Goal: Information Seeking & Learning: Learn about a topic

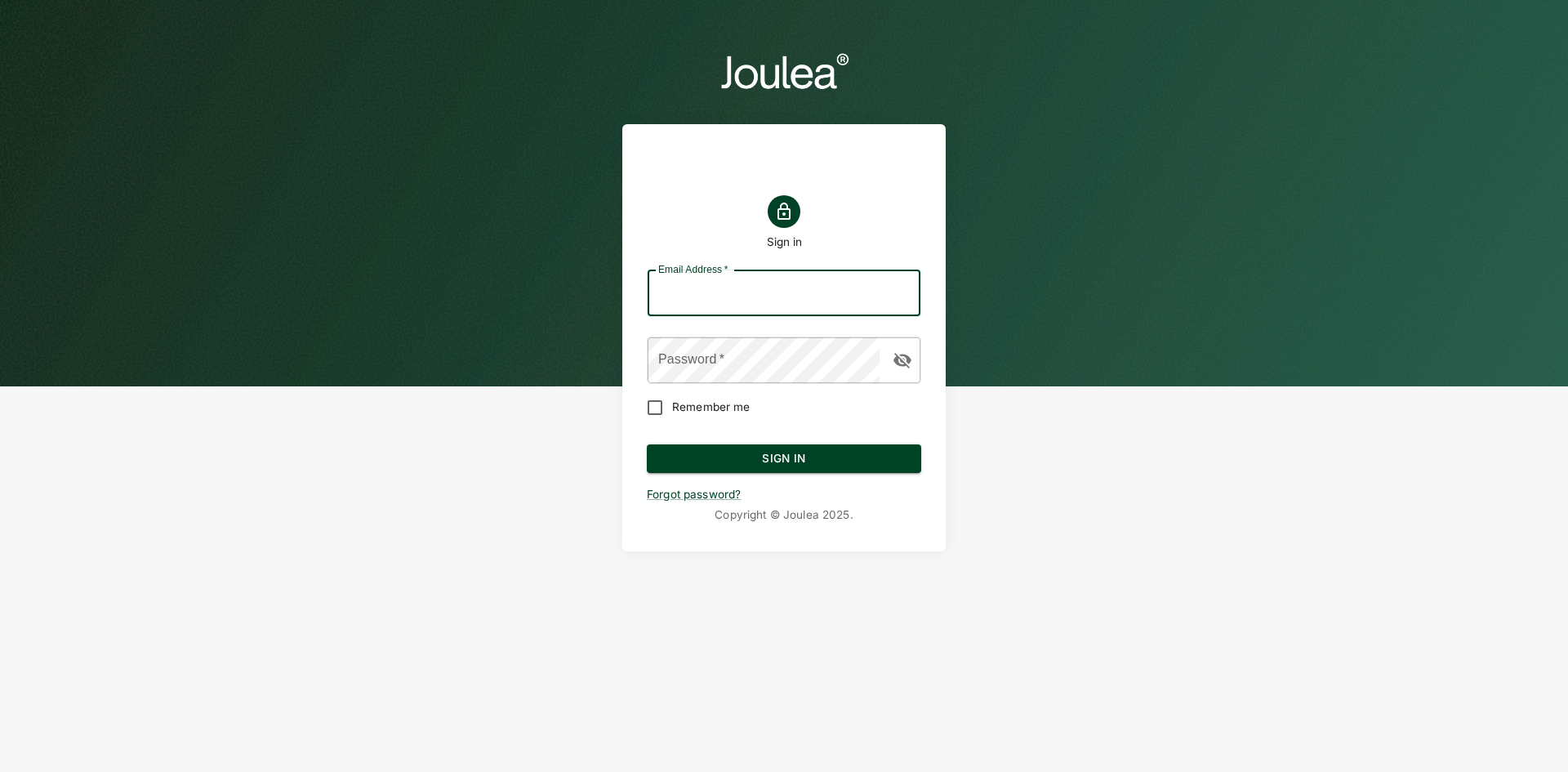
click at [739, 301] on input "Email Address   *" at bounding box center [784, 293] width 273 height 45
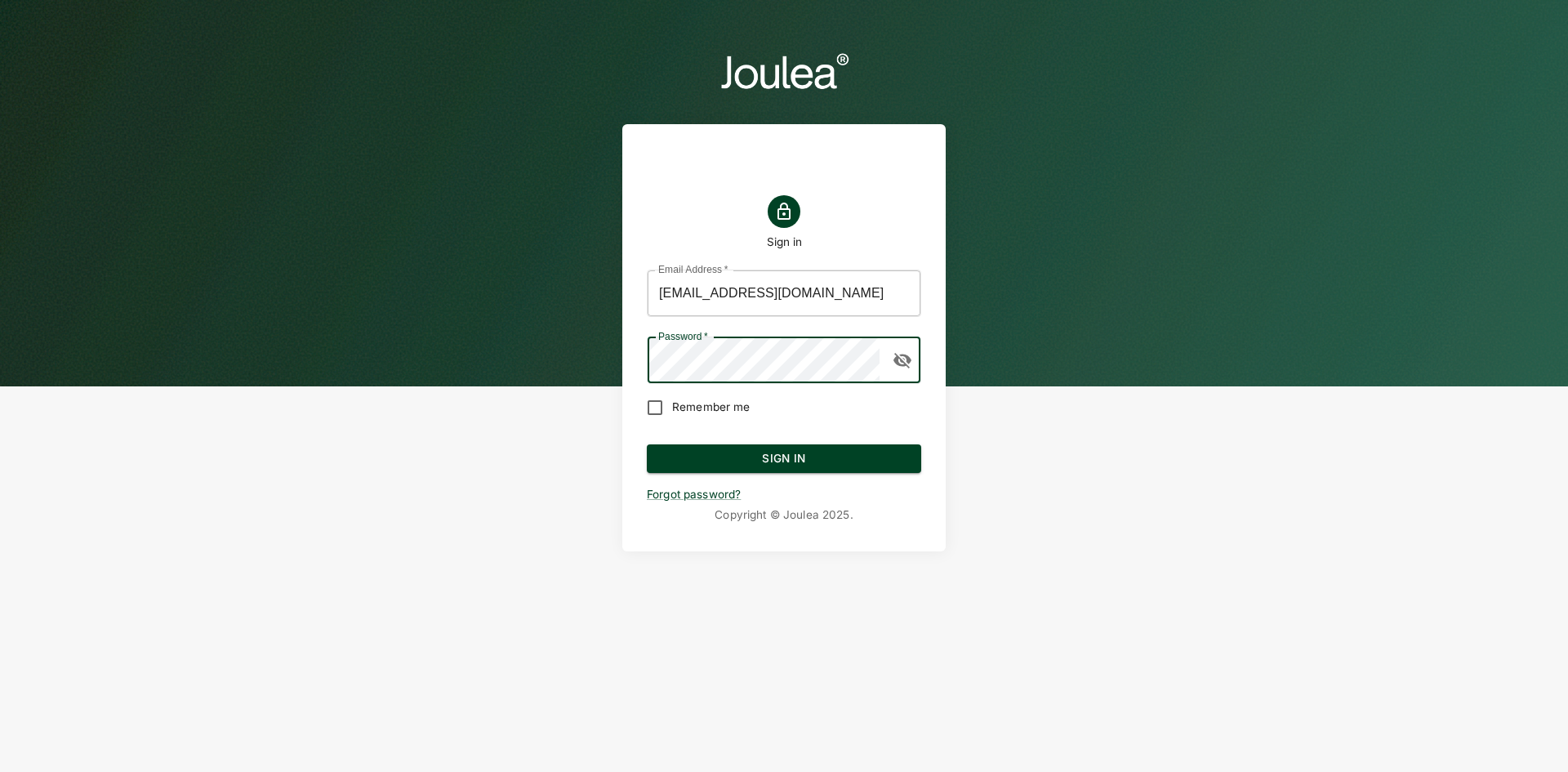
click at [797, 294] on input "kiarash.ahmadi@joulea.com" at bounding box center [784, 293] width 273 height 45
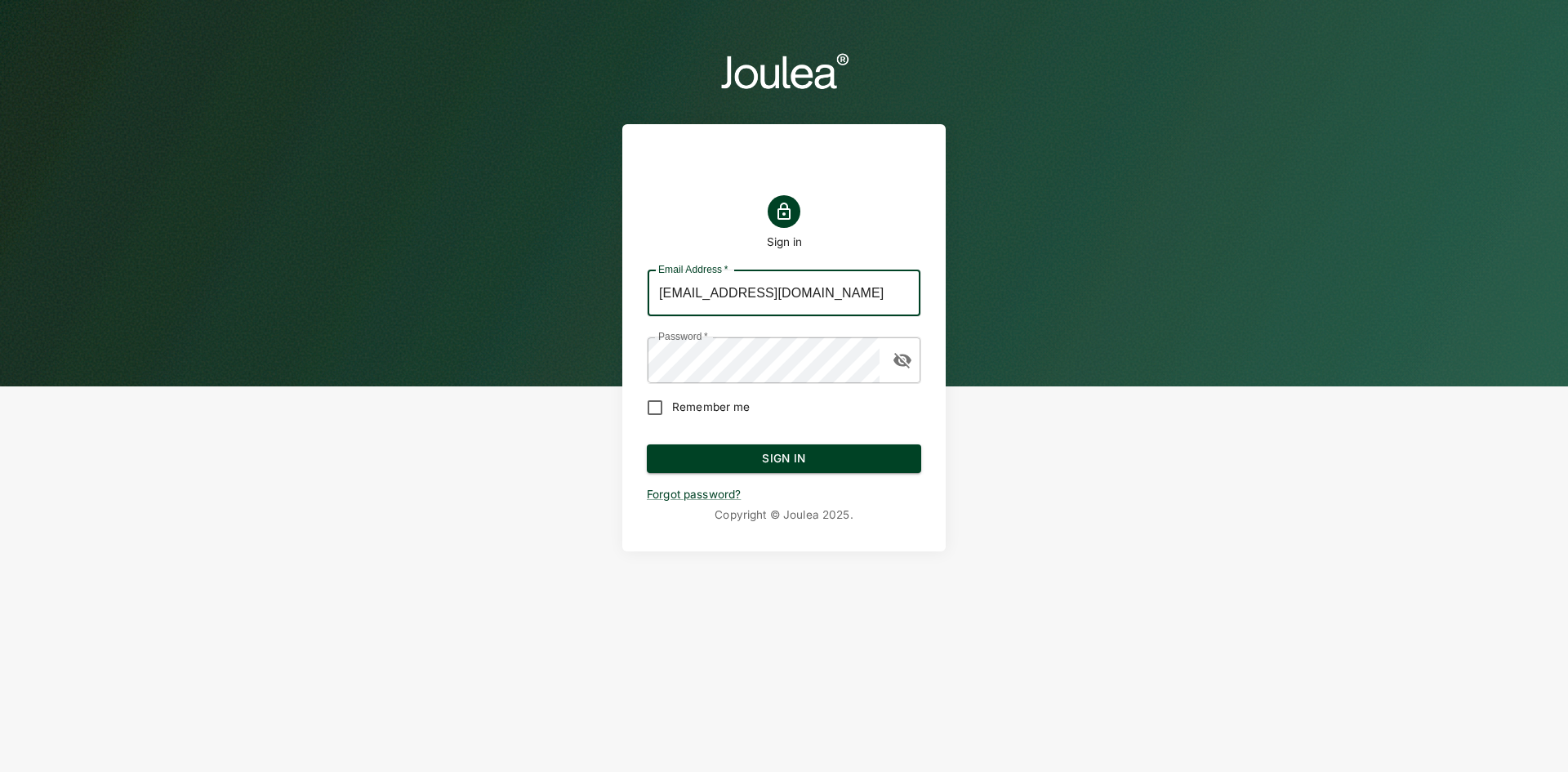
click at [797, 294] on input "kiarash.ahmadi@joulea.com" at bounding box center [784, 293] width 273 height 45
type input "customersuccess@joulea.com"
click at [755, 460] on button "Sign In" at bounding box center [784, 459] width 275 height 30
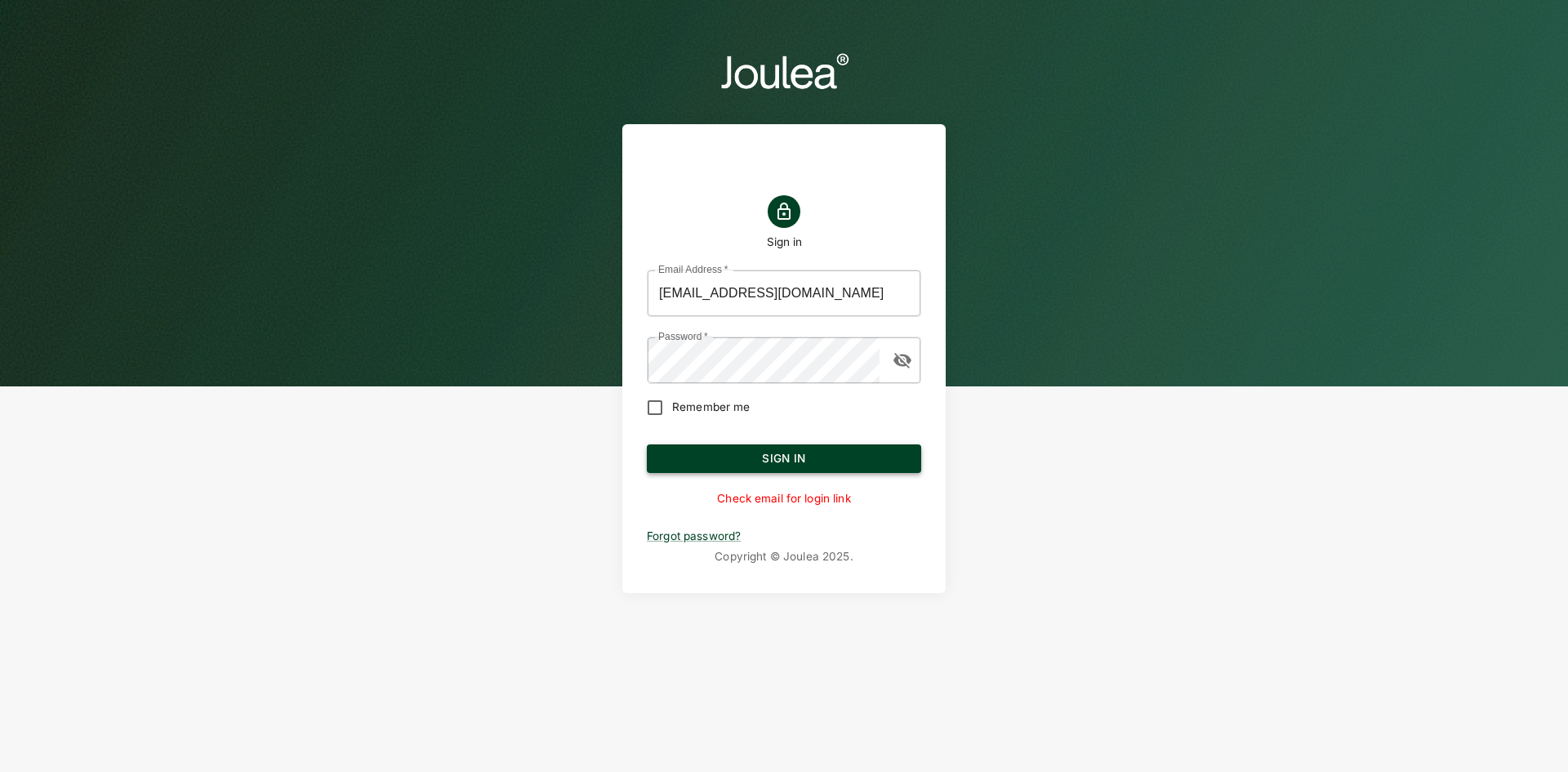
click at [853, 471] on button "Sign In" at bounding box center [784, 459] width 275 height 30
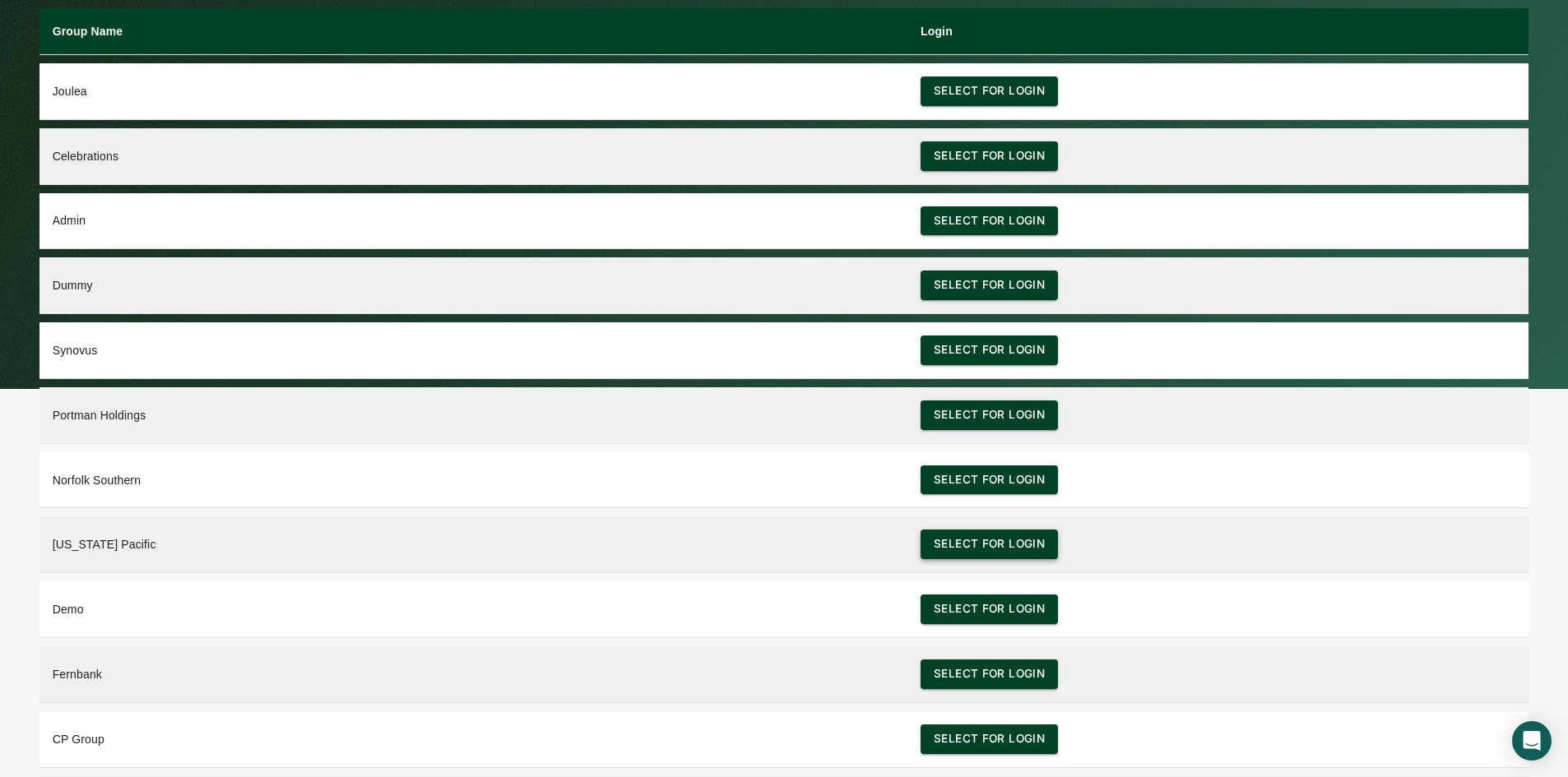
scroll to position [63, 0]
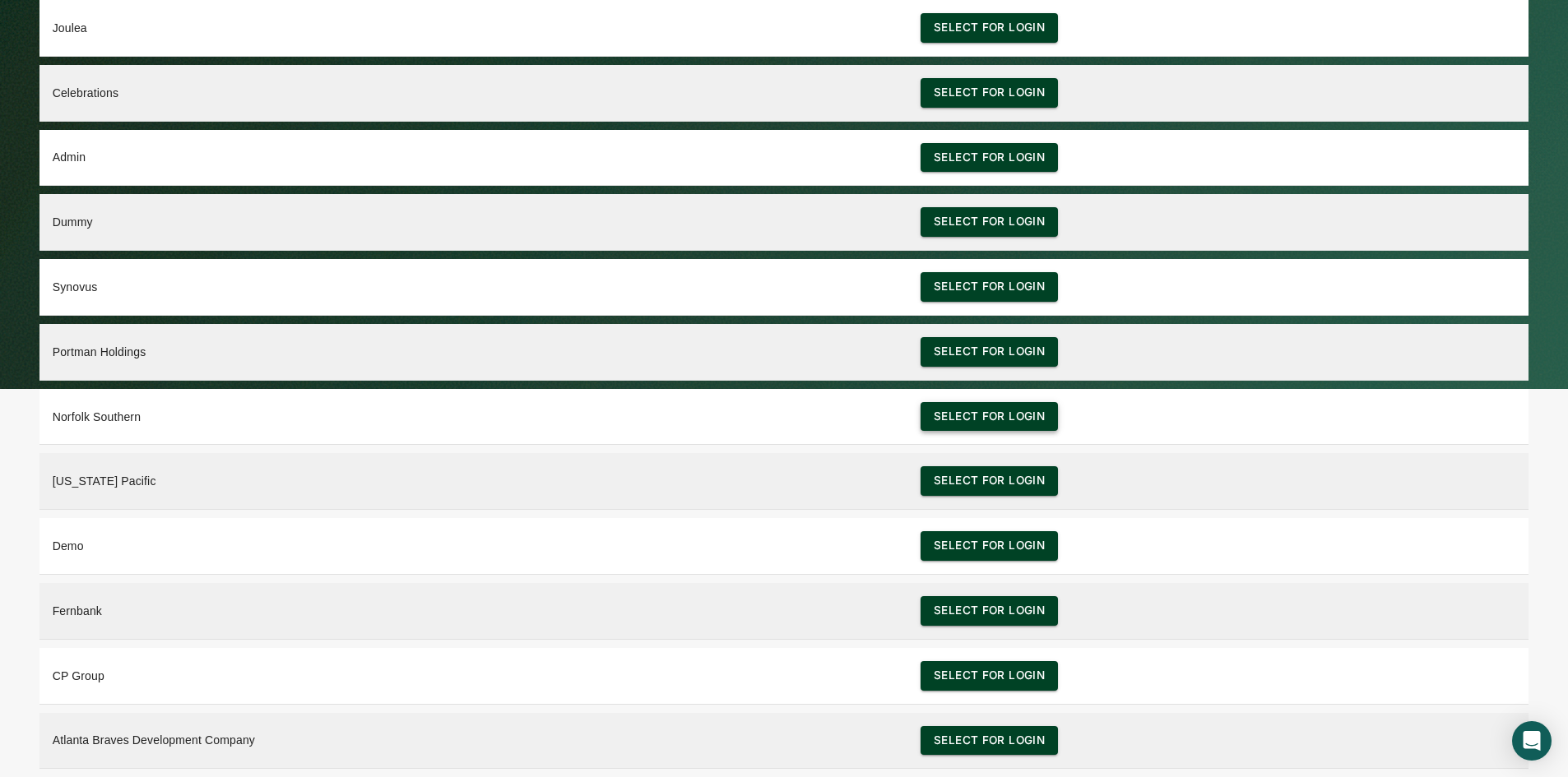
click at [990, 414] on button "Select for login" at bounding box center [989, 417] width 137 height 30
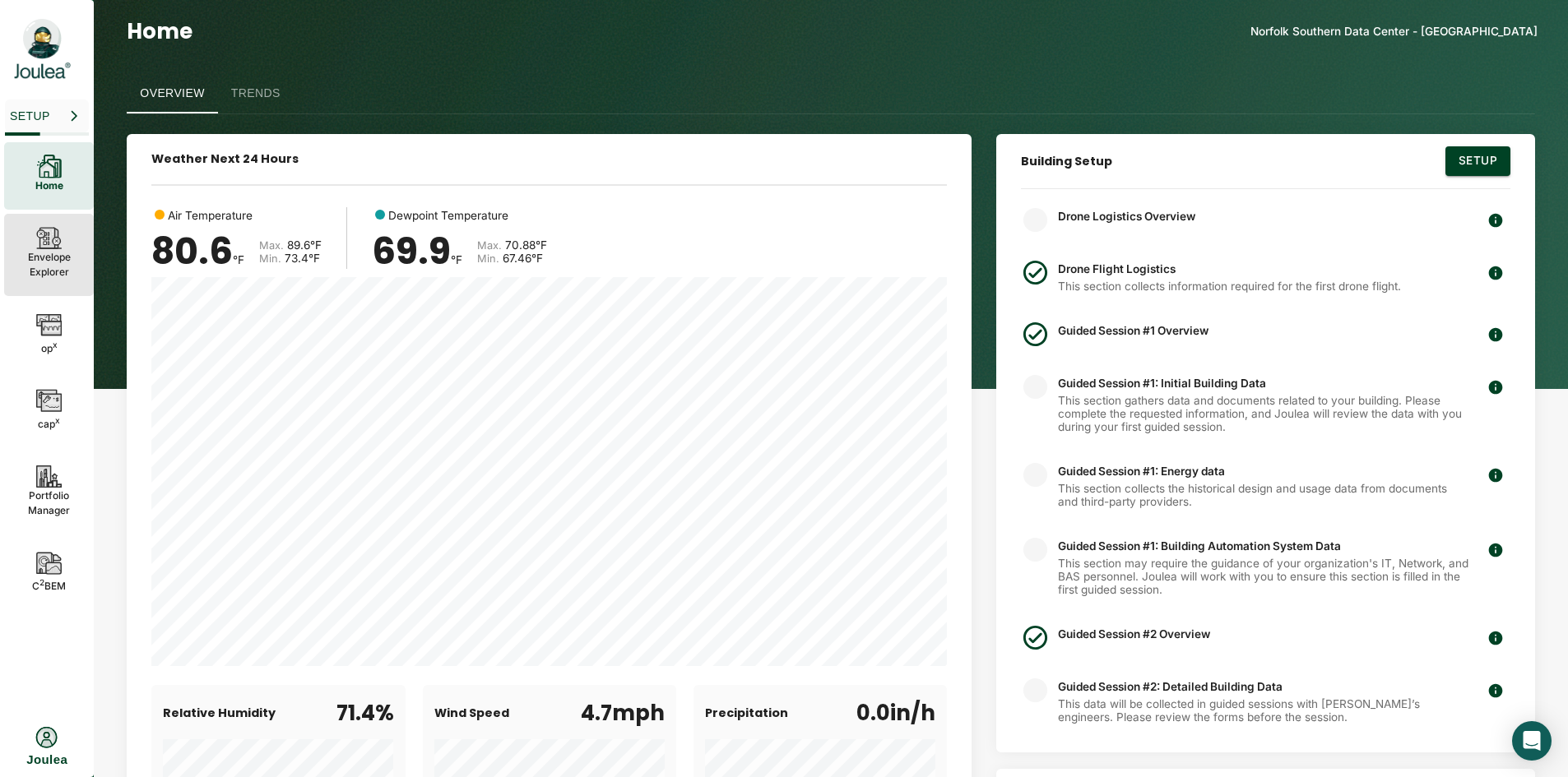
click at [61, 242] on icon at bounding box center [50, 237] width 27 height 24
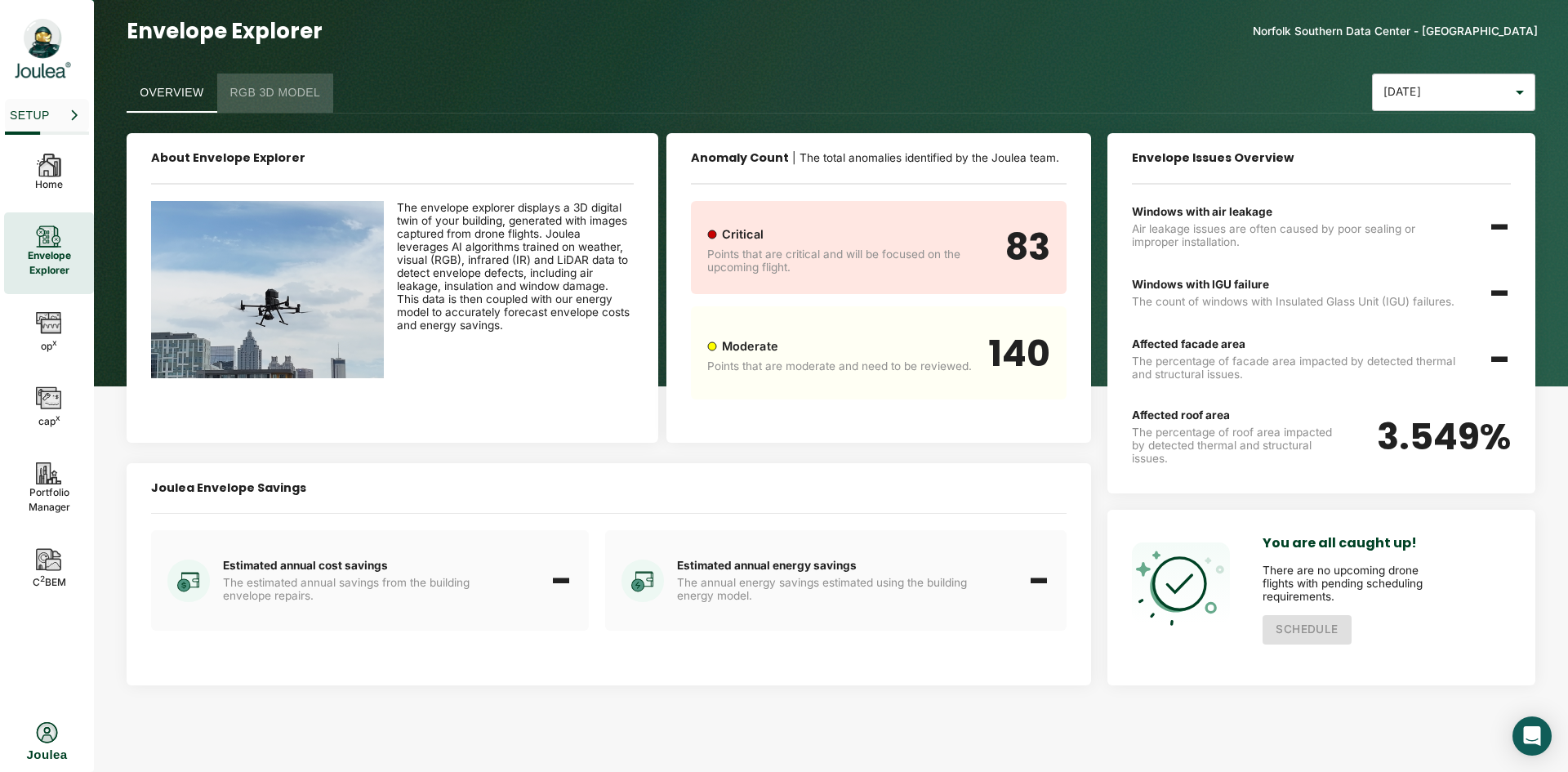
click at [313, 101] on button "RGB 3D Model" at bounding box center [276, 93] width 117 height 40
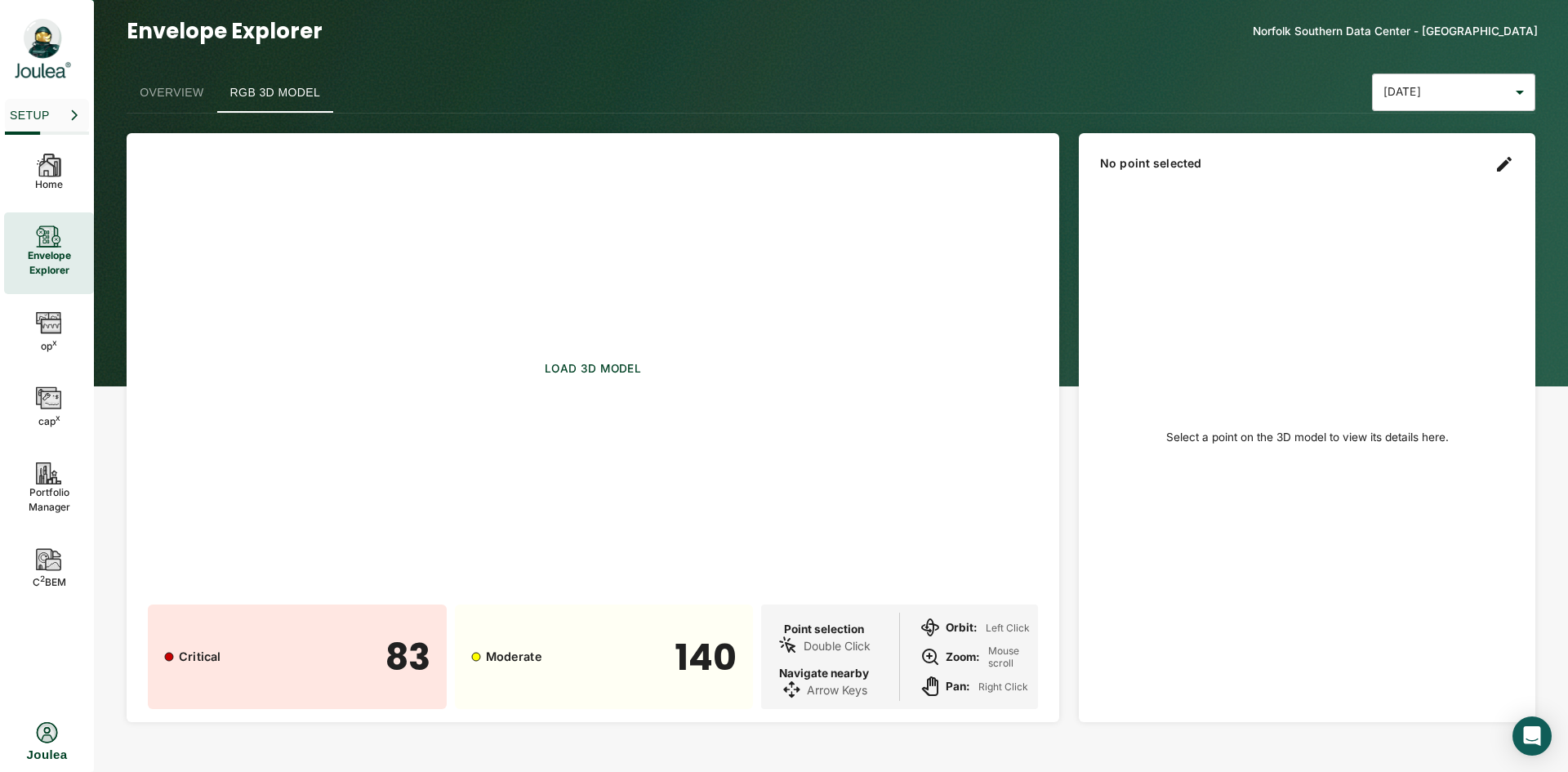
click at [584, 358] on button "Load 3D model" at bounding box center [593, 370] width 110 height 41
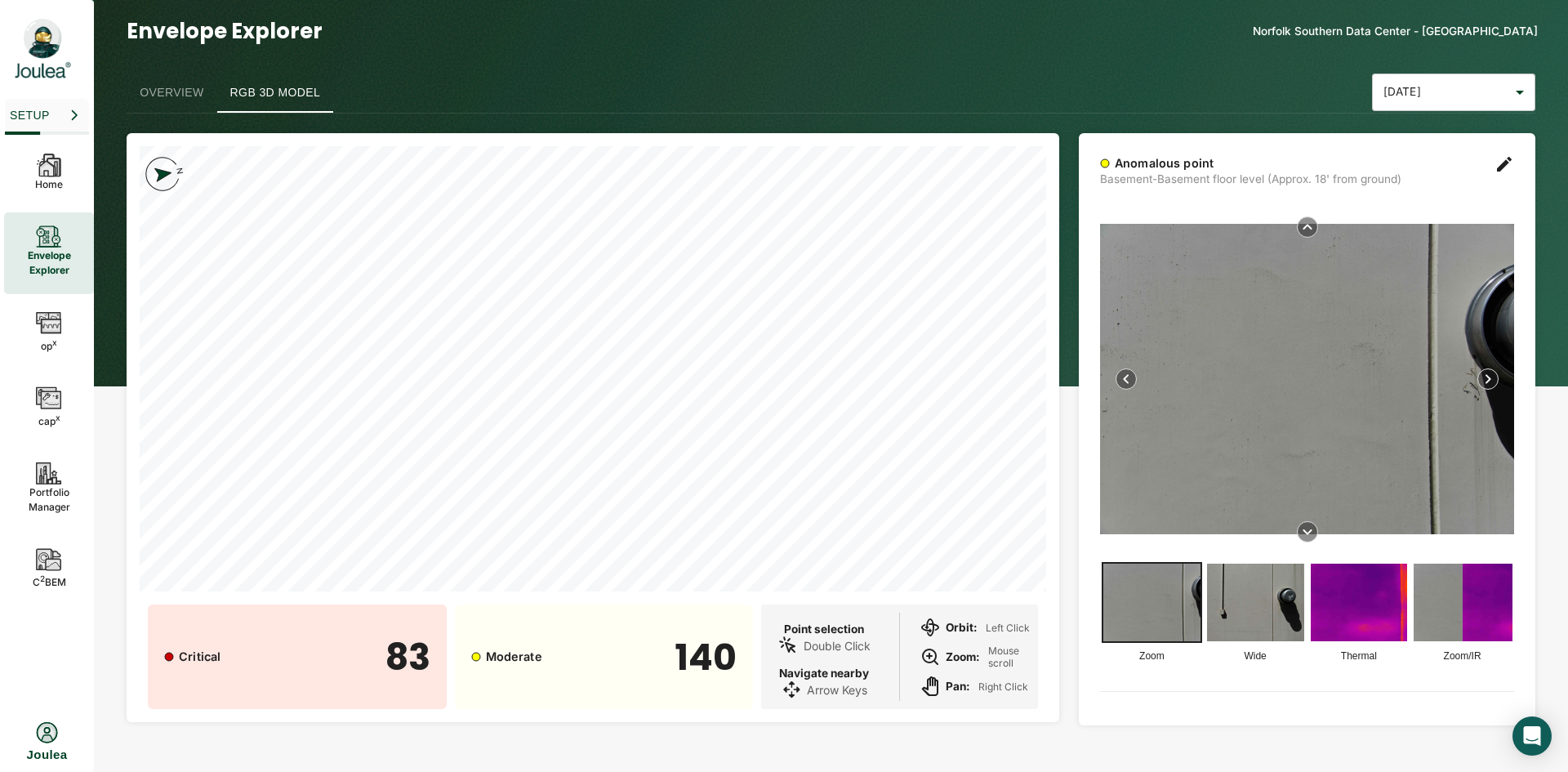
click at [1263, 617] on img at bounding box center [1256, 603] width 97 height 78
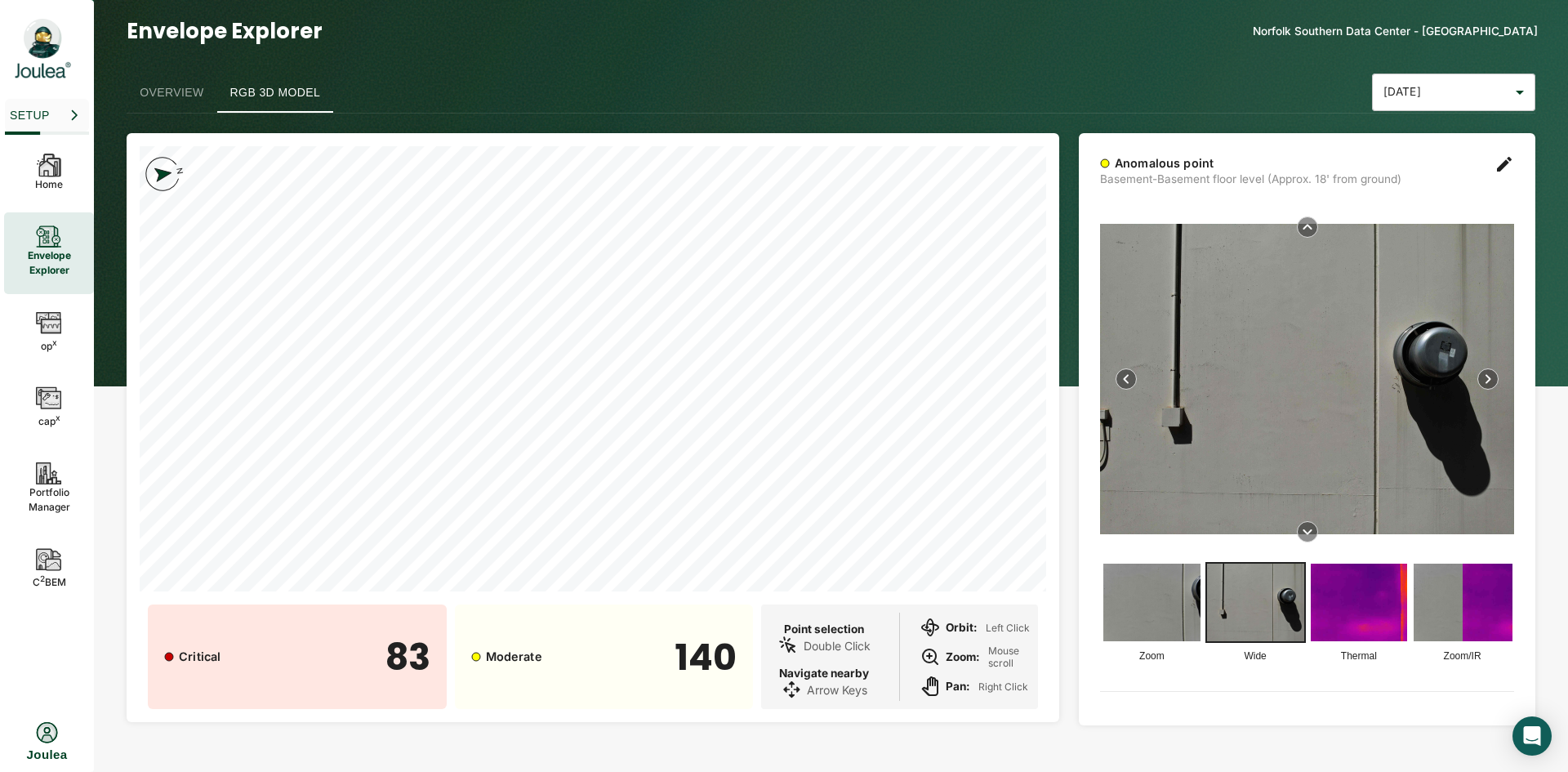
click at [1170, 590] on img at bounding box center [1153, 603] width 97 height 78
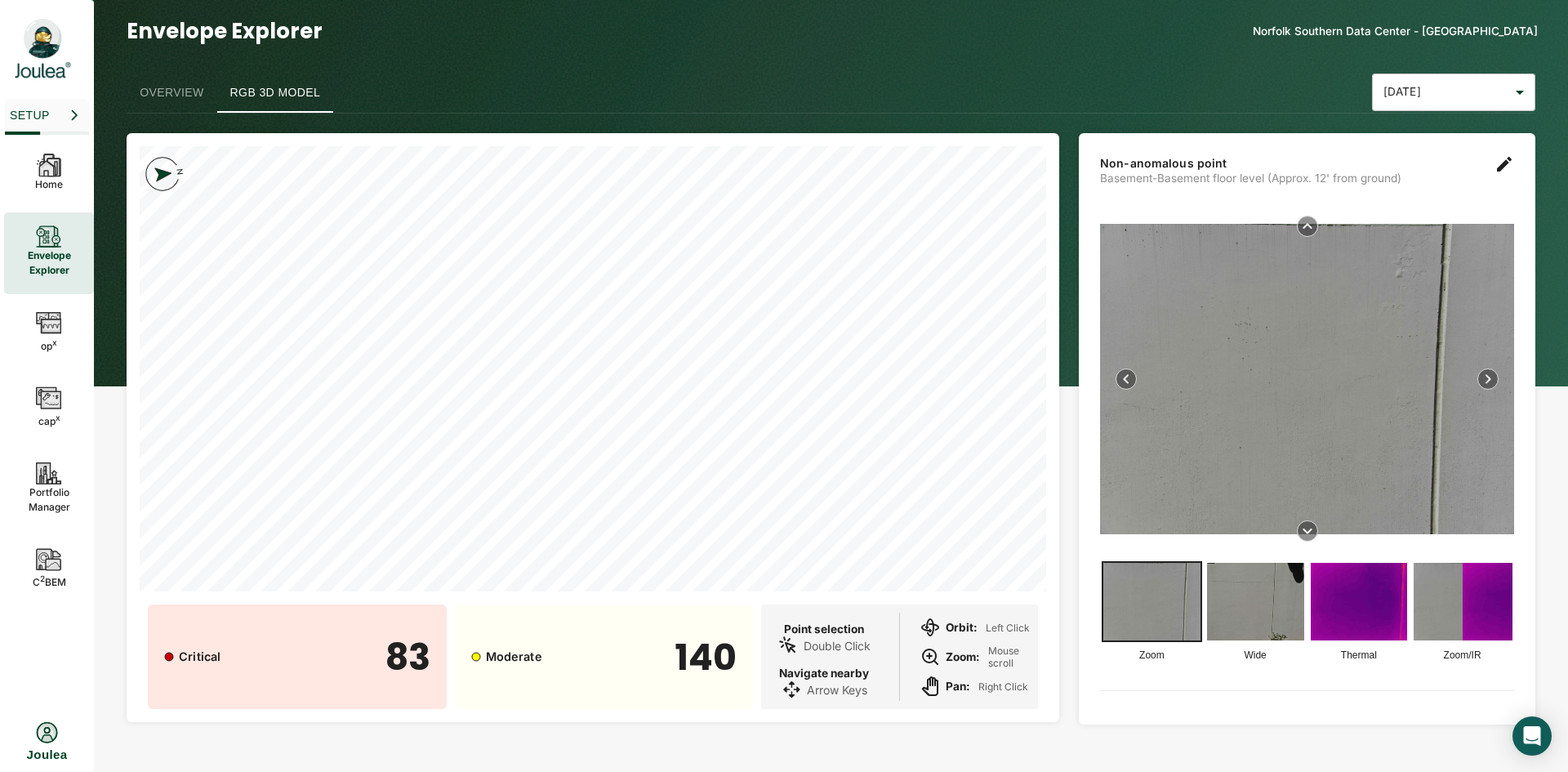
click at [1337, 319] on img at bounding box center [1307, 379] width 414 height 311
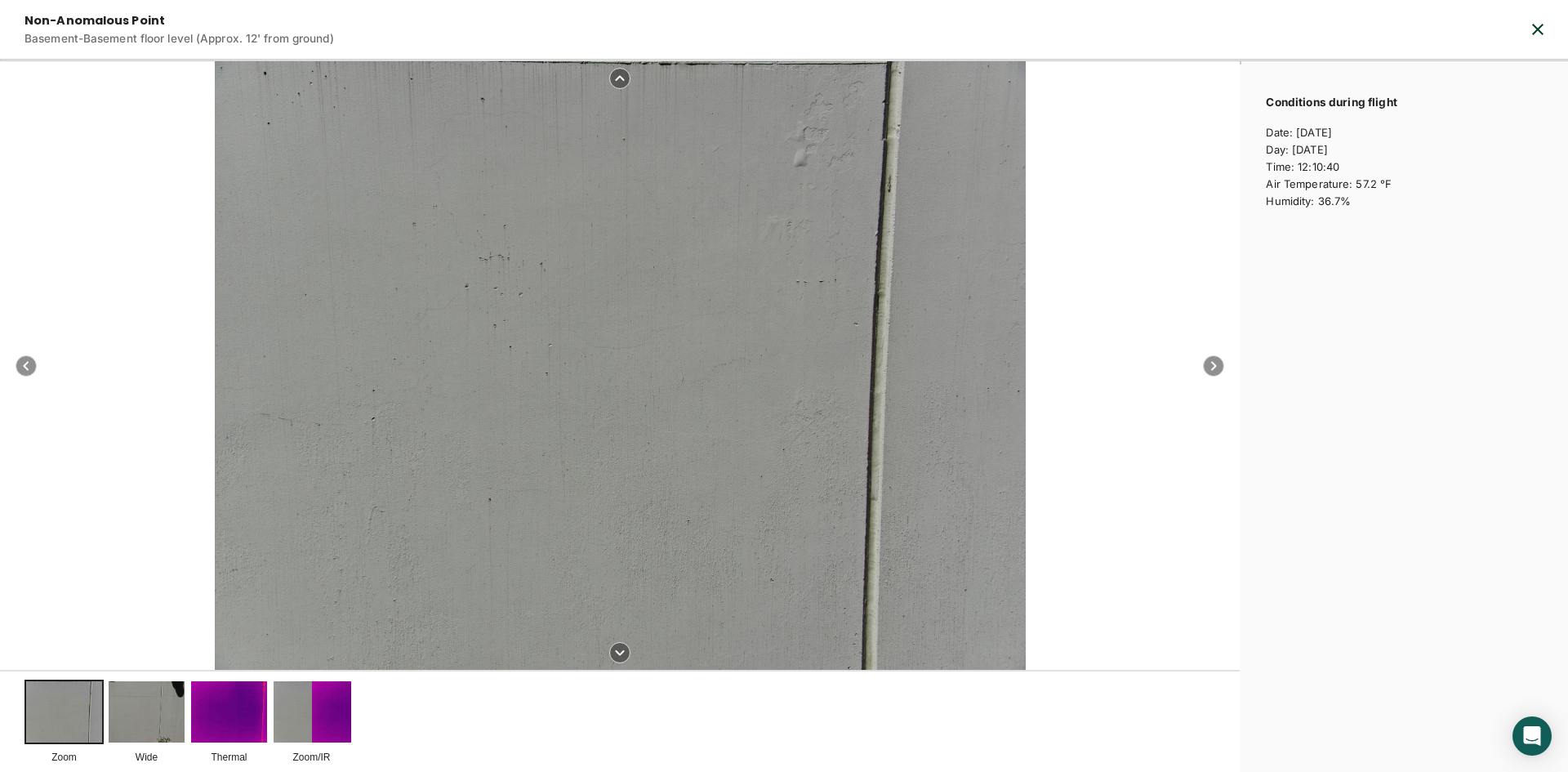
click at [818, 158] on div at bounding box center [621, 365] width 811 height 609
click at [818, 147] on div at bounding box center [621, 365] width 811 height 609
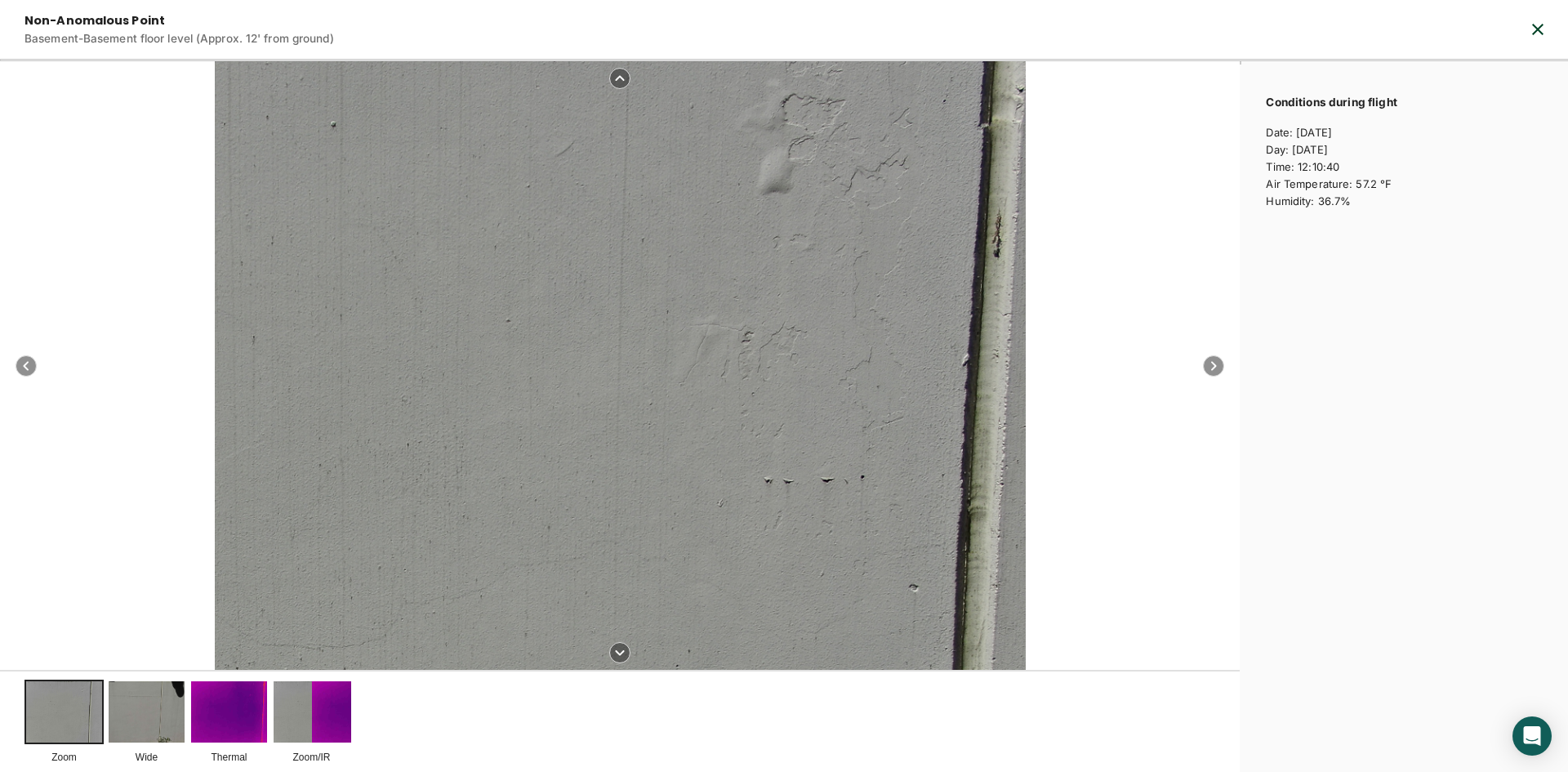
click at [779, 177] on div at bounding box center [325, 692] width 2028 height 1523
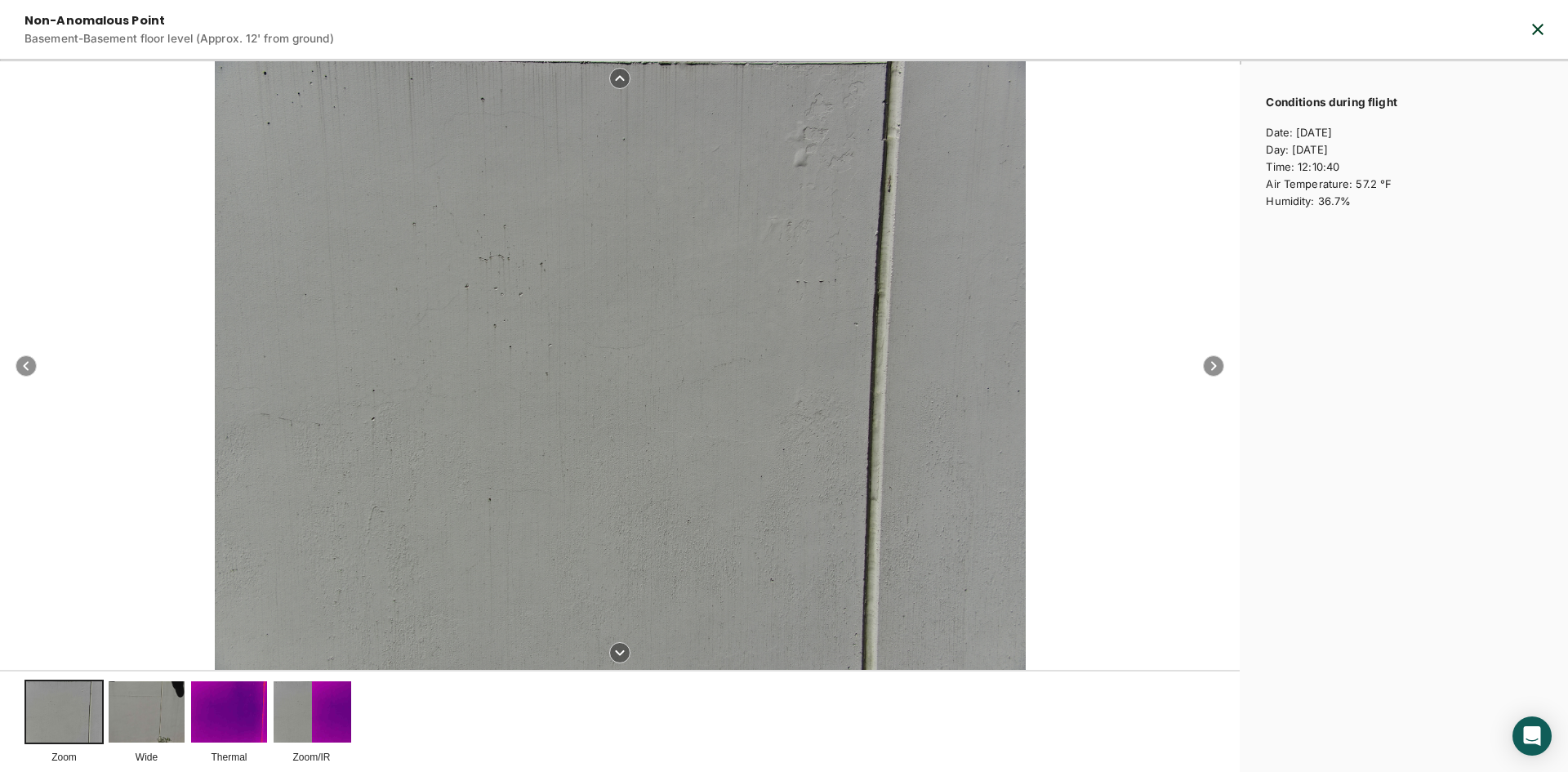
click at [311, 705] on img at bounding box center [350, 711] width 79 height 64
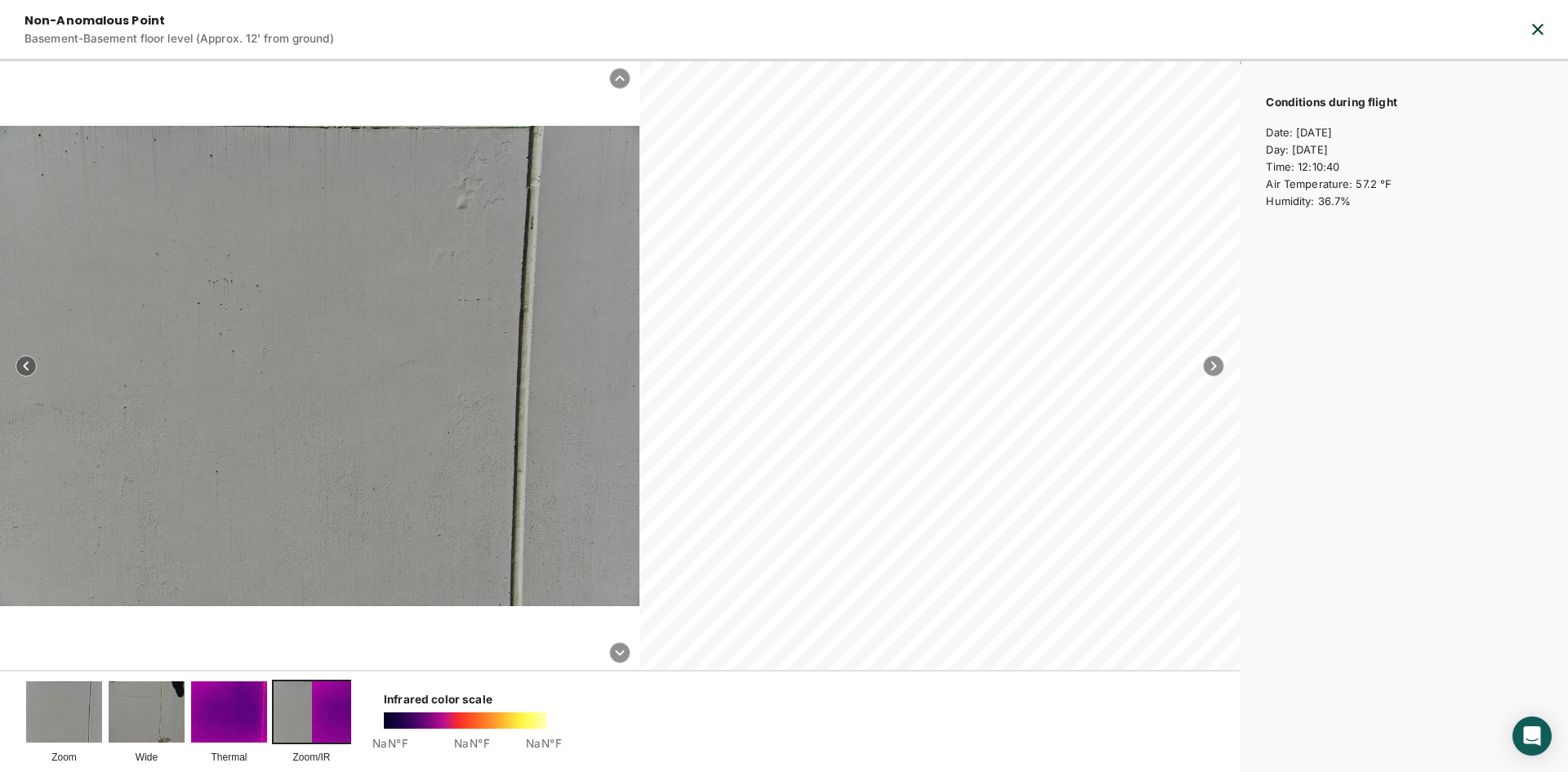
click at [1555, 28] on button "button" at bounding box center [1537, 29] width 52 height 59
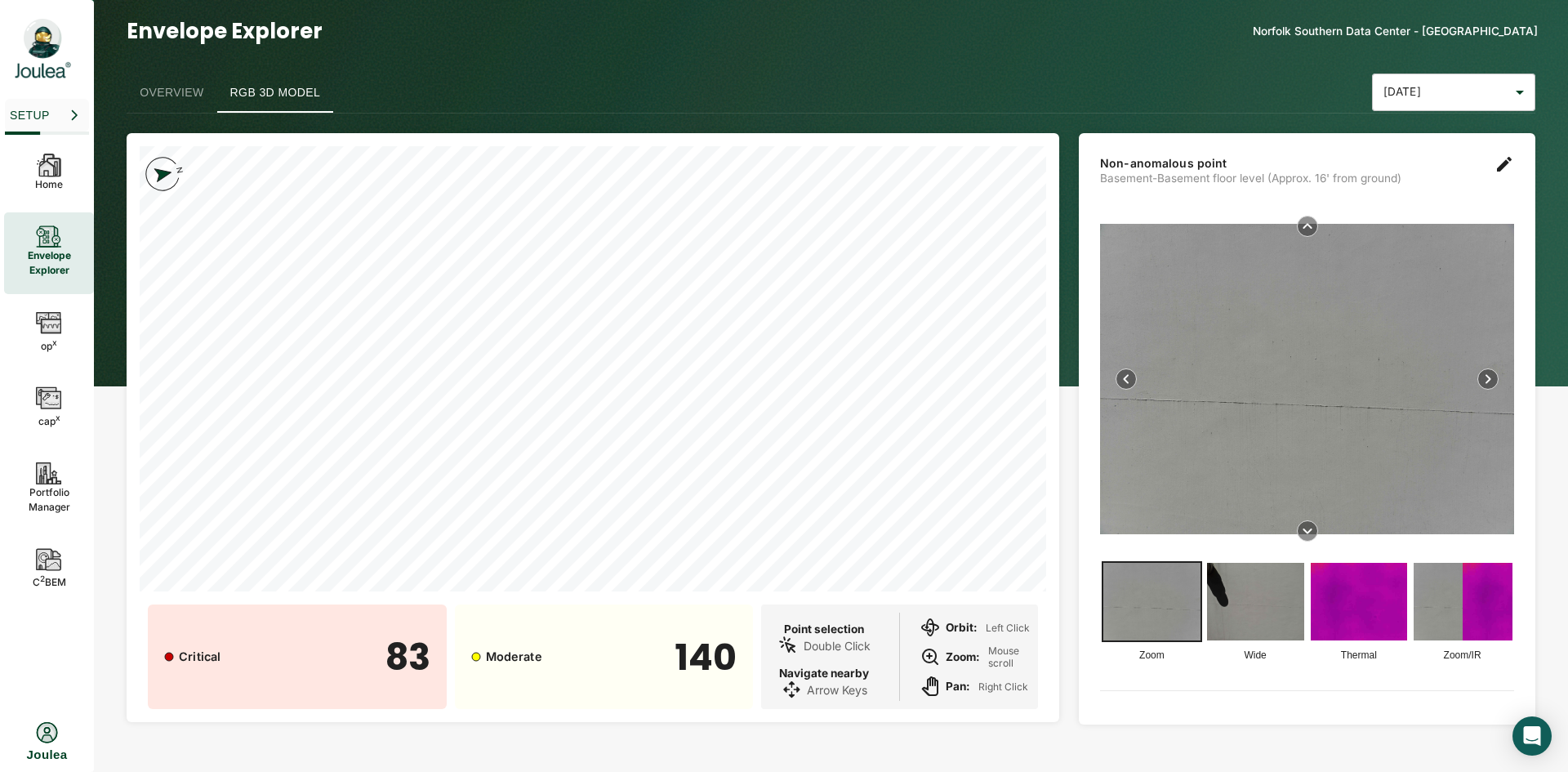
click at [1458, 592] on img at bounding box center [1462, 602] width 97 height 78
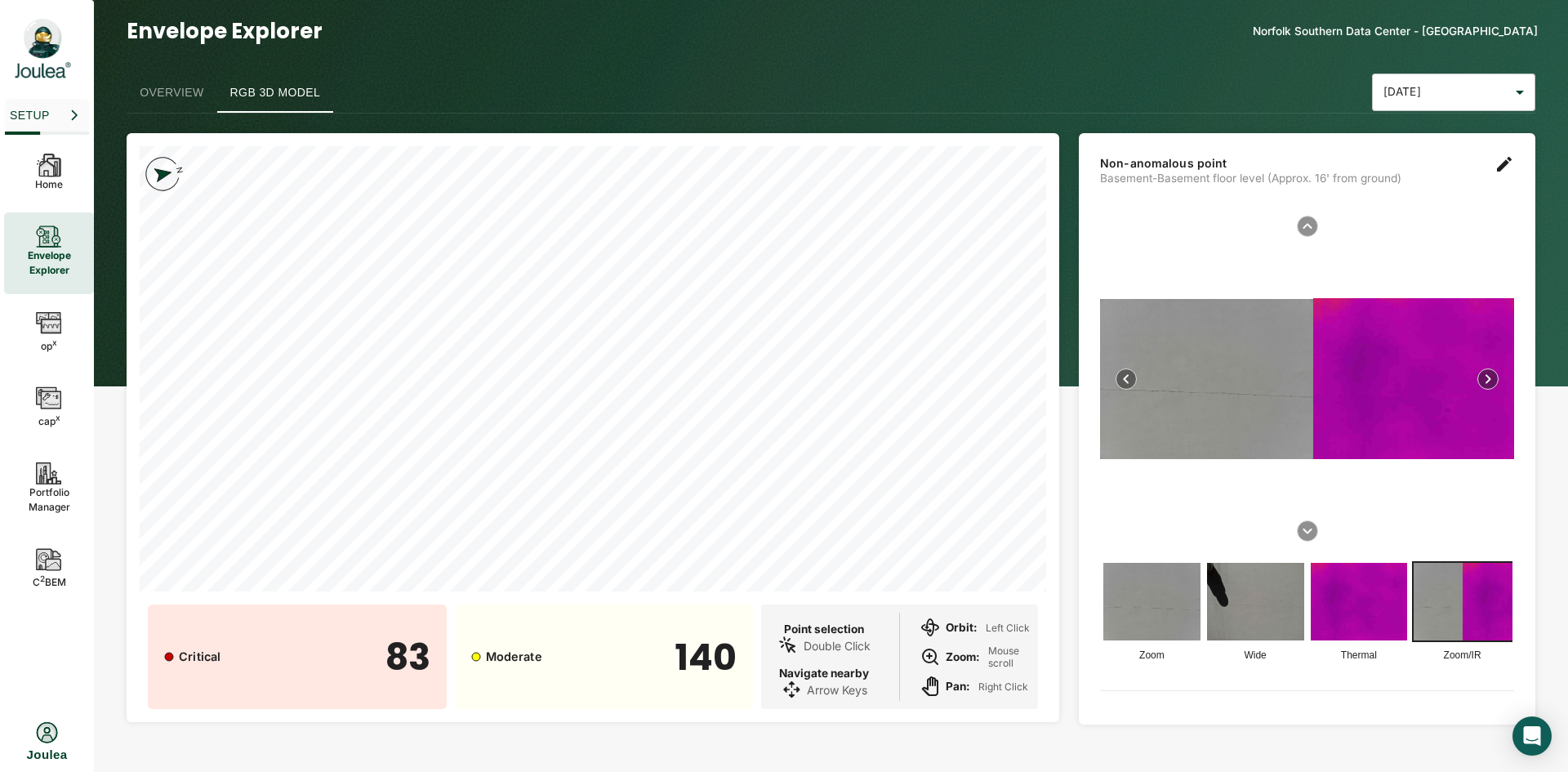
click at [1386, 403] on img at bounding box center [1414, 379] width 201 height 161
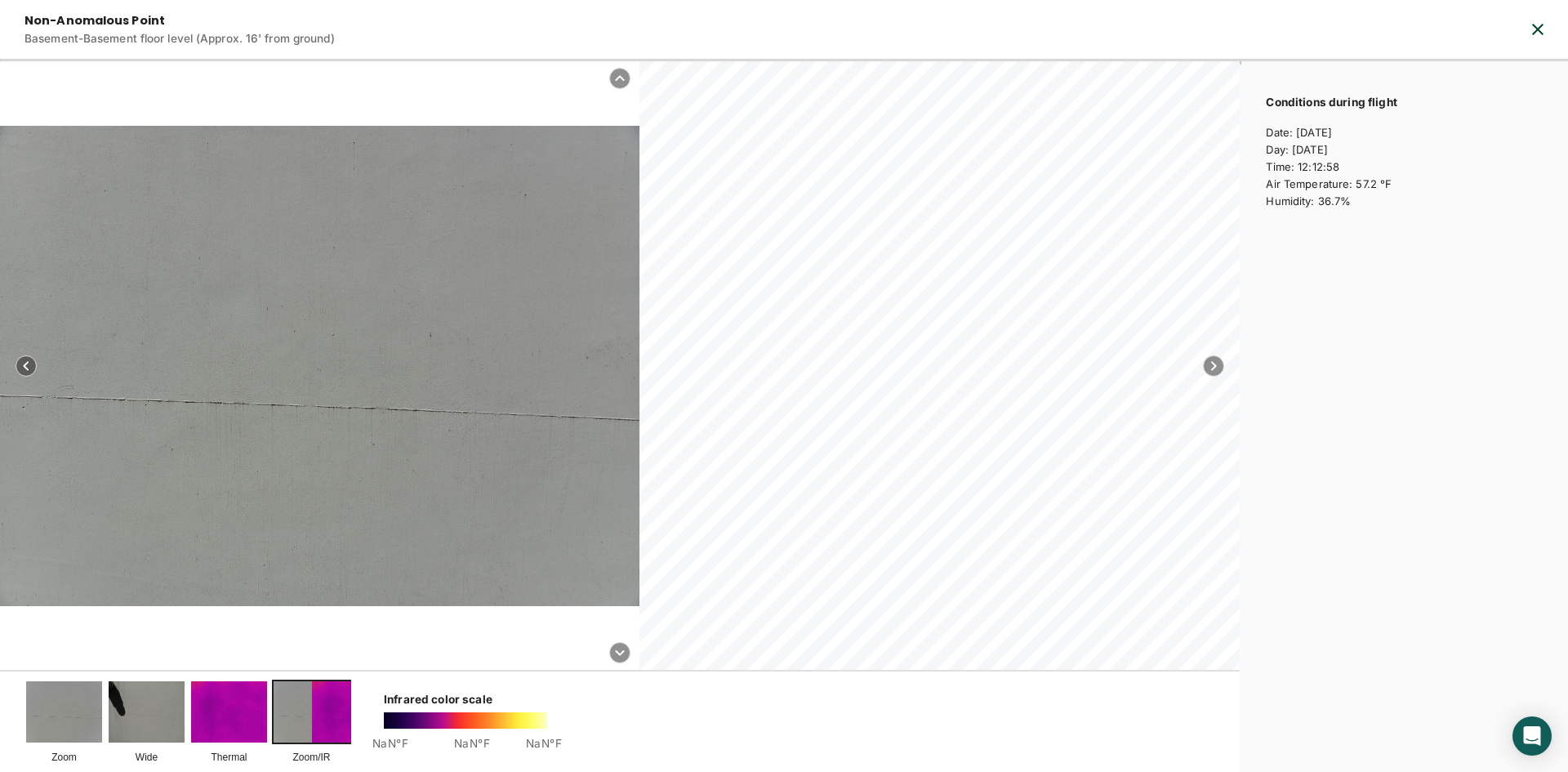
click at [1533, 27] on icon "button" at bounding box center [1538, 30] width 20 height 20
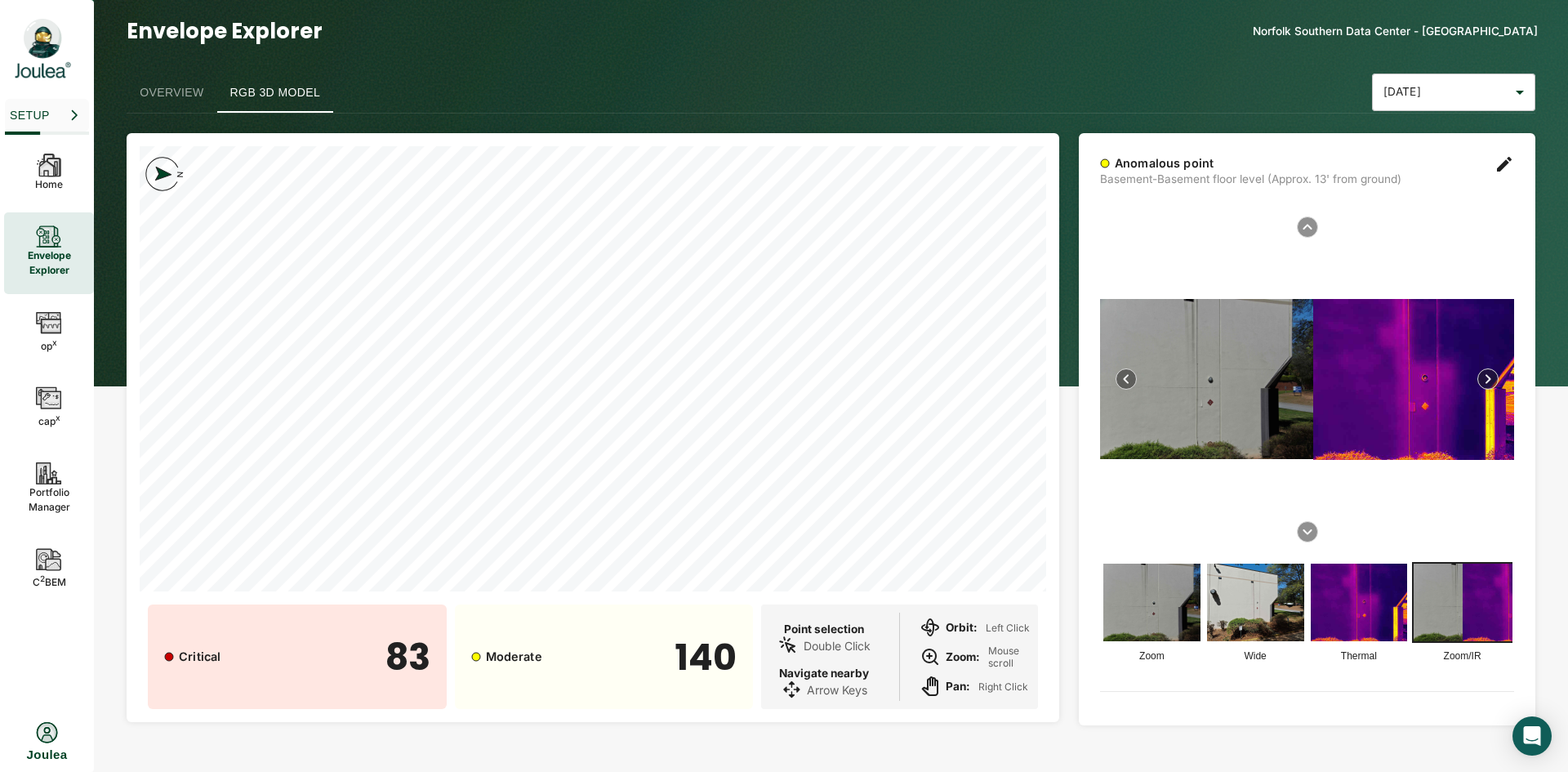
click at [1396, 398] on img at bounding box center [1414, 379] width 201 height 161
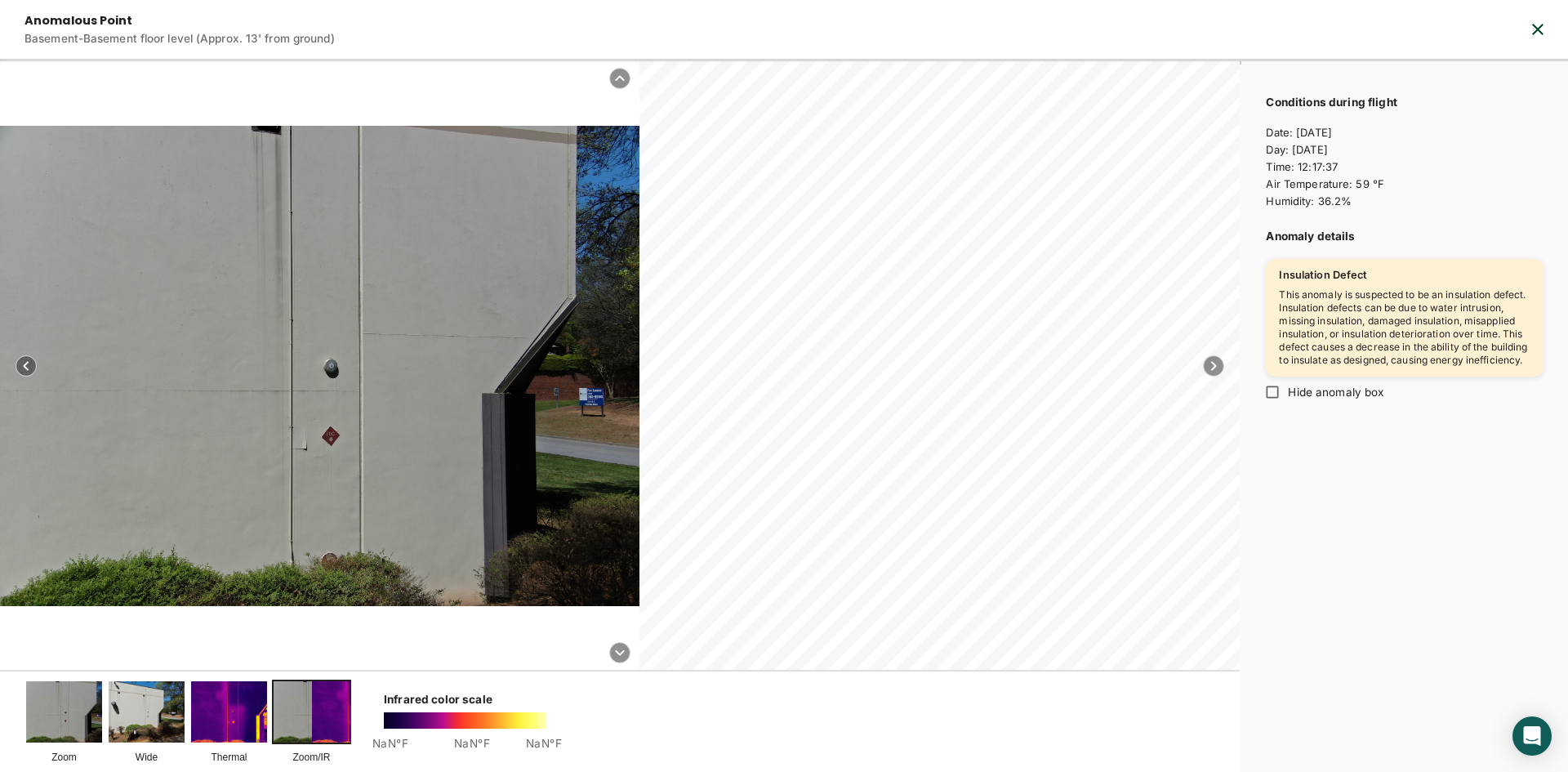
click at [1275, 406] on input "Hide anomaly box" at bounding box center [1273, 393] width 31 height 31
checkbox input "true"
click at [1544, 30] on icon "button" at bounding box center [1538, 30] width 20 height 20
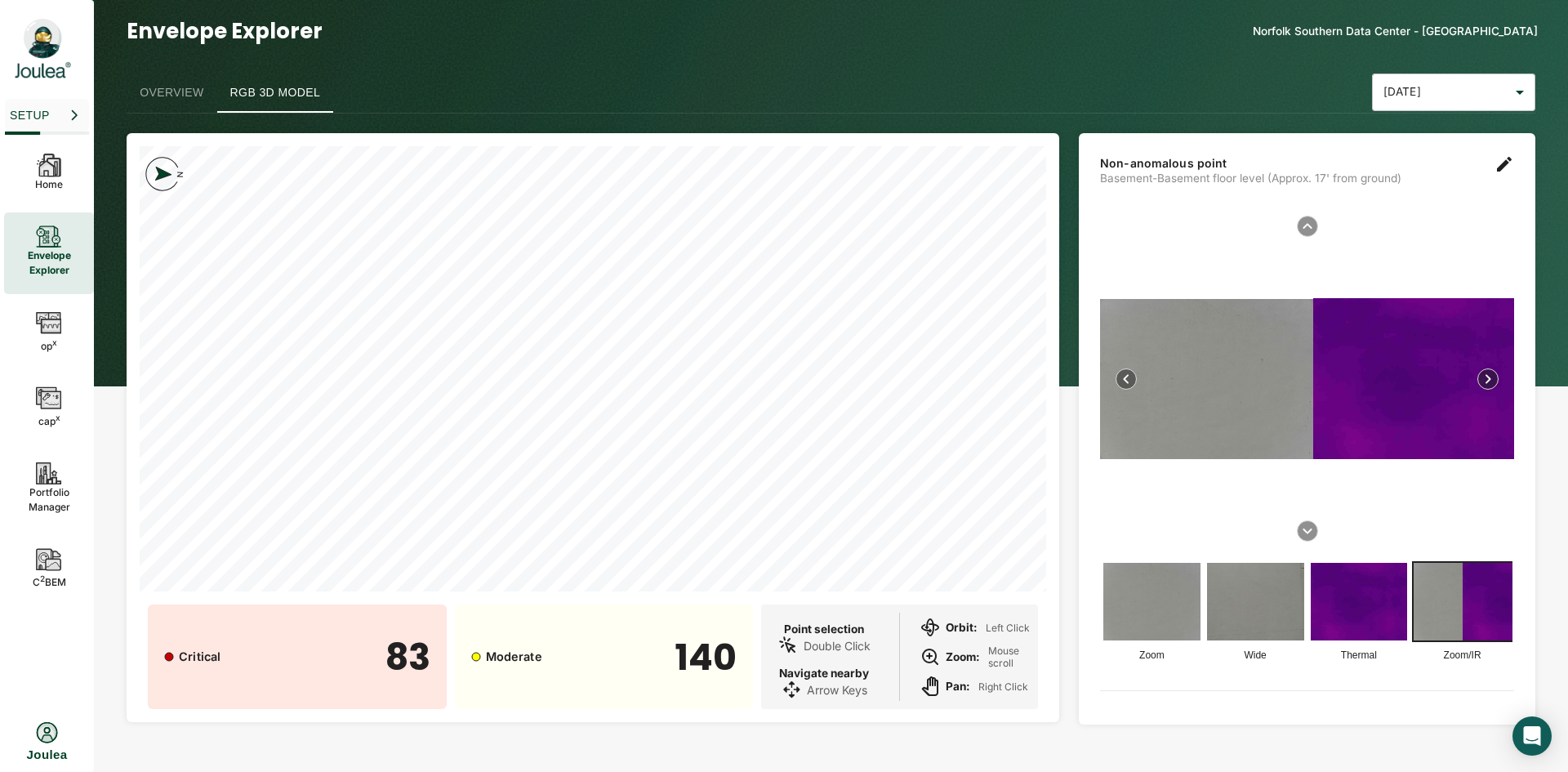
click at [1448, 581] on img at bounding box center [1462, 602] width 97 height 78
click at [1384, 399] on img at bounding box center [1414, 379] width 201 height 161
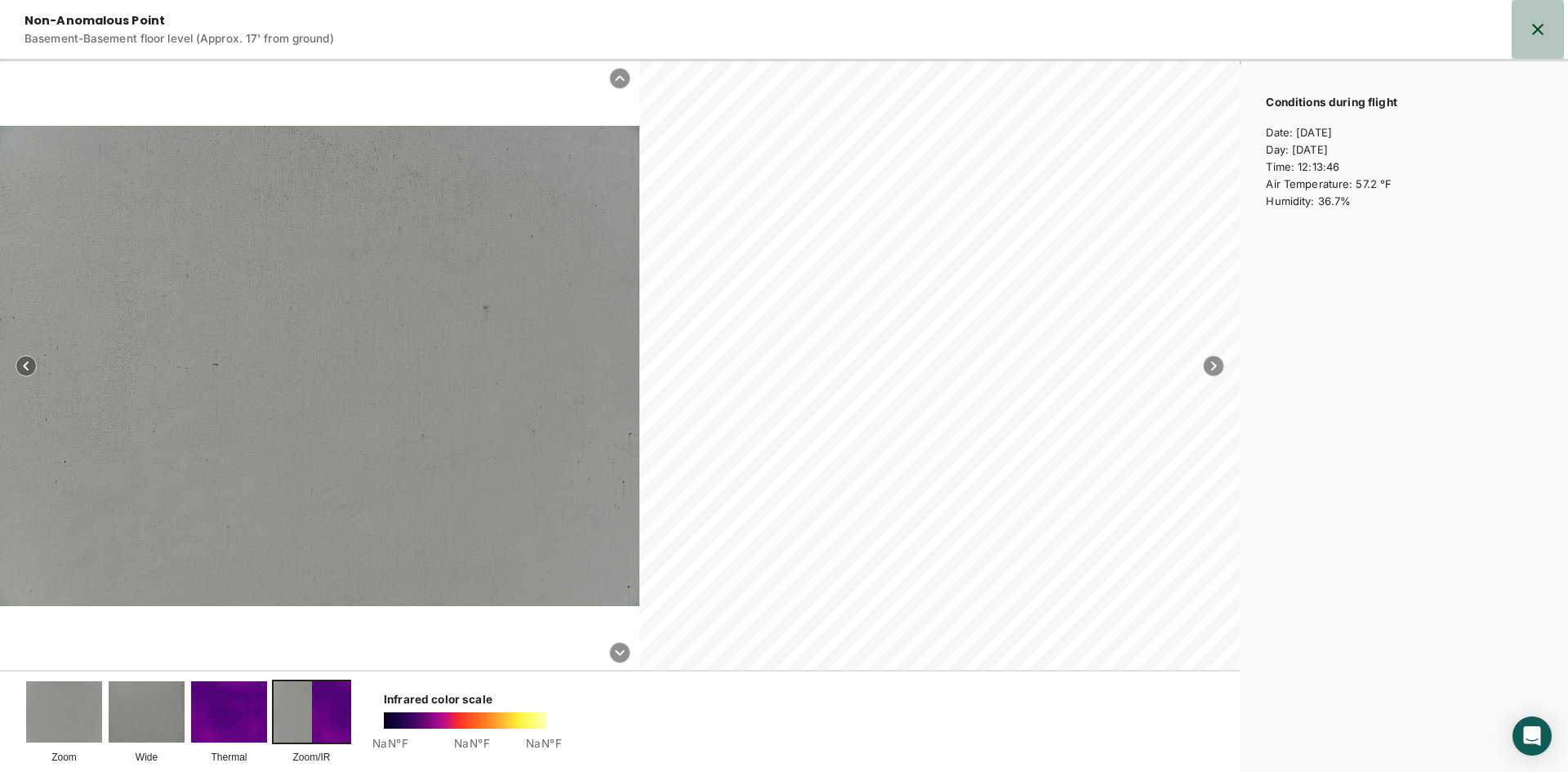
click at [1547, 21] on icon "button" at bounding box center [1538, 30] width 20 height 20
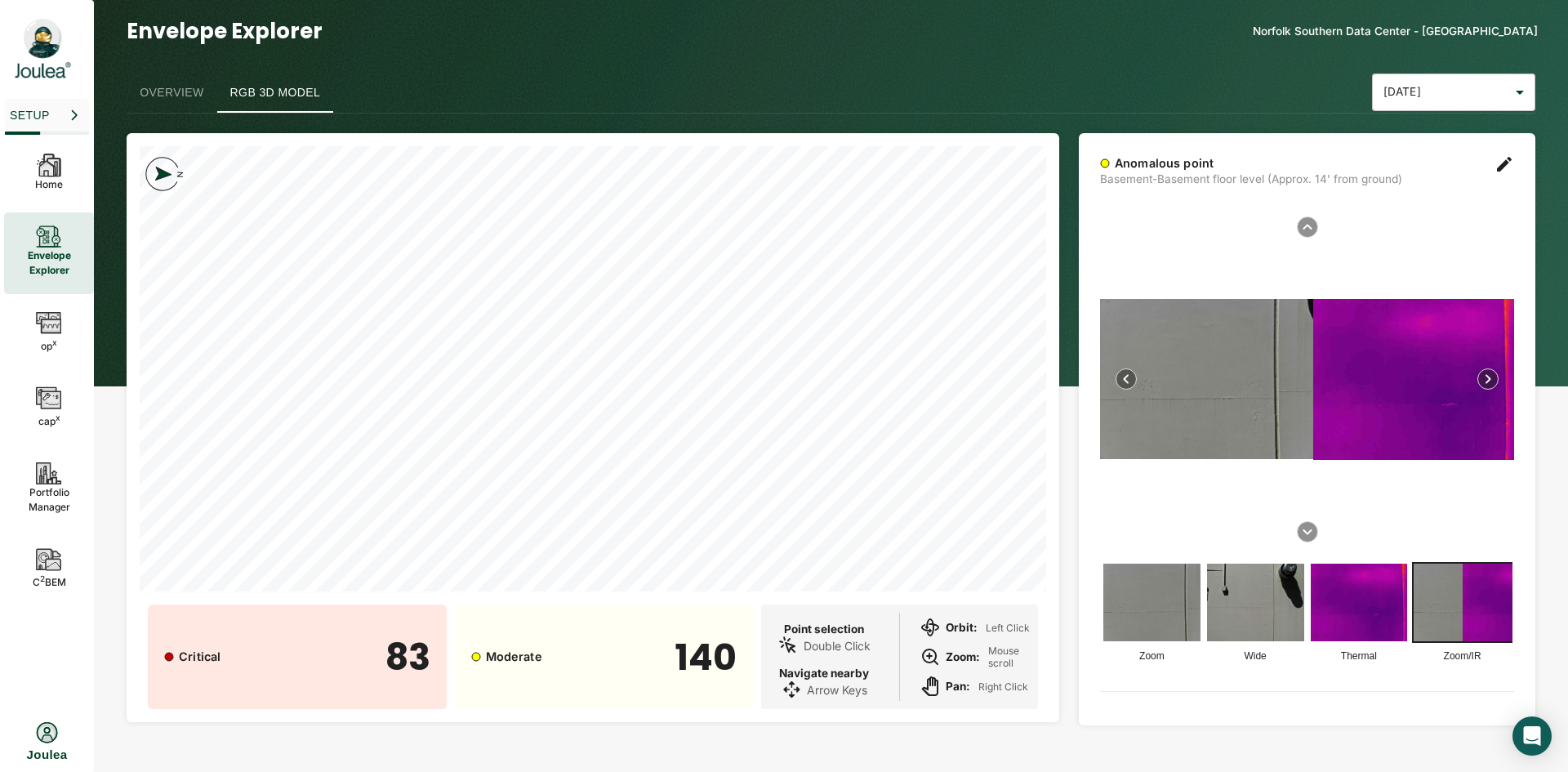
click at [1474, 597] on img at bounding box center [1512, 603] width 101 height 81
click at [1425, 438] on img at bounding box center [1414, 379] width 201 height 161
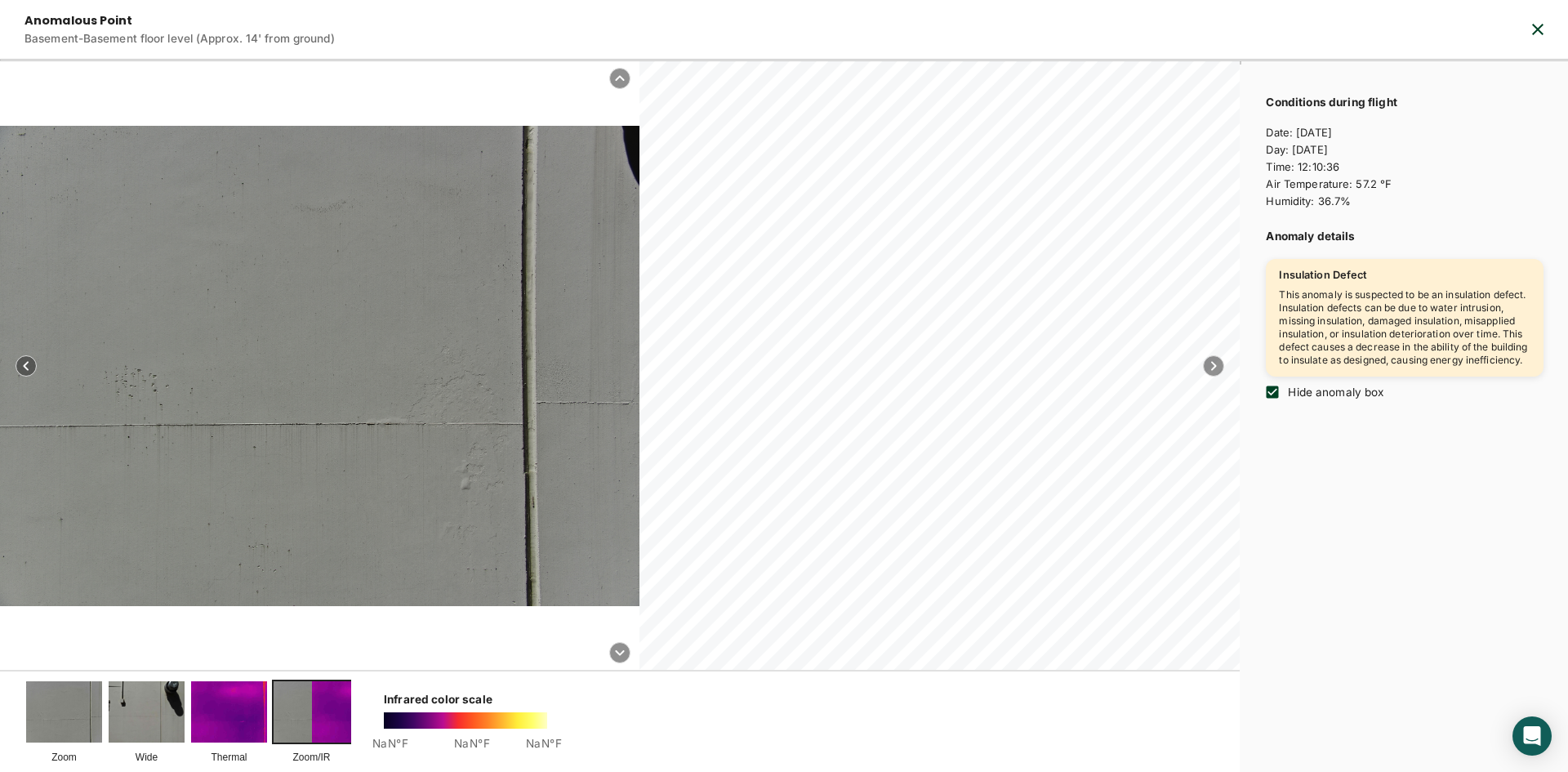
click at [1275, 403] on input "Hide anomaly box" at bounding box center [1273, 393] width 31 height 31
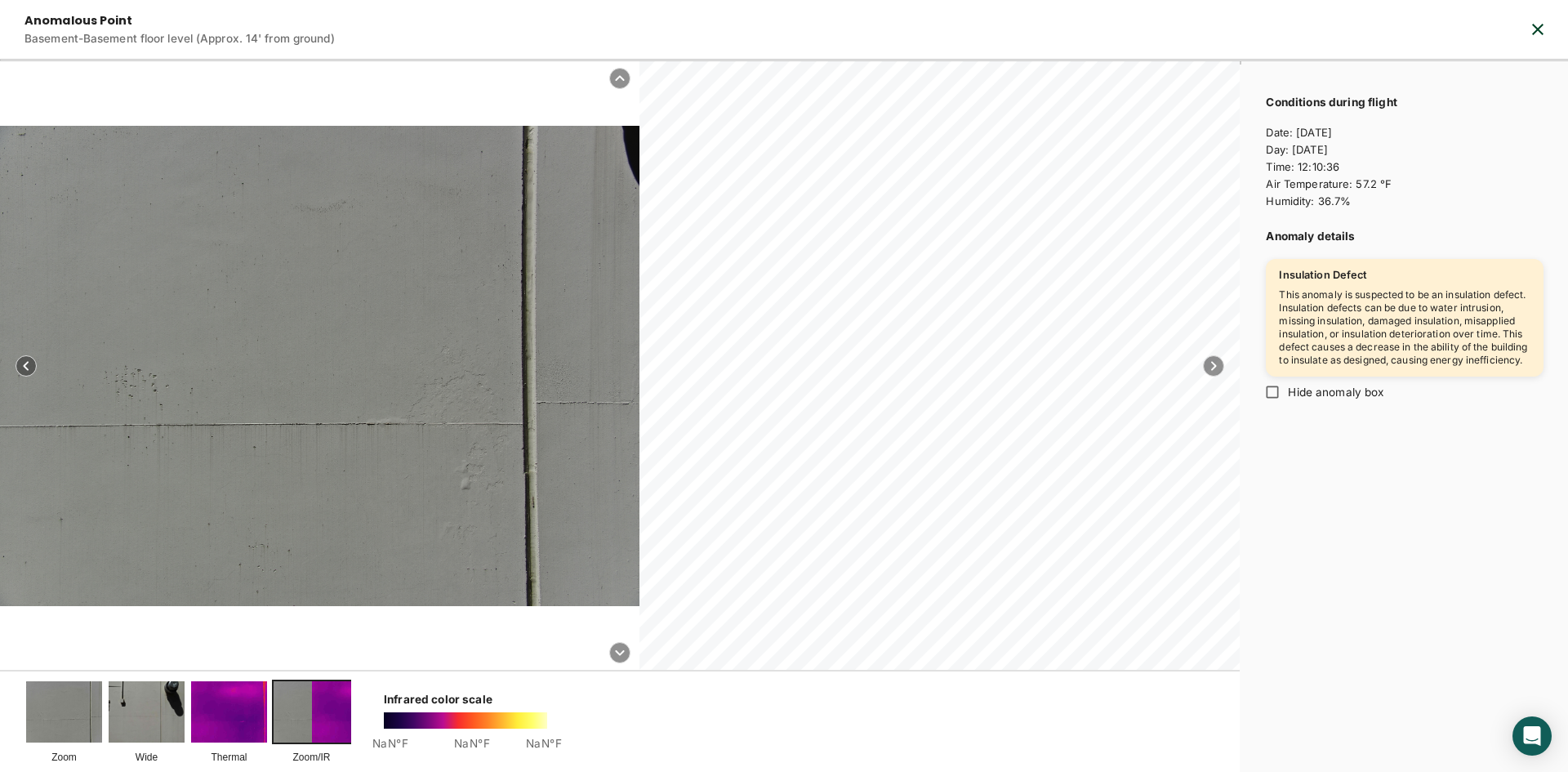
click at [1275, 403] on input "Hide anomaly box" at bounding box center [1273, 393] width 31 height 31
checkbox input "true"
click at [1528, 31] on icon "button" at bounding box center [1538, 30] width 20 height 20
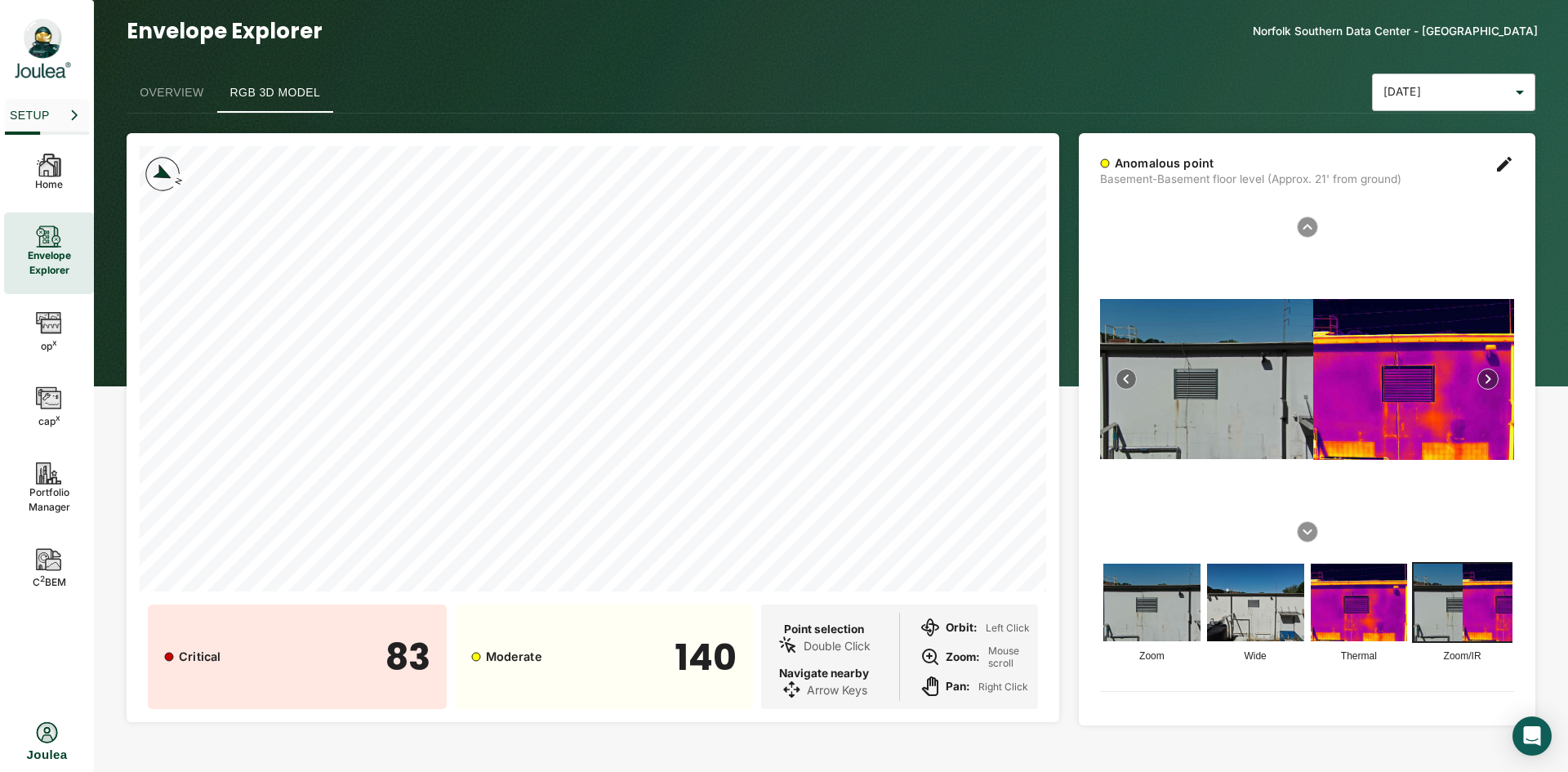
click at [1440, 412] on img at bounding box center [1414, 379] width 201 height 161
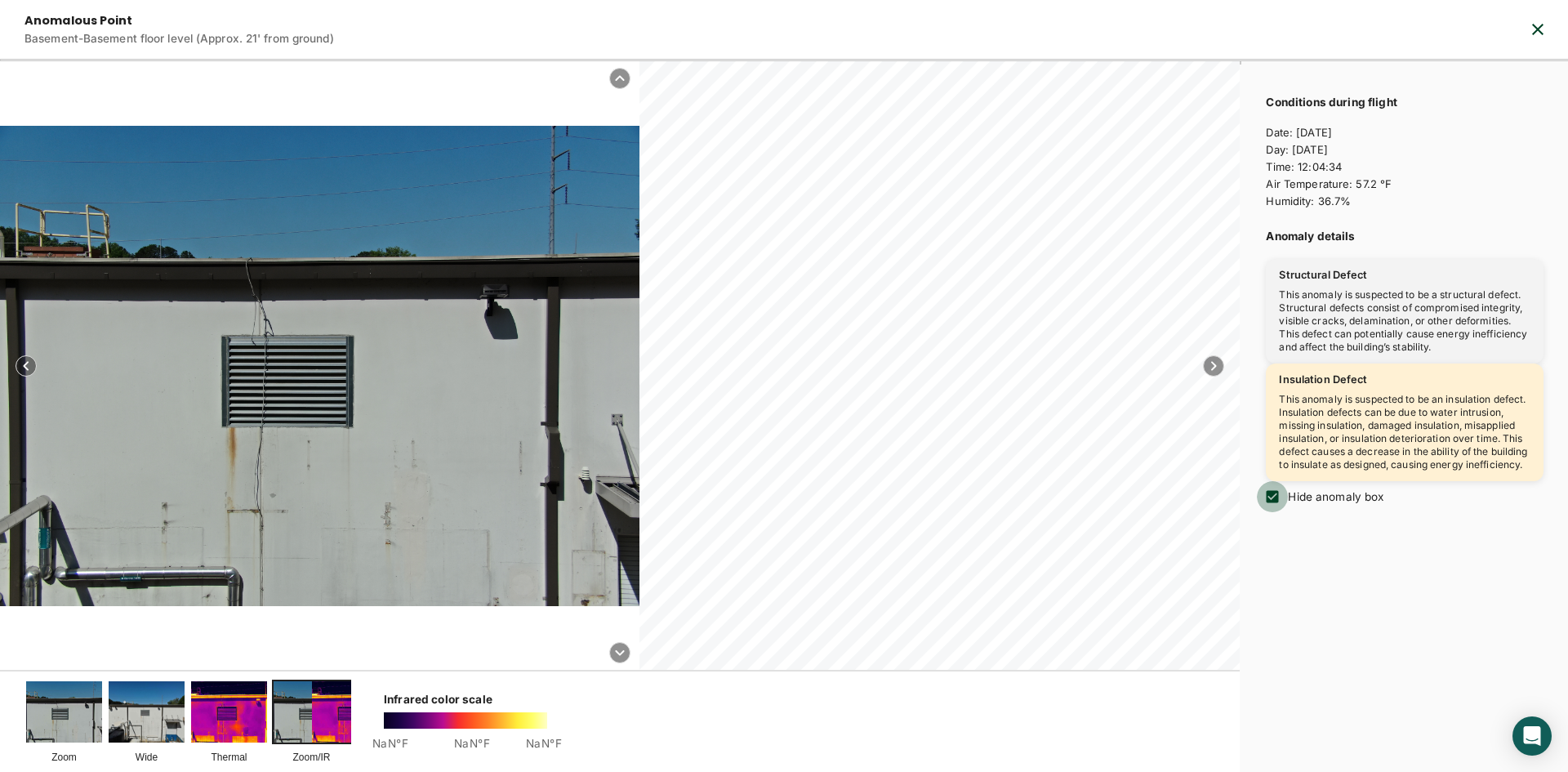
click at [1268, 510] on input "Hide anomaly box" at bounding box center [1273, 497] width 31 height 31
click at [1270, 510] on input "Hide anomaly box" at bounding box center [1273, 497] width 31 height 31
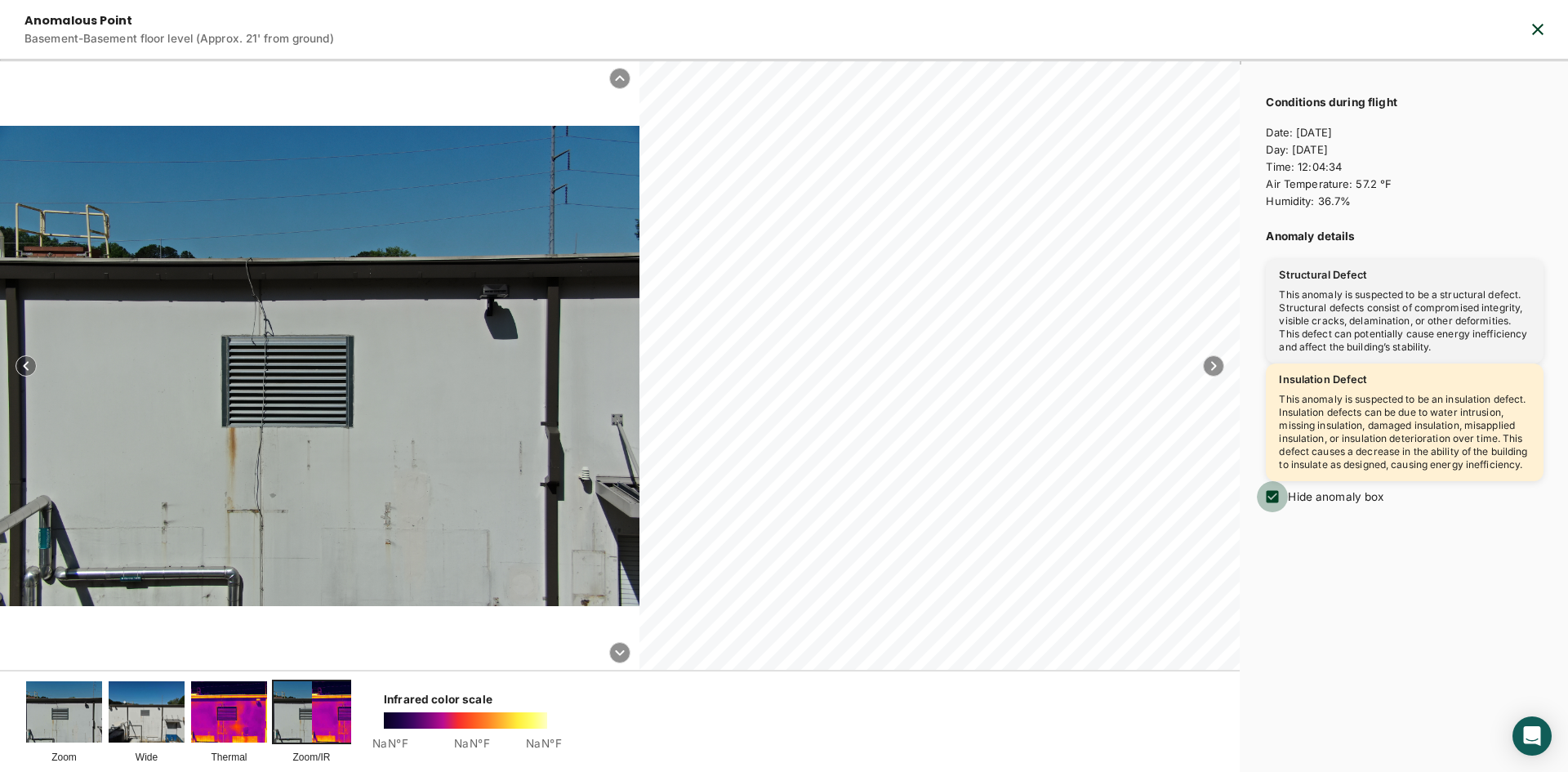
checkbox input "false"
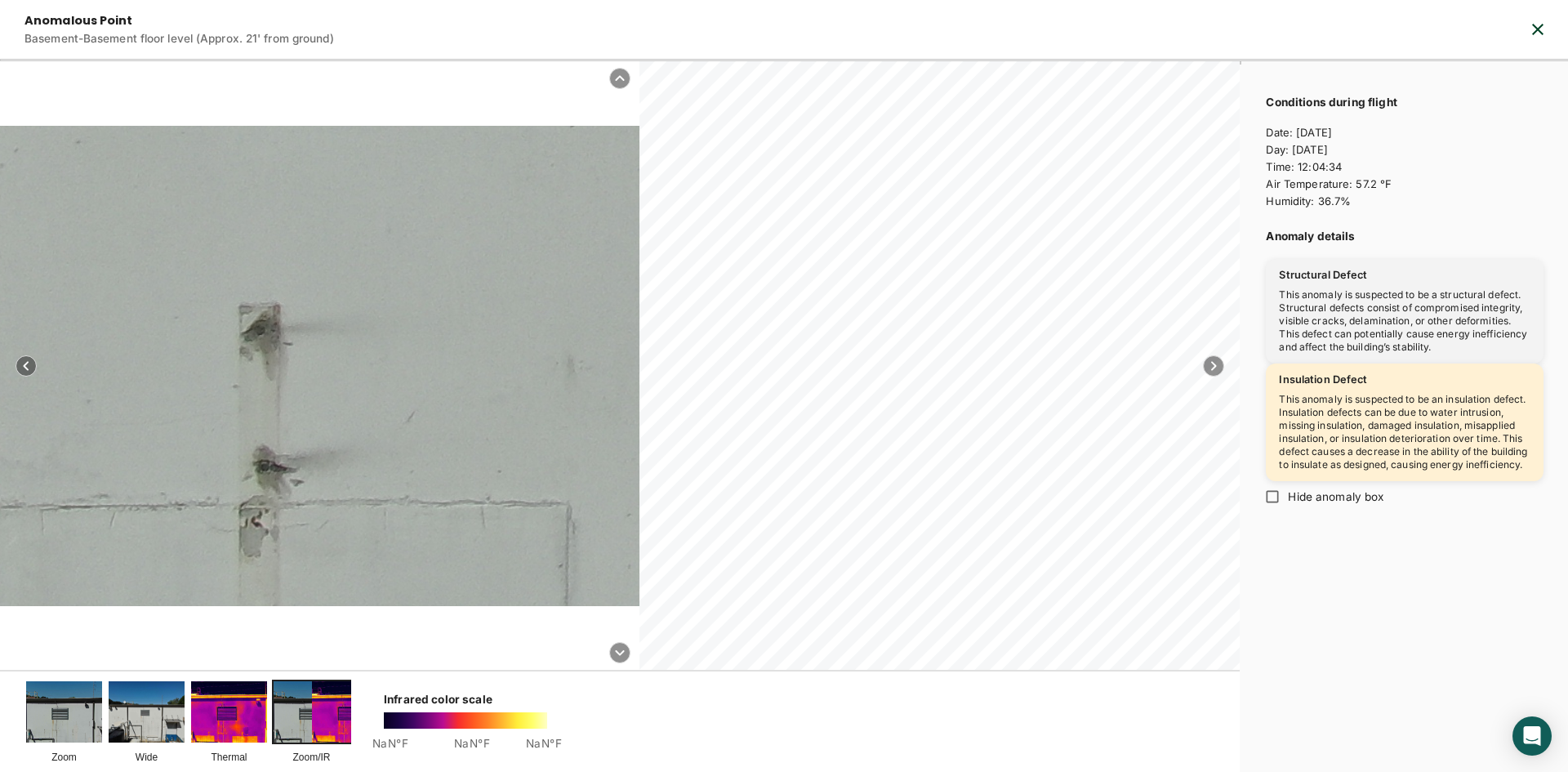
drag, startPoint x: 261, startPoint y: 426, endPoint x: 277, endPoint y: 335, distance: 92.4
click at [1542, 38] on icon "button" at bounding box center [1538, 30] width 20 height 20
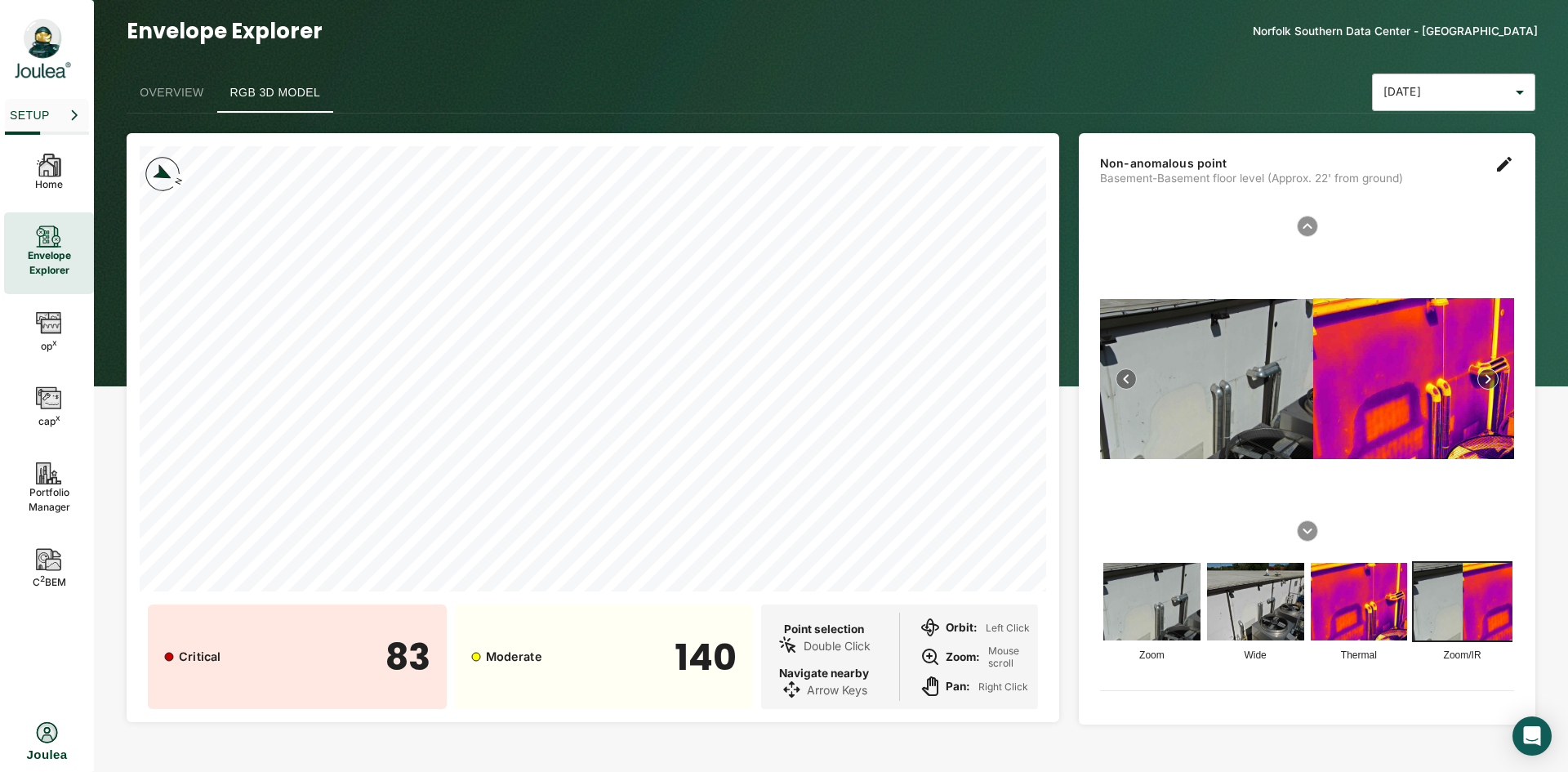
click at [1384, 412] on img at bounding box center [1414, 379] width 201 height 161
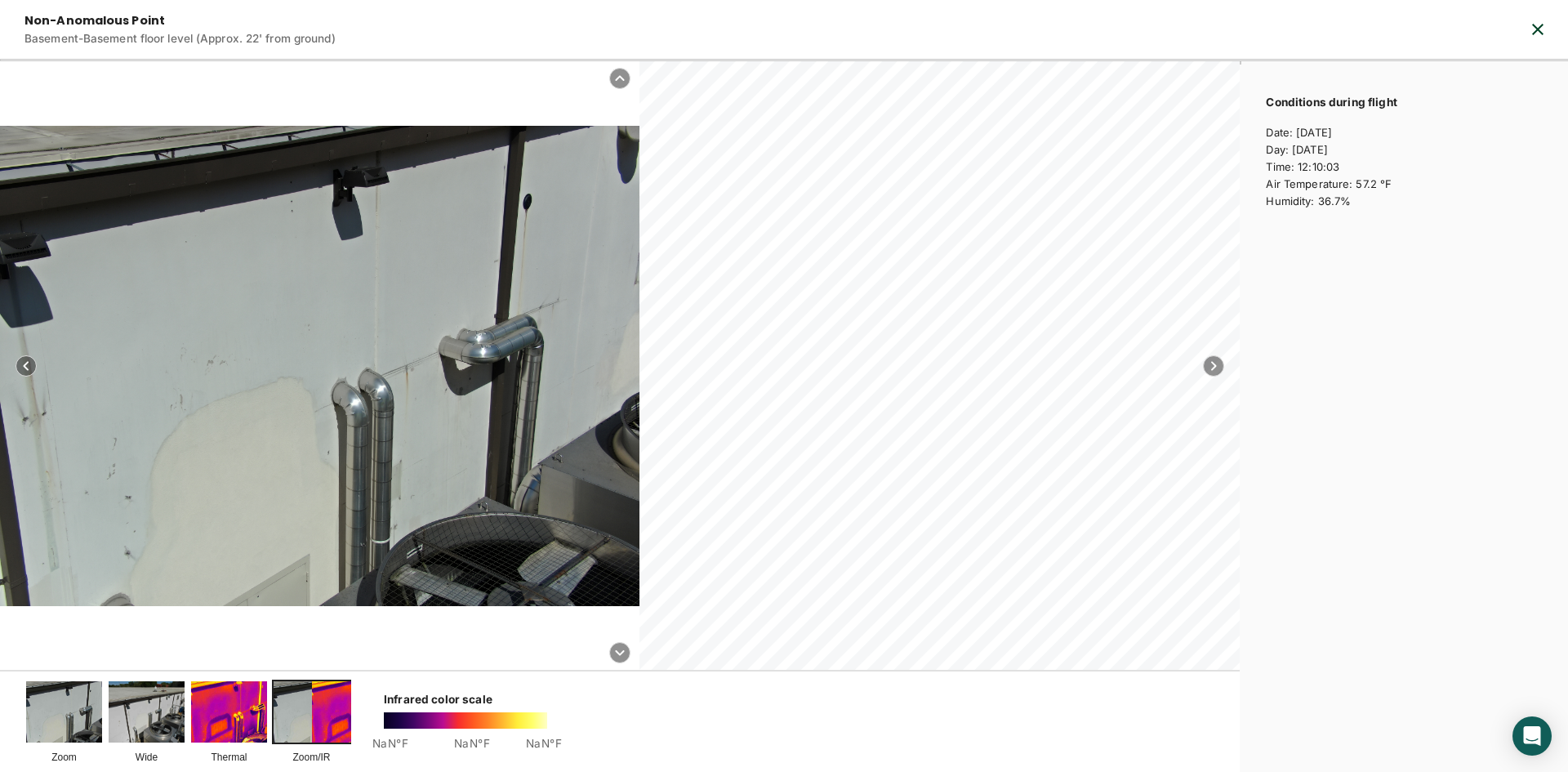
click at [211, 709] on img at bounding box center [229, 711] width 76 height 60
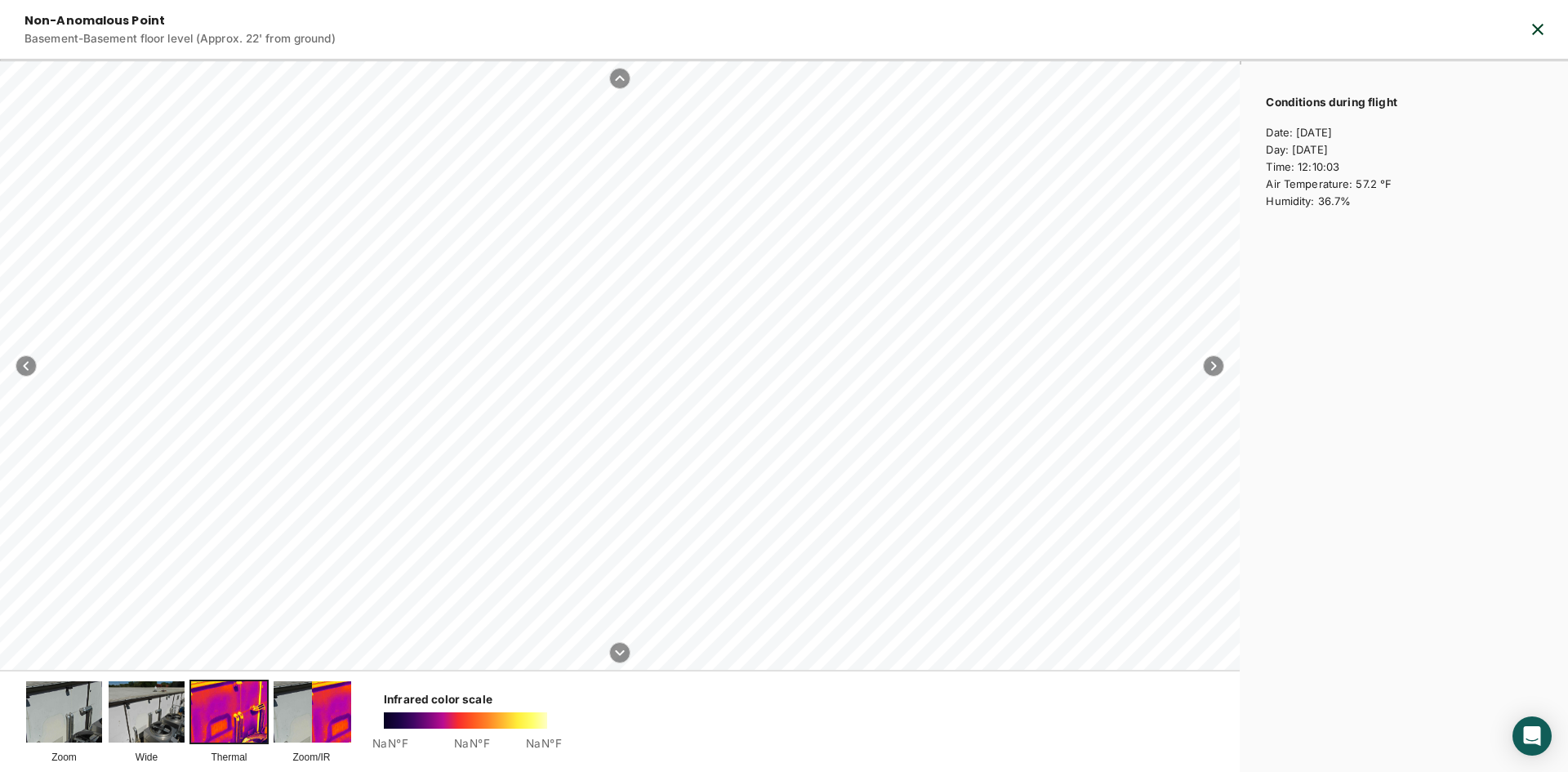
click at [284, 710] on img at bounding box center [312, 711] width 76 height 60
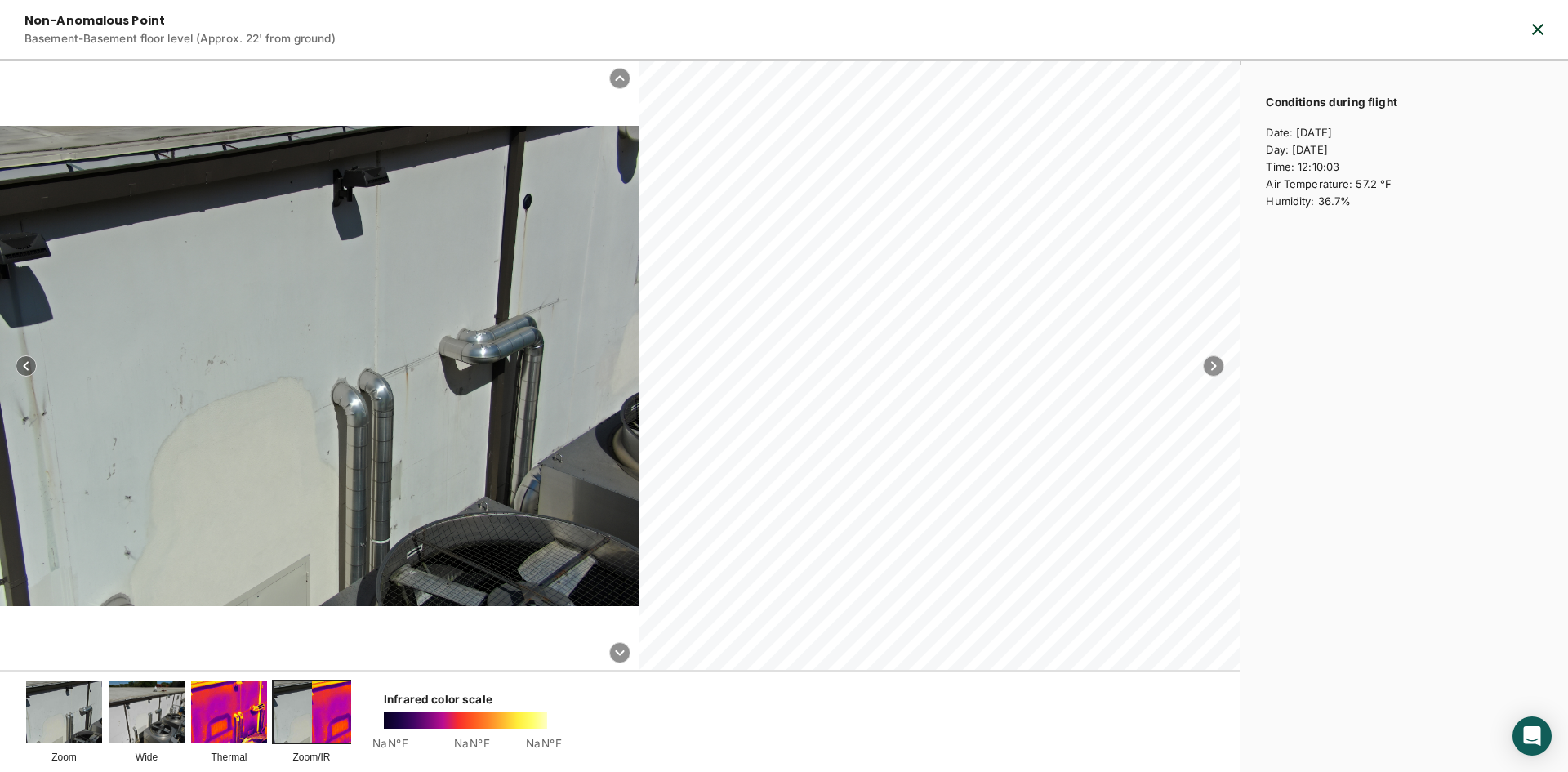
click at [232, 707] on img at bounding box center [229, 711] width 76 height 60
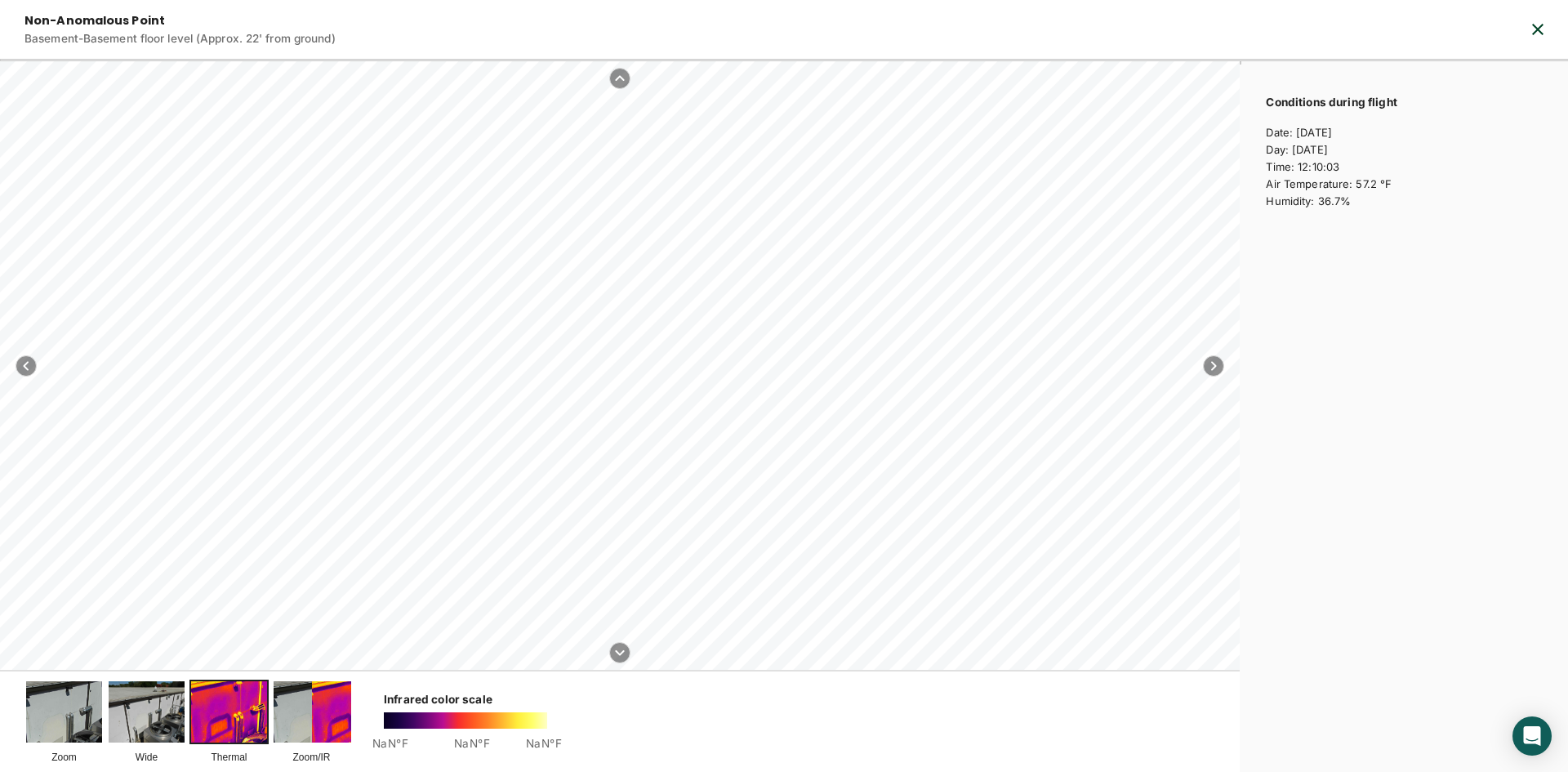
click at [1540, 21] on icon "button" at bounding box center [1538, 30] width 20 height 20
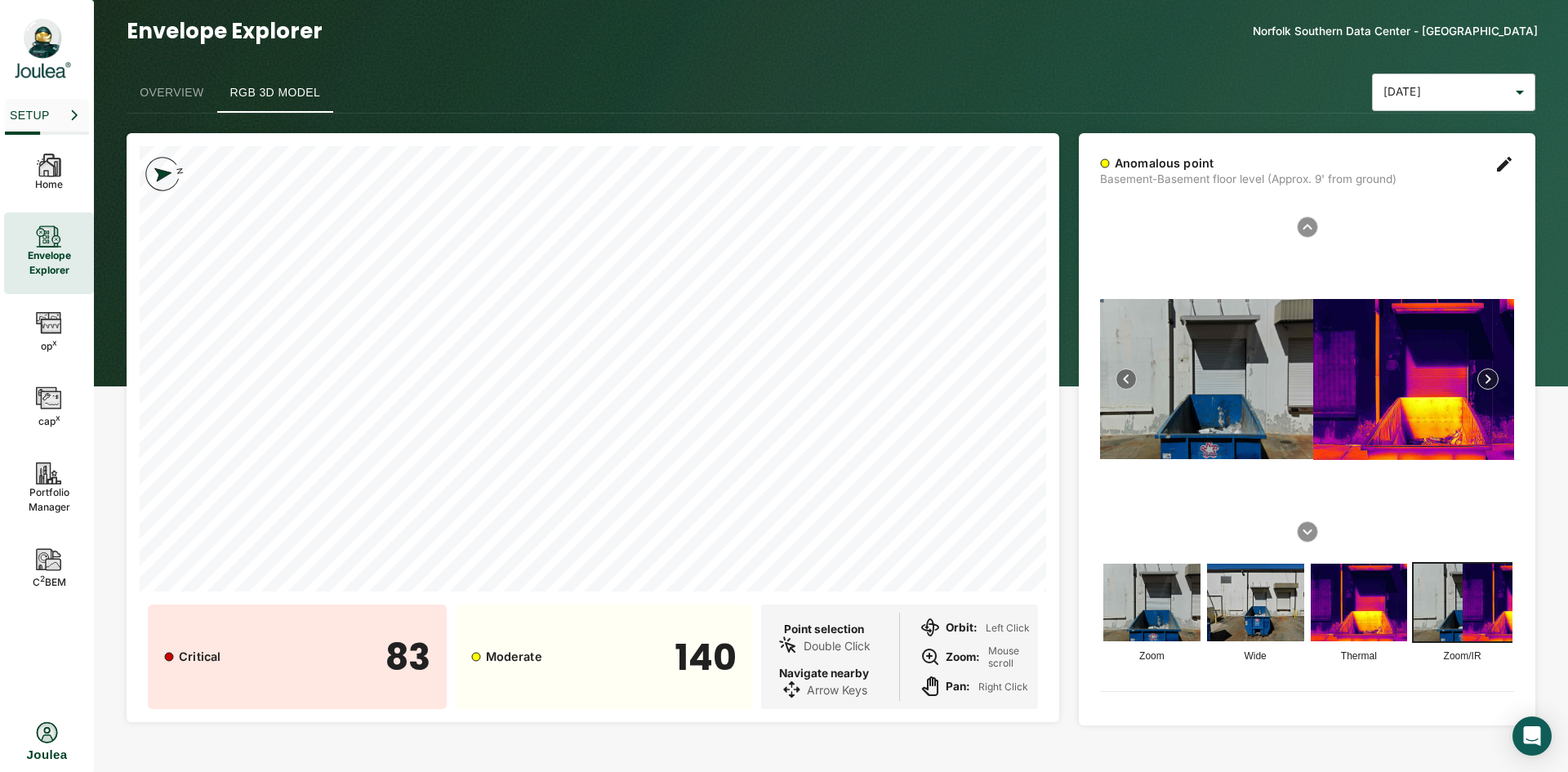
click at [1354, 381] on img at bounding box center [1414, 379] width 201 height 161
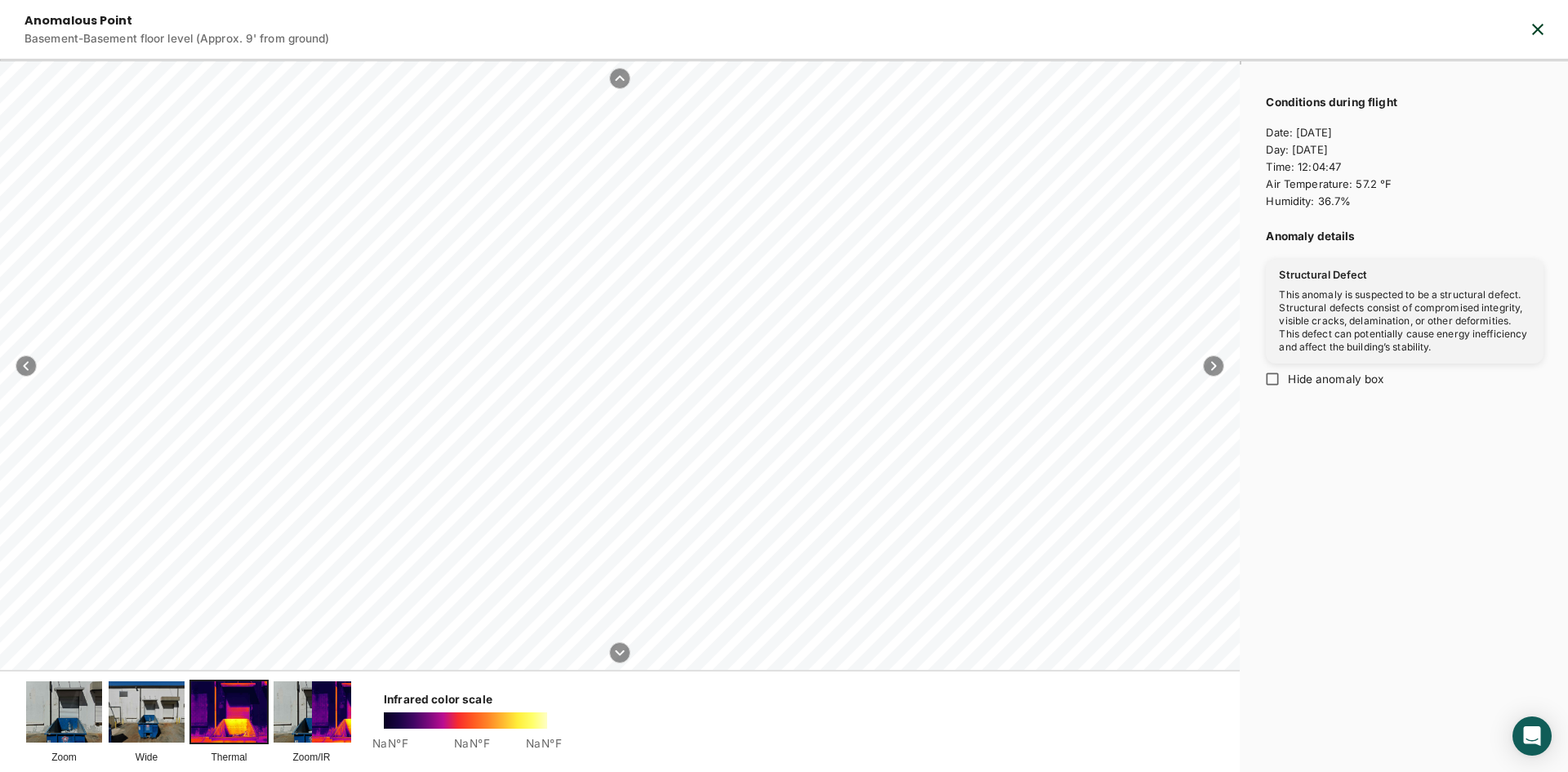
click at [1535, 32] on icon "button" at bounding box center [1538, 30] width 12 height 12
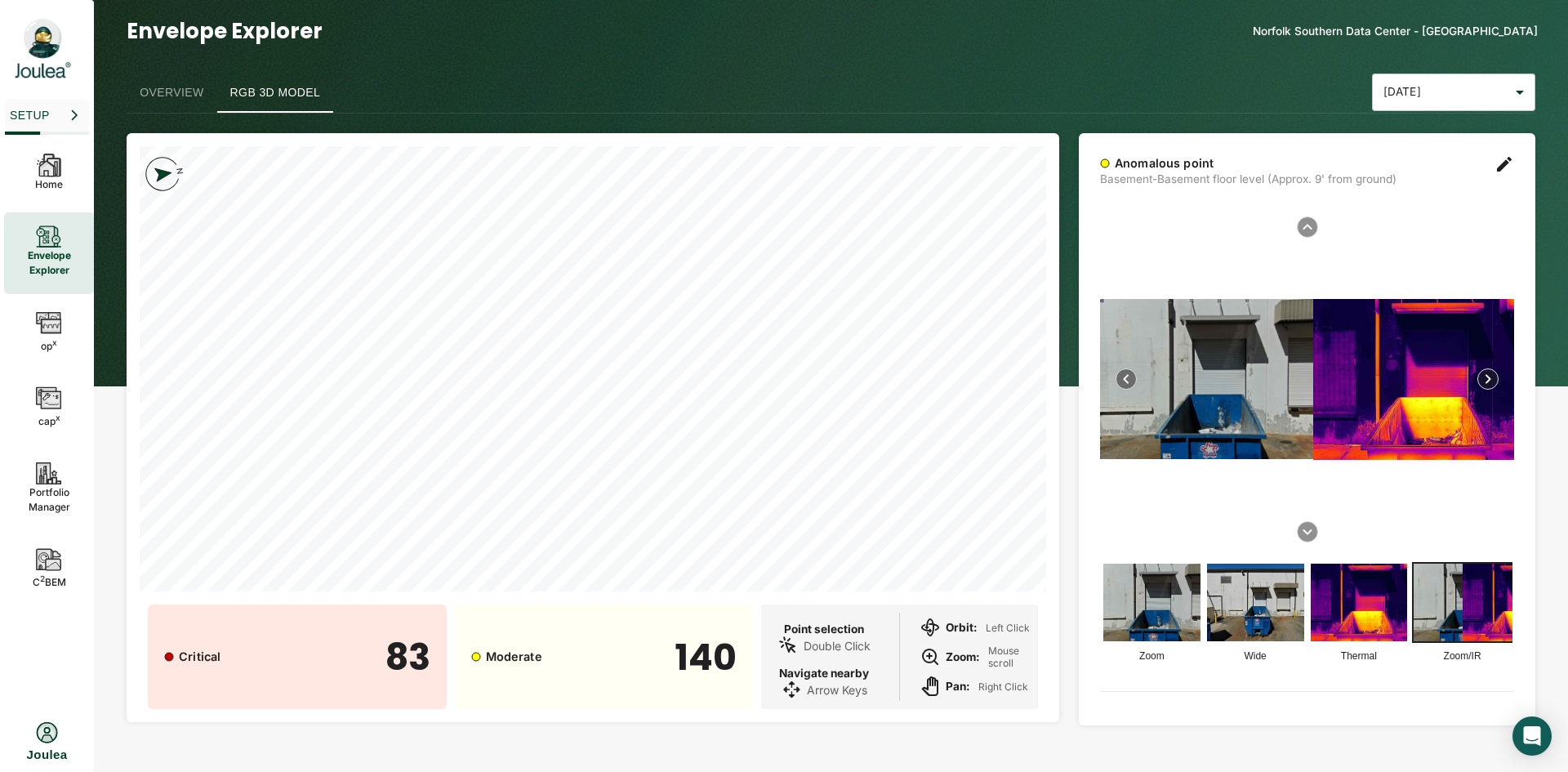
click at [1305, 394] on img at bounding box center [1207, 379] width 214 height 160
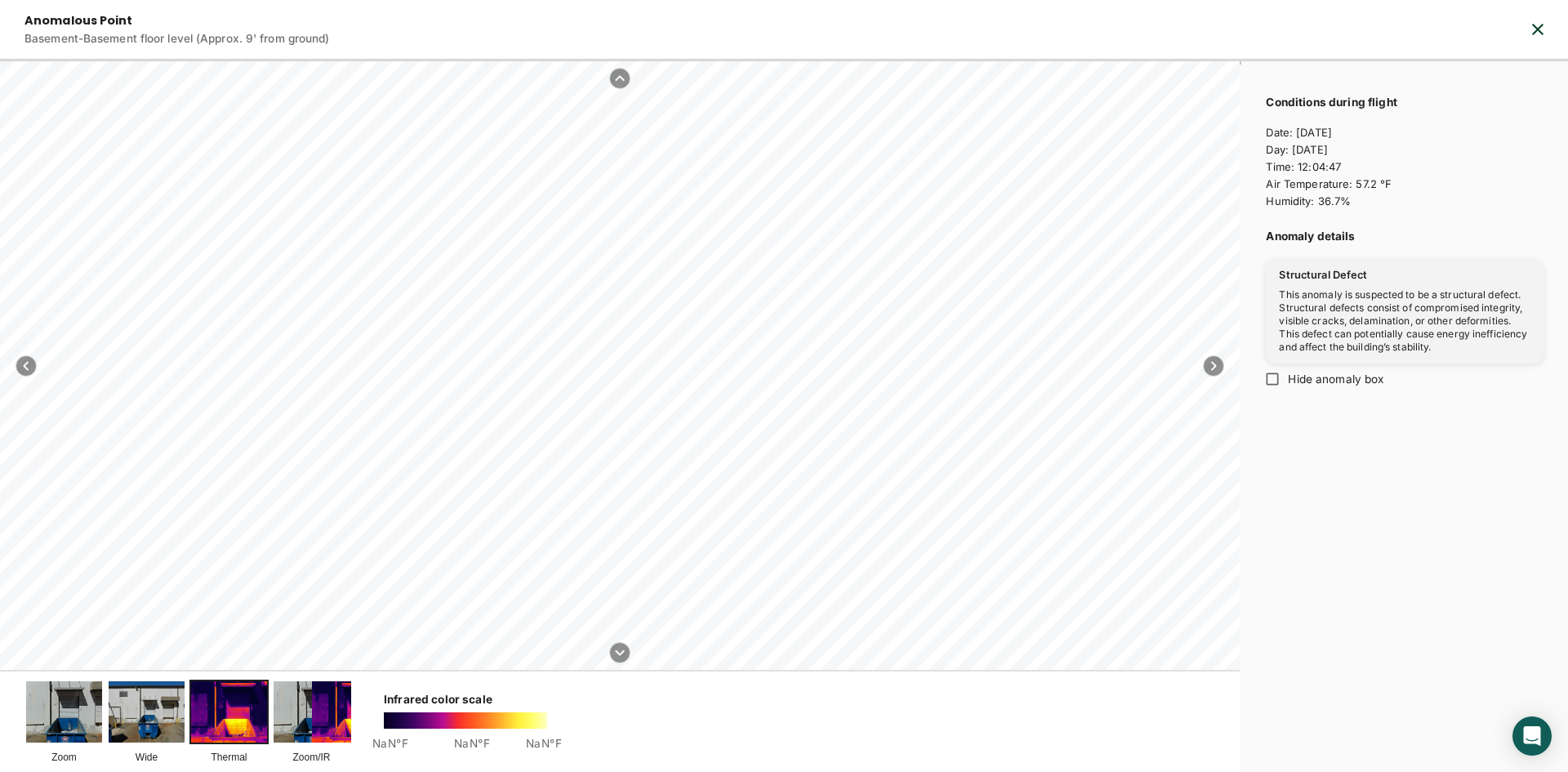
click at [83, 724] on img at bounding box center [64, 711] width 76 height 60
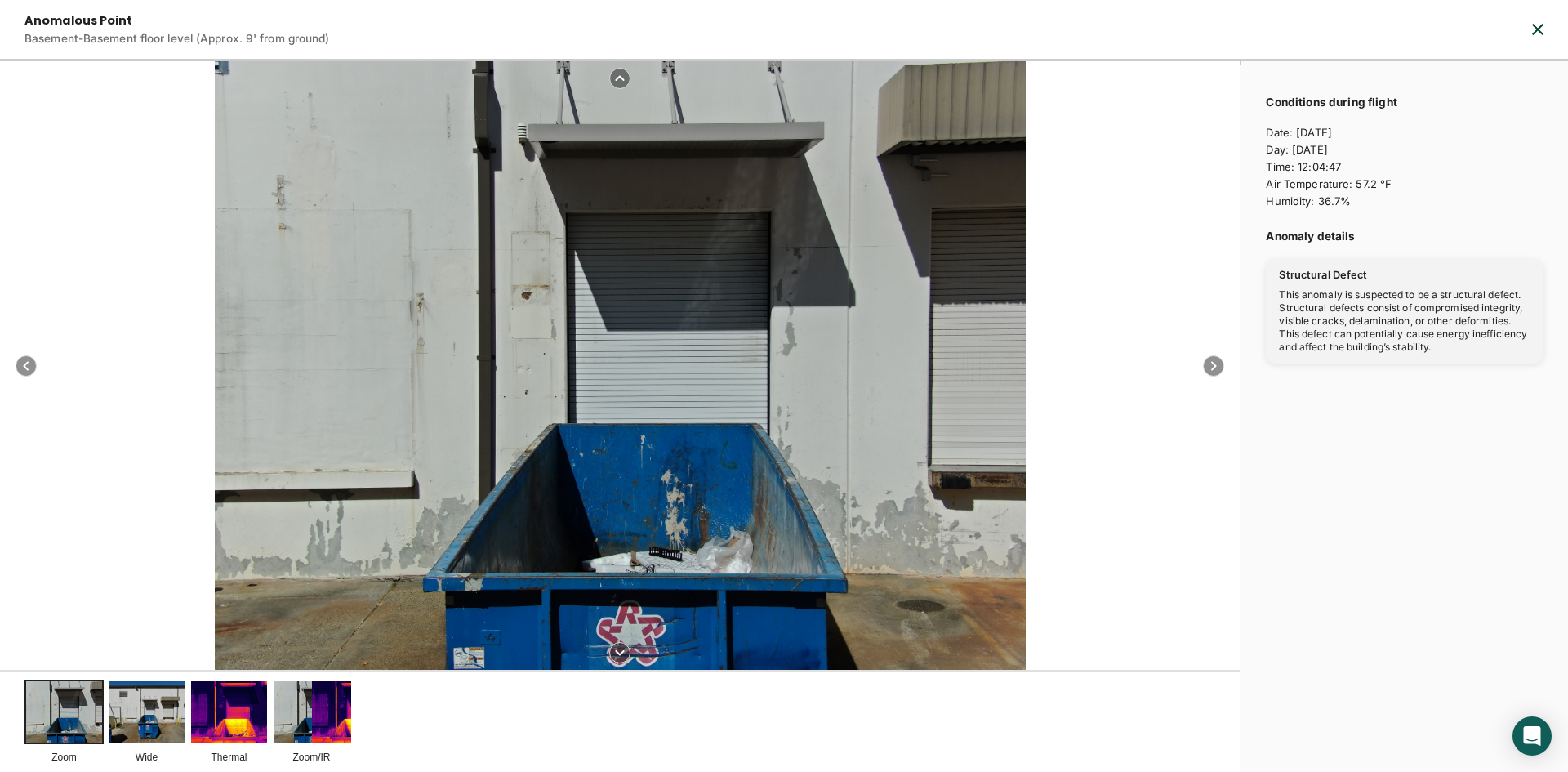
click at [326, 694] on img at bounding box center [350, 711] width 79 height 64
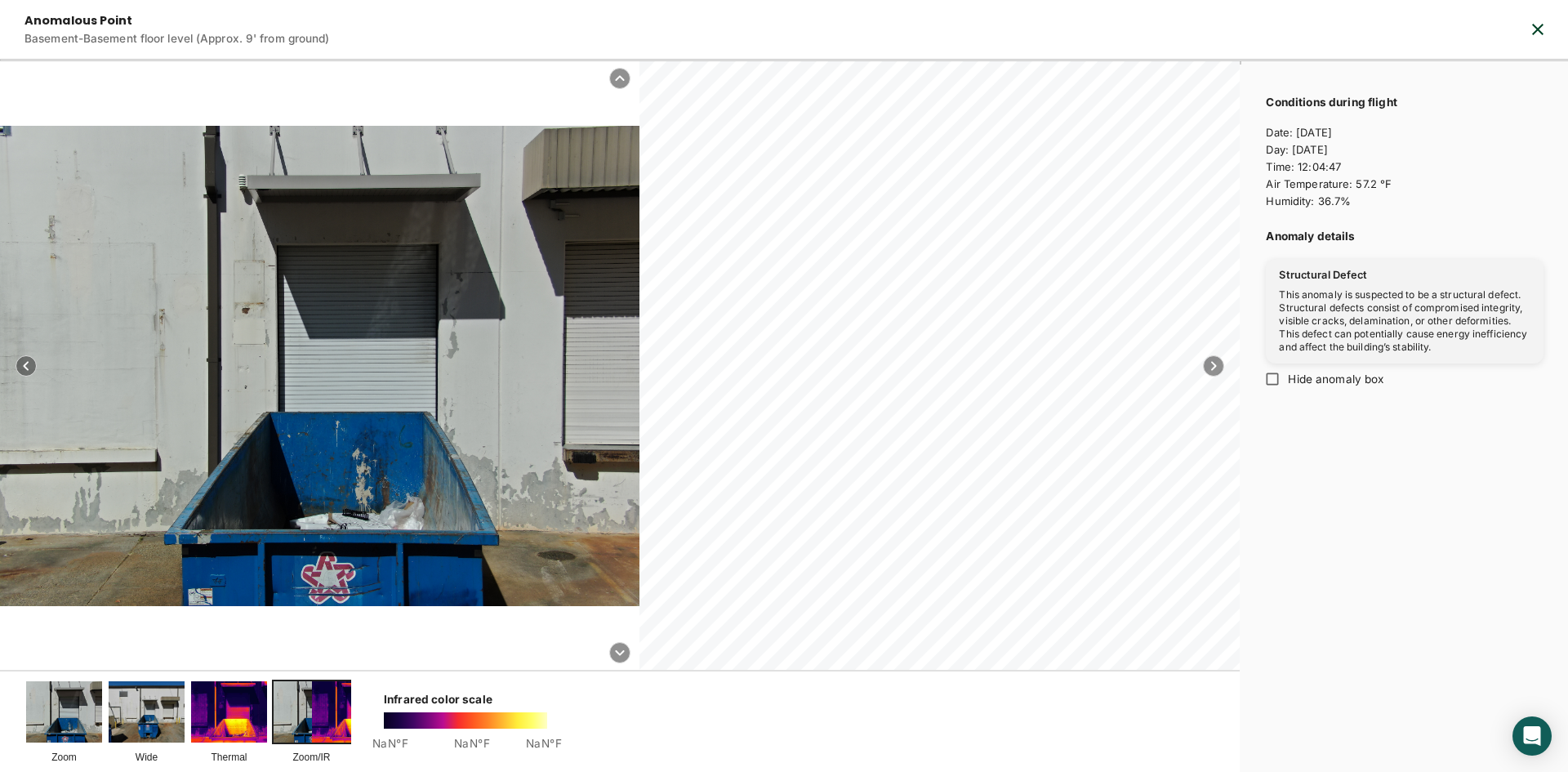
click at [87, 376] on div at bounding box center [320, 366] width 640 height 481
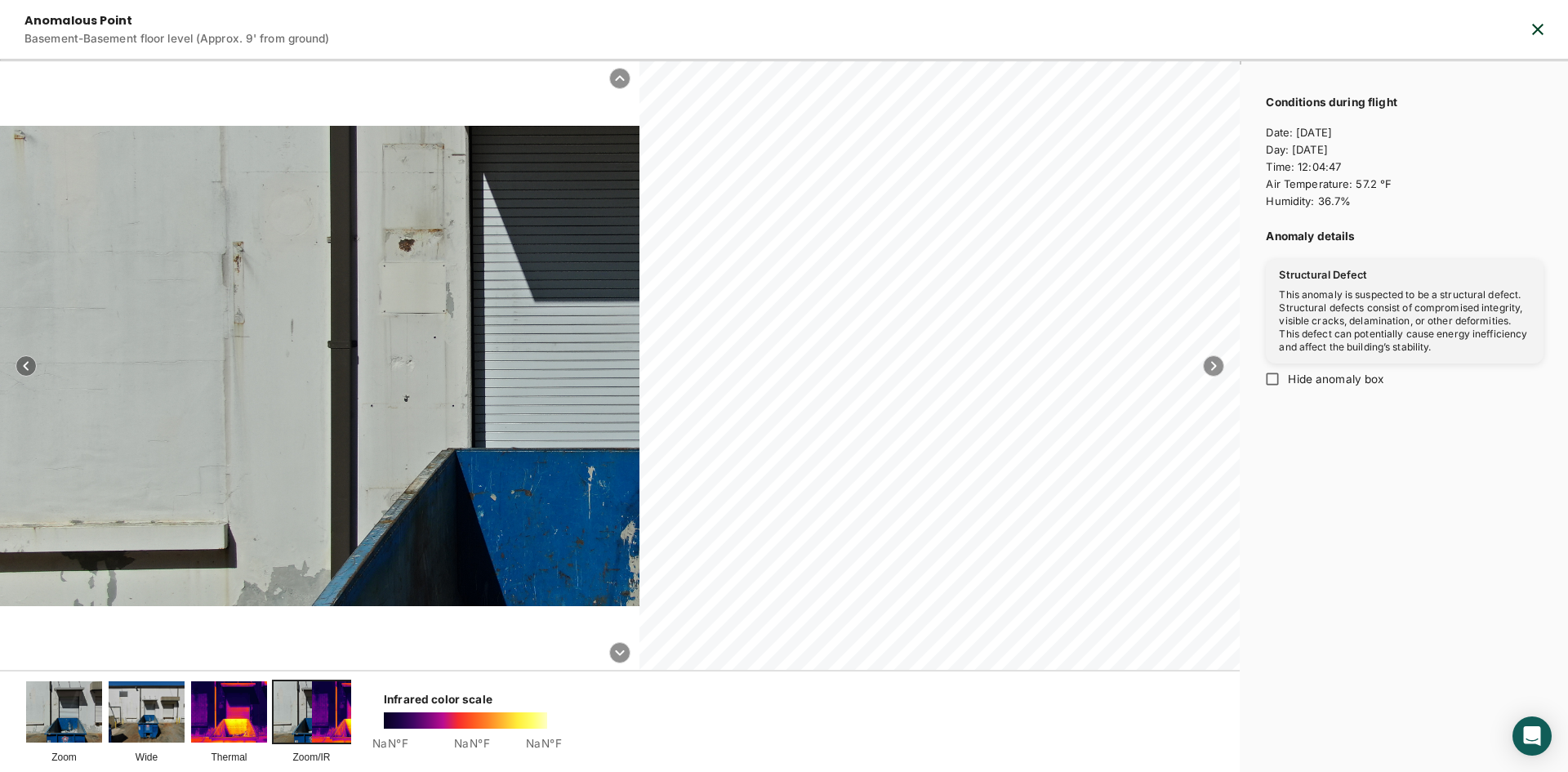
click at [92, 378] on div at bounding box center [556, 355] width 1287 height 965
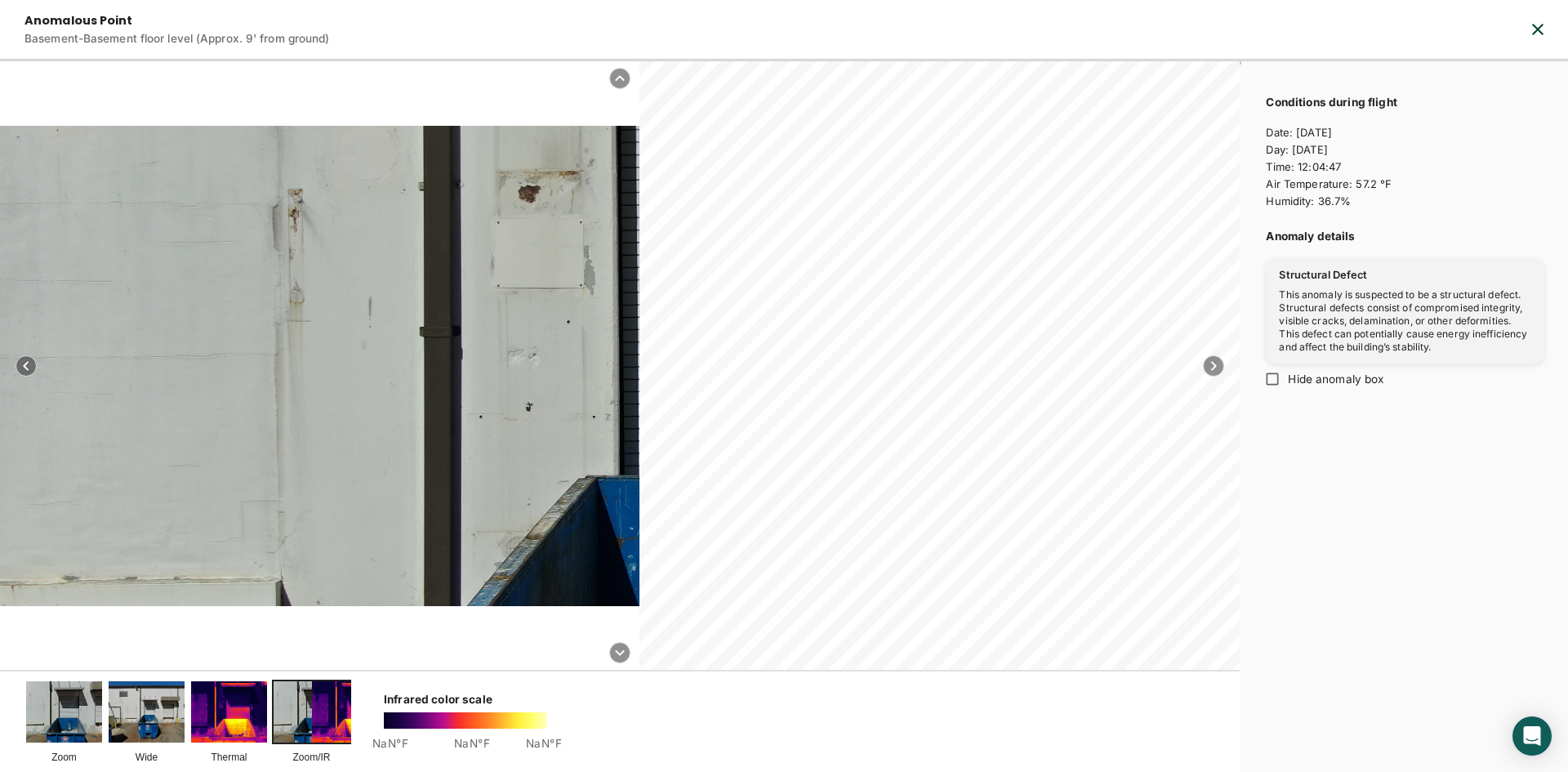
click at [92, 378] on div at bounding box center [736, 347] width 1786 height 1340
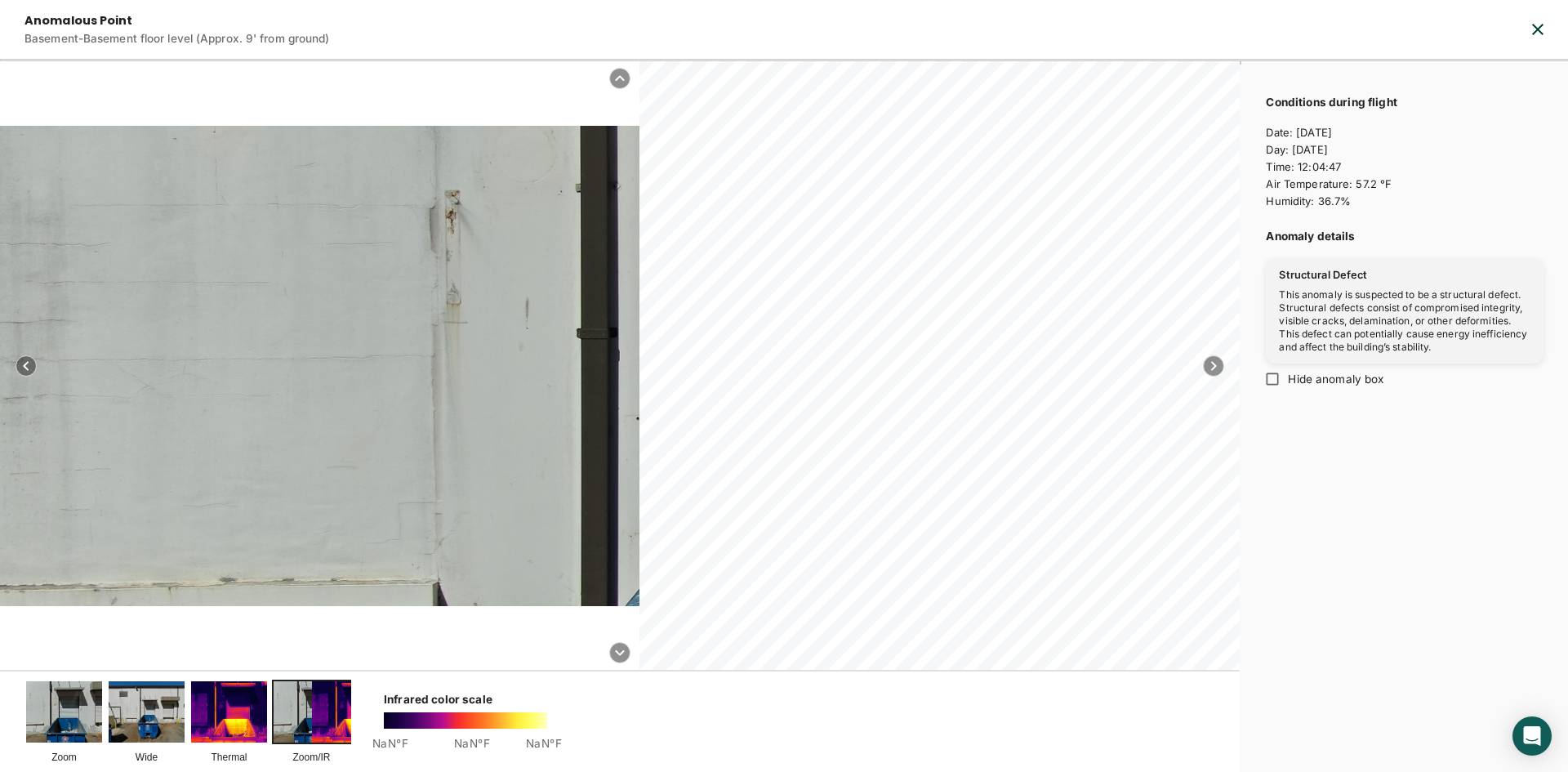
drag, startPoint x: 96, startPoint y: 380, endPoint x: 421, endPoint y: 378, distance: 325.0
click at [421, 378] on div at bounding box center [893, 349] width 1786 height 1340
click at [239, 410] on div at bounding box center [893, 345] width 1786 height 1340
click at [45, 715] on img at bounding box center [64, 711] width 76 height 60
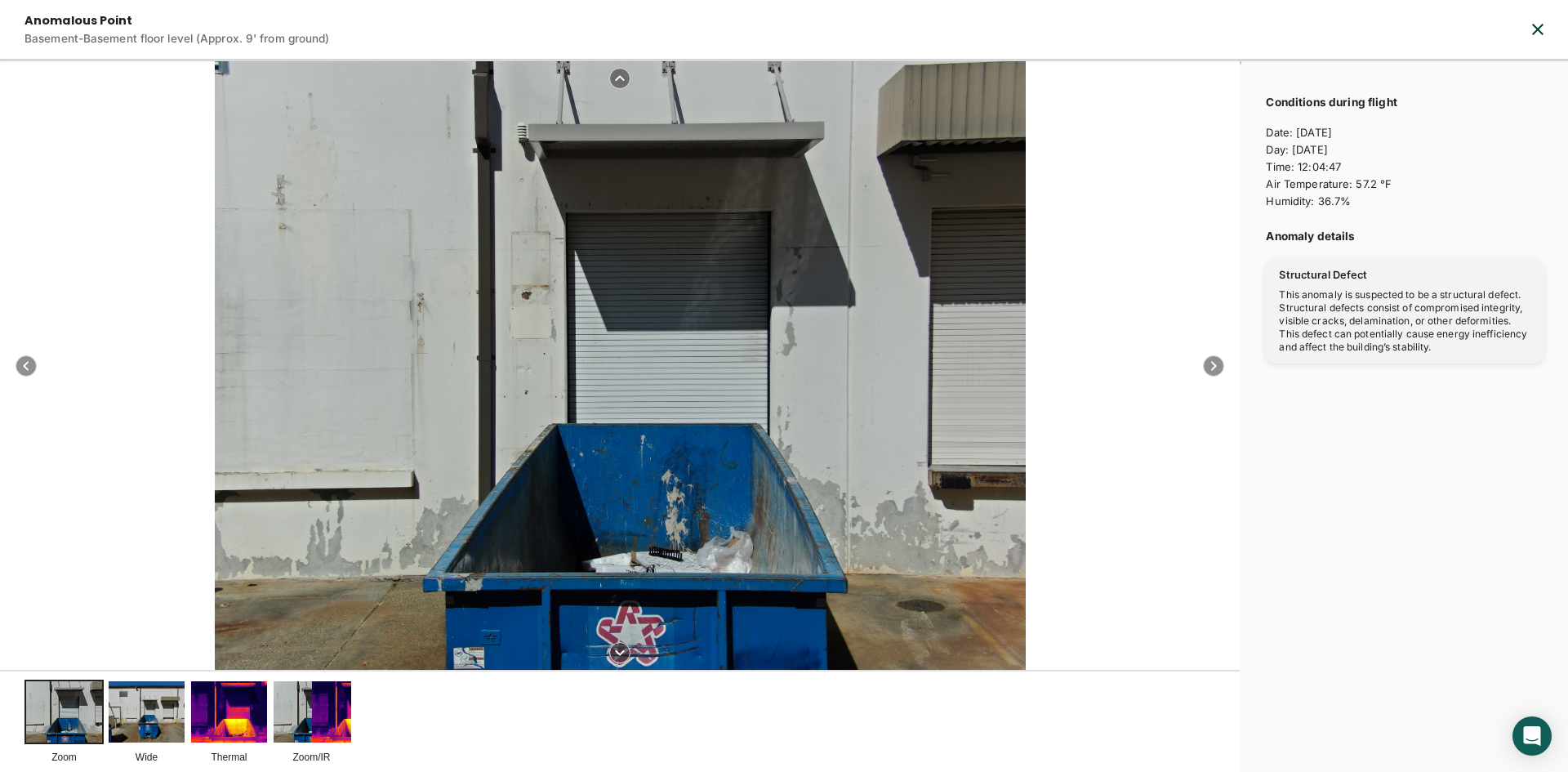
click at [317, 385] on div at bounding box center [621, 365] width 811 height 609
click at [293, 397] on div at bounding box center [621, 365] width 811 height 609
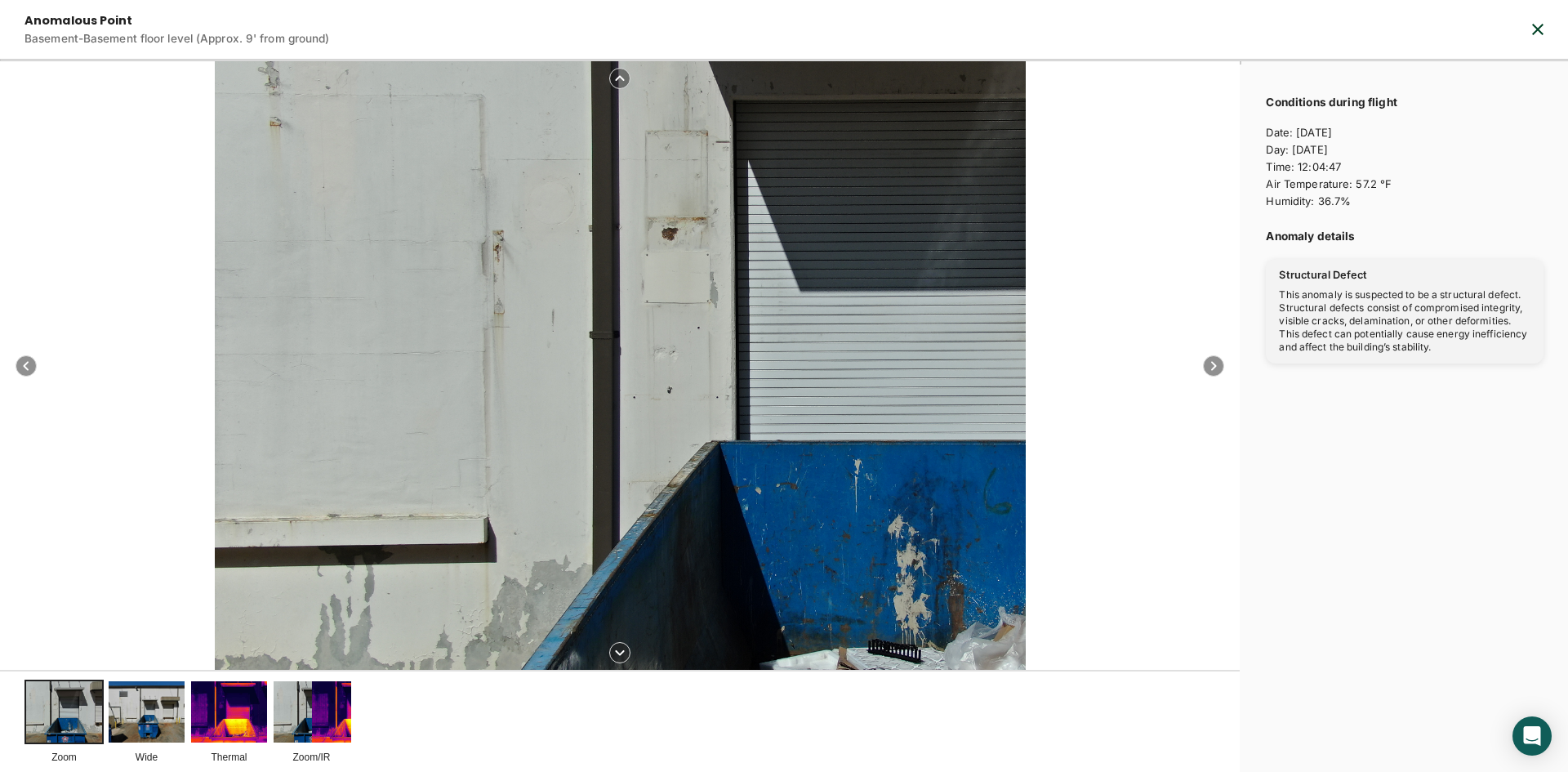
click at [293, 397] on div at bounding box center [820, 348] width 1310 height 983
click at [294, 397] on div at bounding box center [820, 348] width 1310 height 983
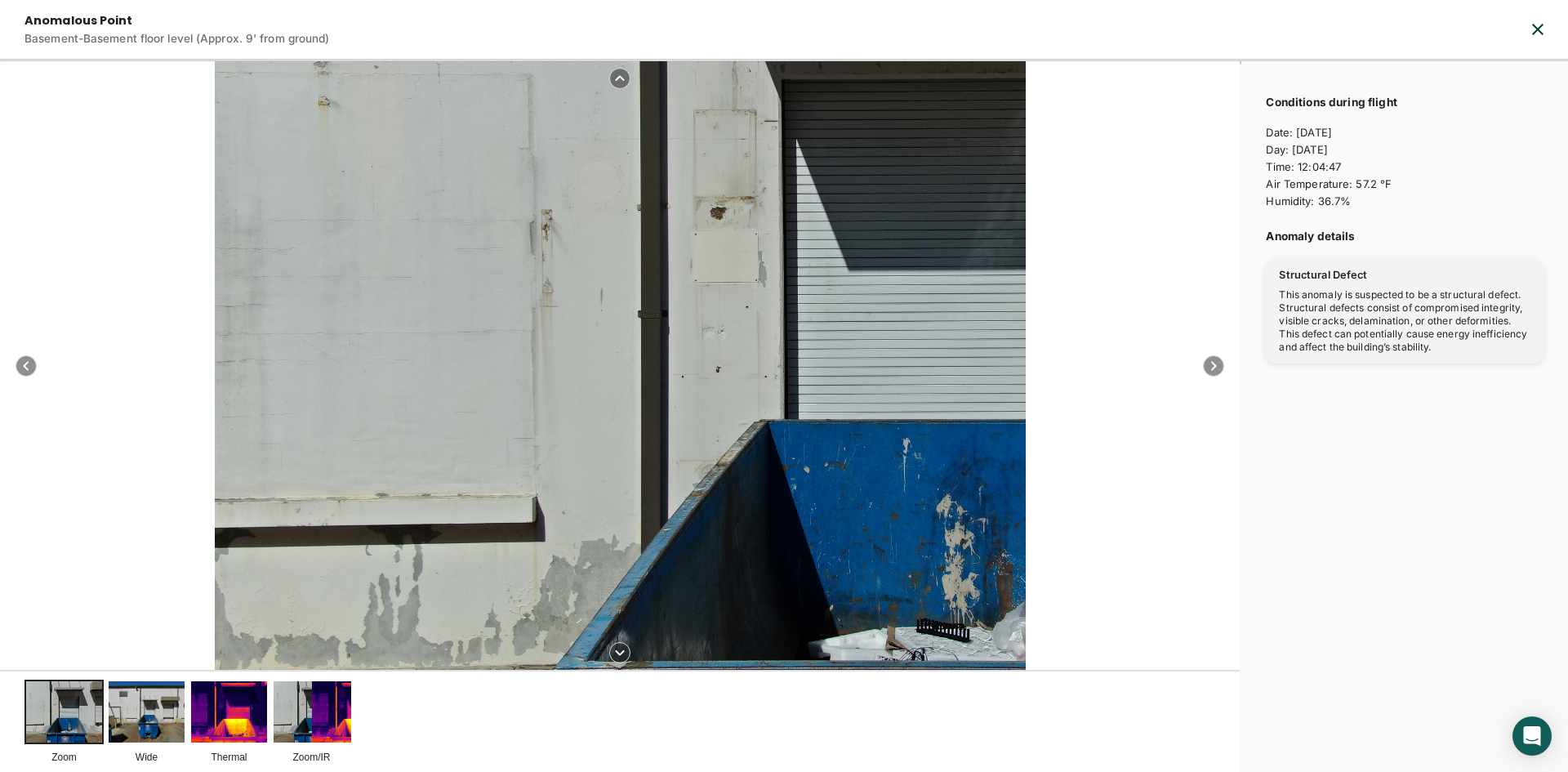
drag, startPoint x: 304, startPoint y: 406, endPoint x: 1114, endPoint y: 555, distance: 823.6
click at [1114, 555] on div at bounding box center [620, 365] width 1240 height 609
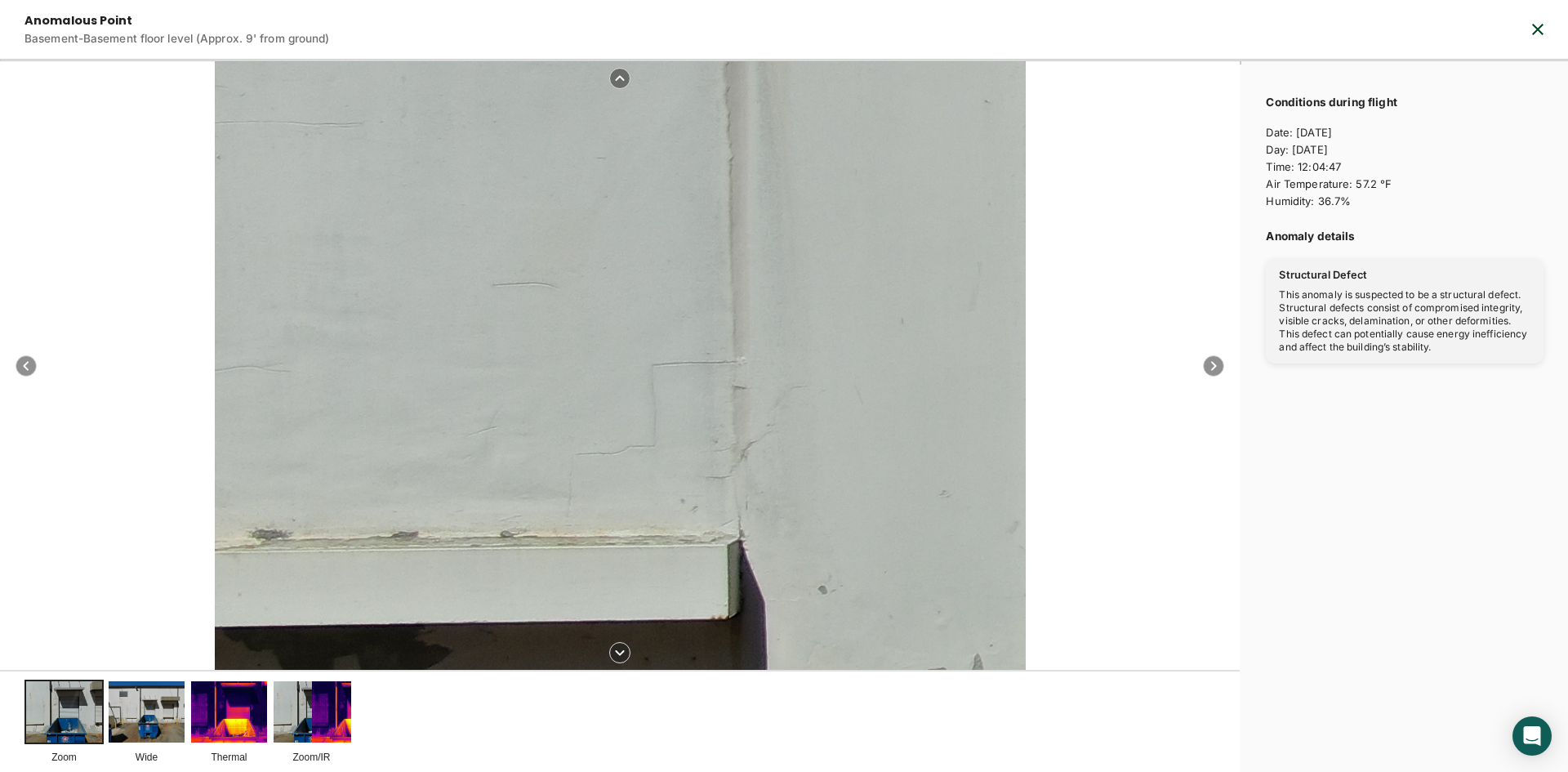
drag, startPoint x: 572, startPoint y: 468, endPoint x: 569, endPoint y: 331, distance: 137.0
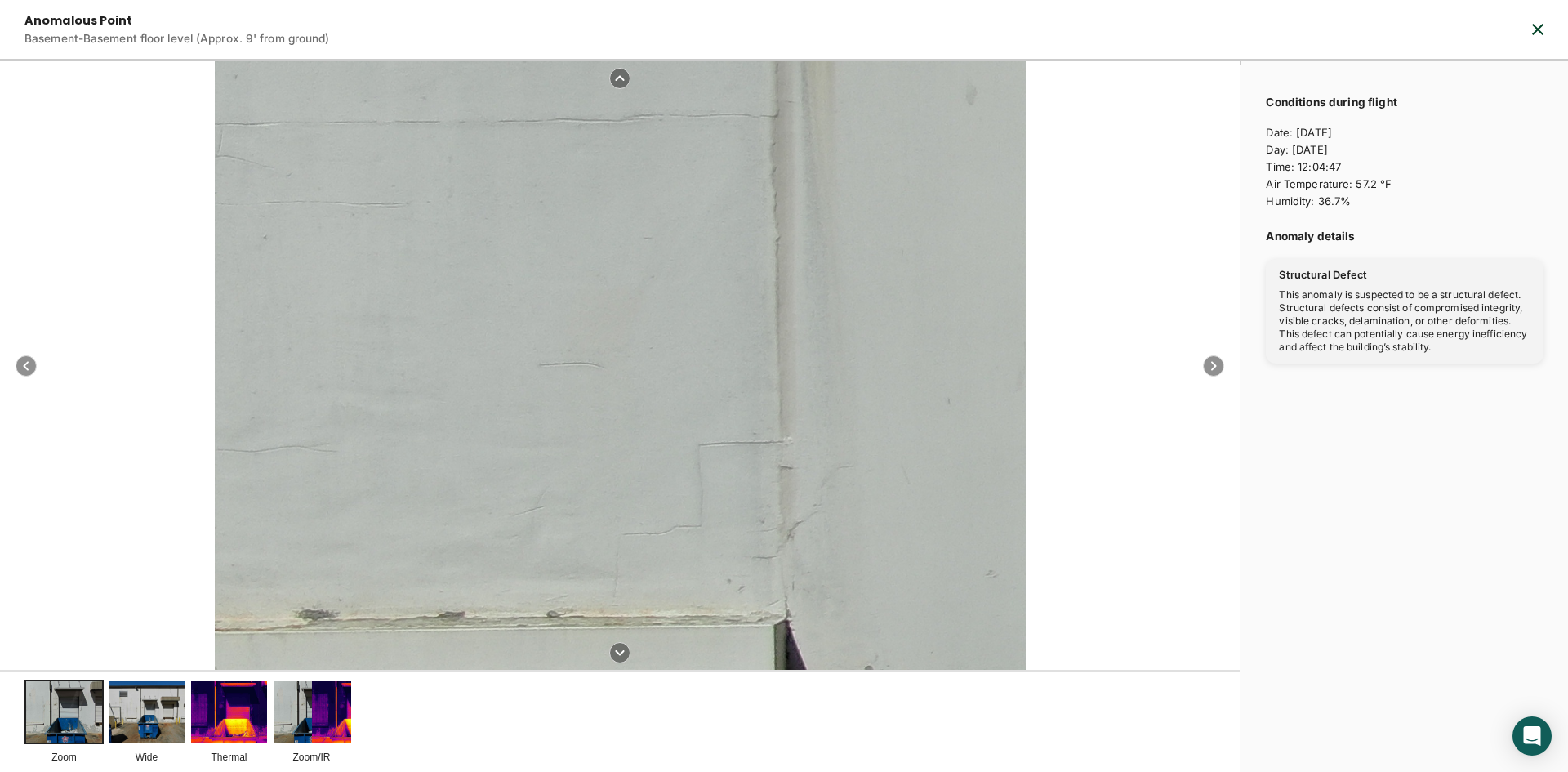
drag, startPoint x: 569, startPoint y: 331, endPoint x: 712, endPoint y: 555, distance: 265.8
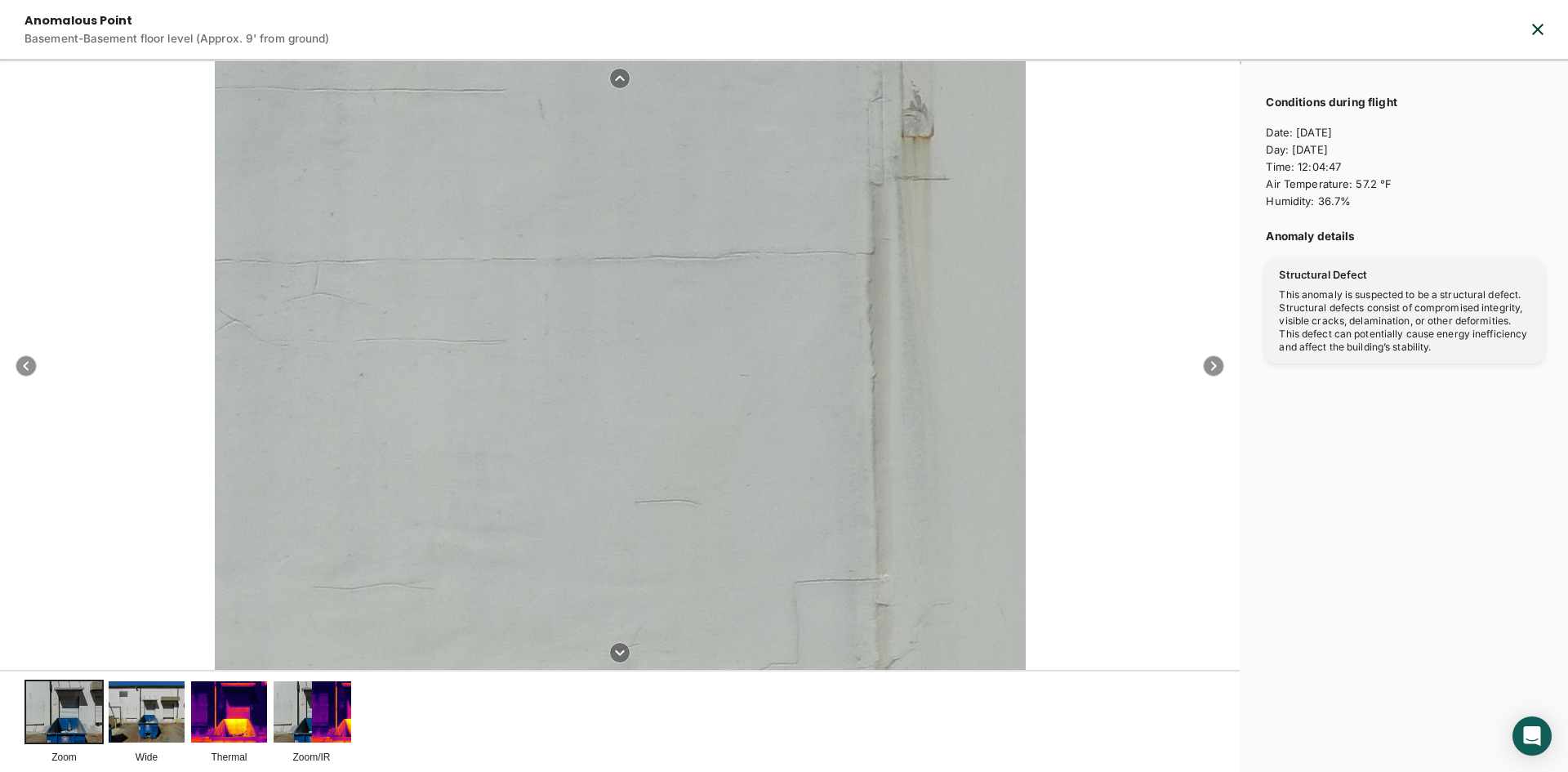
drag, startPoint x: 584, startPoint y: 383, endPoint x: 718, endPoint y: 523, distance: 193.8
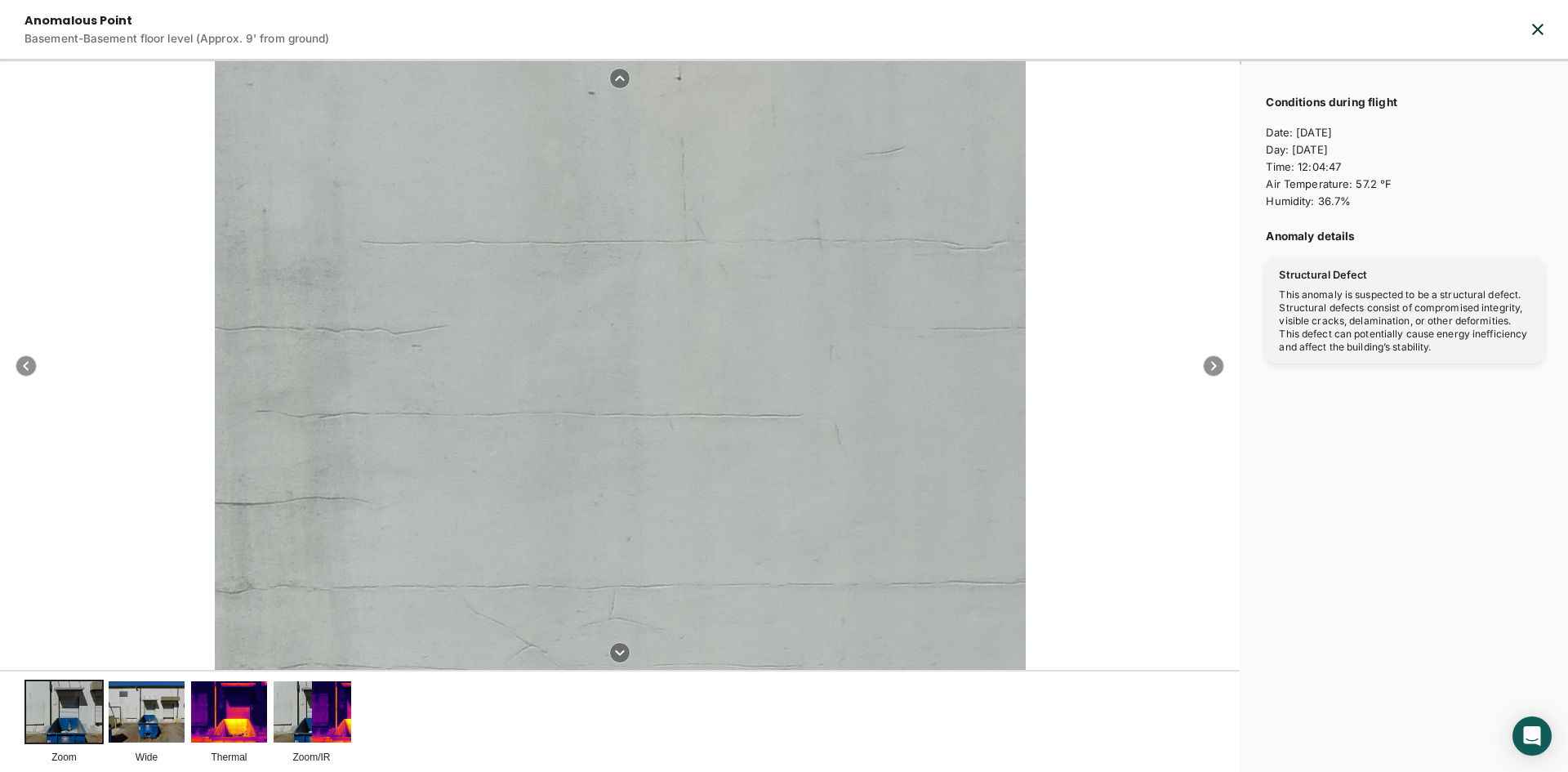
drag, startPoint x: 566, startPoint y: 362, endPoint x: 720, endPoint y: 532, distance: 229.4
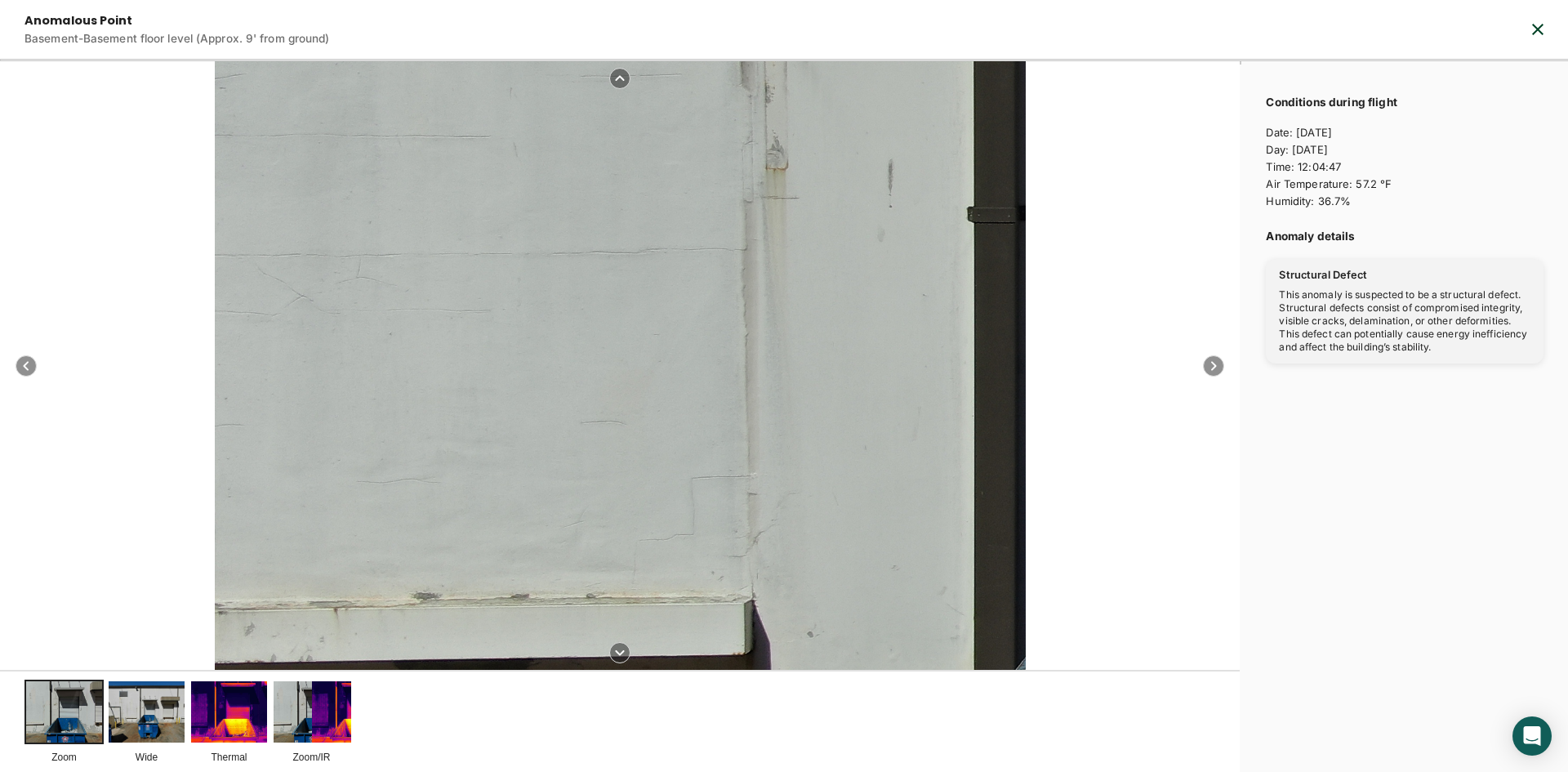
drag, startPoint x: 659, startPoint y: 464, endPoint x: 516, endPoint y: 182, distance: 316.2
click at [516, 182] on div at bounding box center [1458, 240] width 2771 height 2079
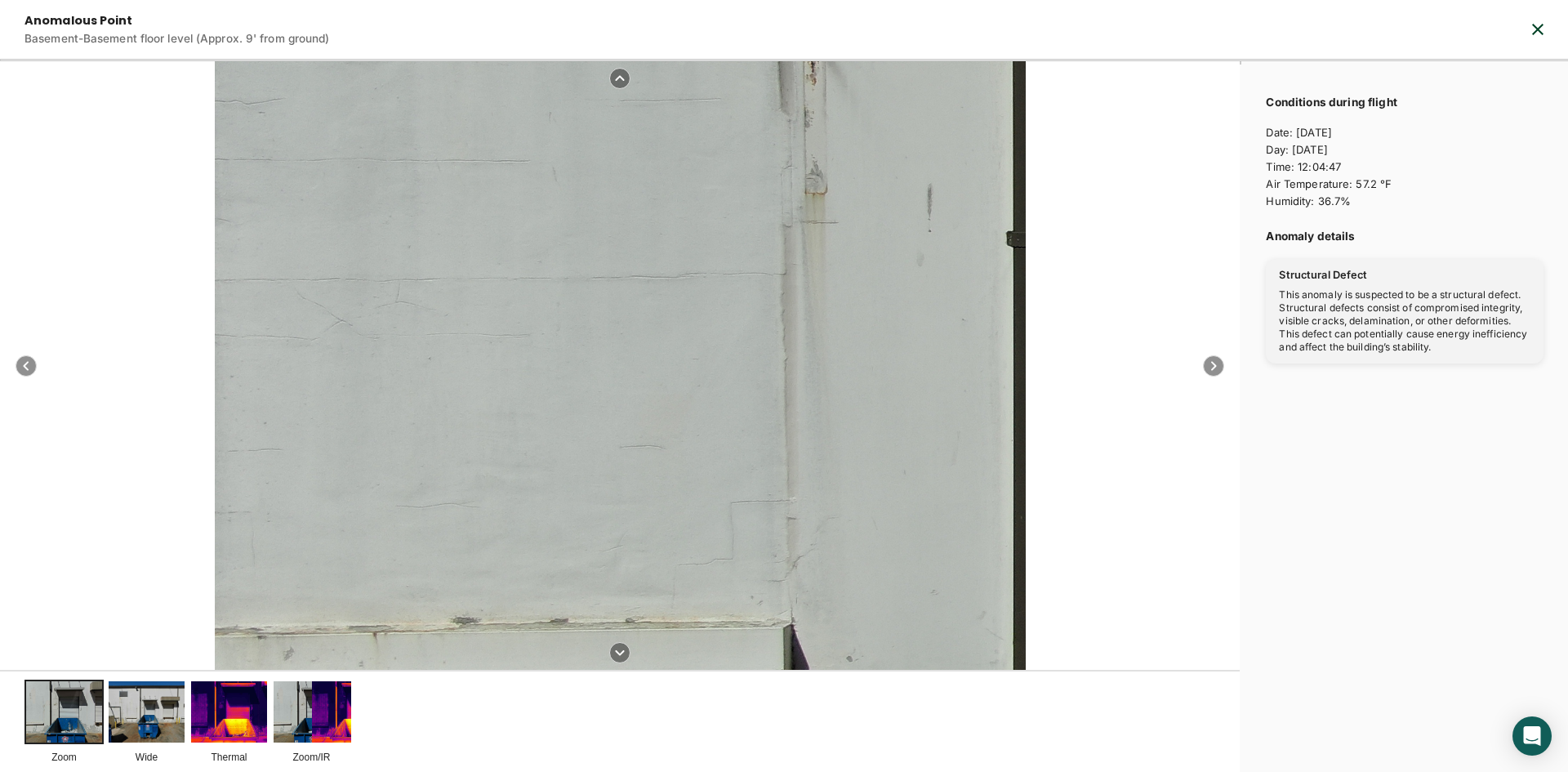
drag, startPoint x: 491, startPoint y: 457, endPoint x: 644, endPoint y: 530, distance: 169.5
click at [644, 530] on div at bounding box center [1497, 265] width 2771 height 2079
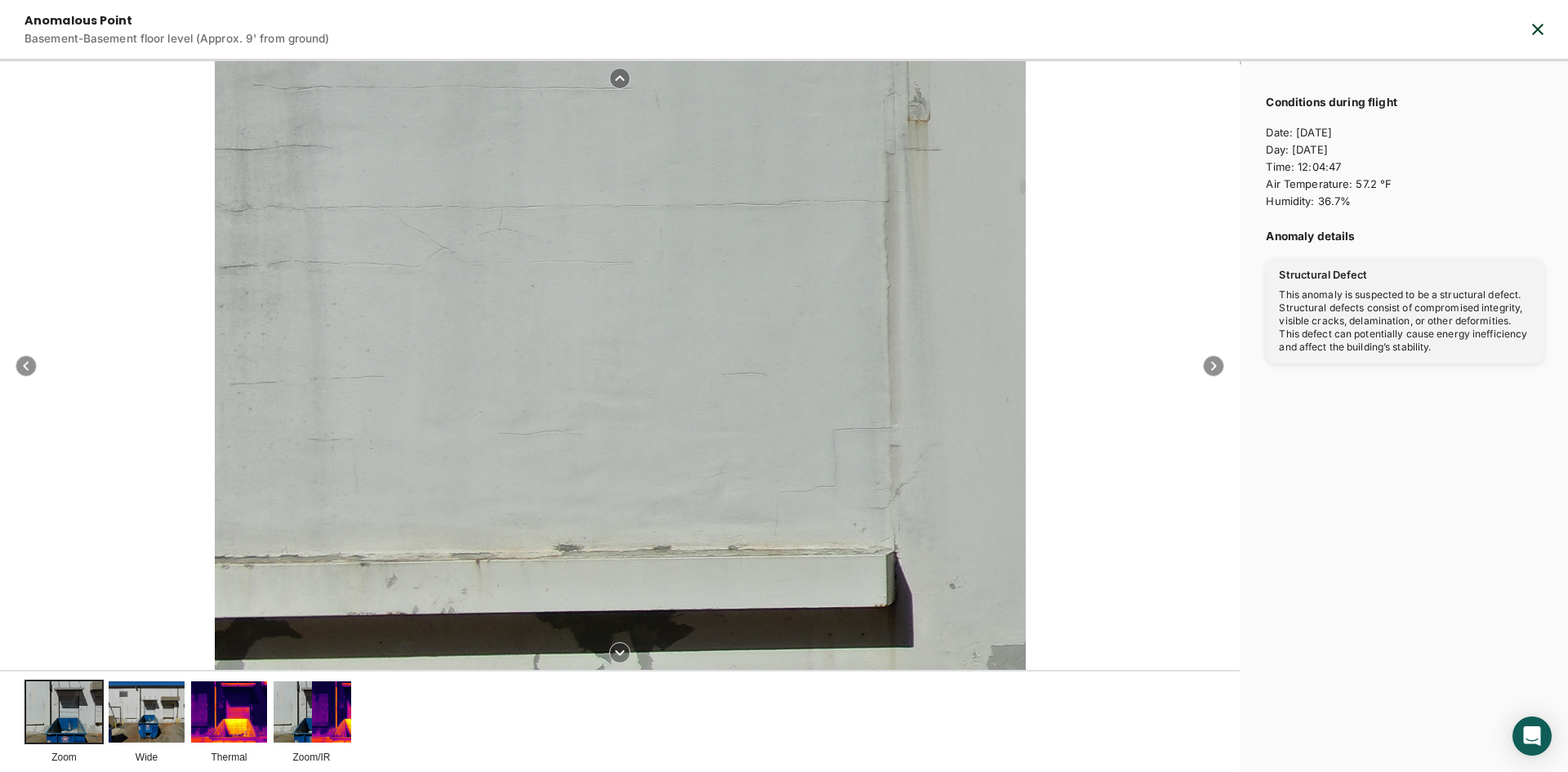
drag, startPoint x: 533, startPoint y: 429, endPoint x: 533, endPoint y: 297, distance: 132.0
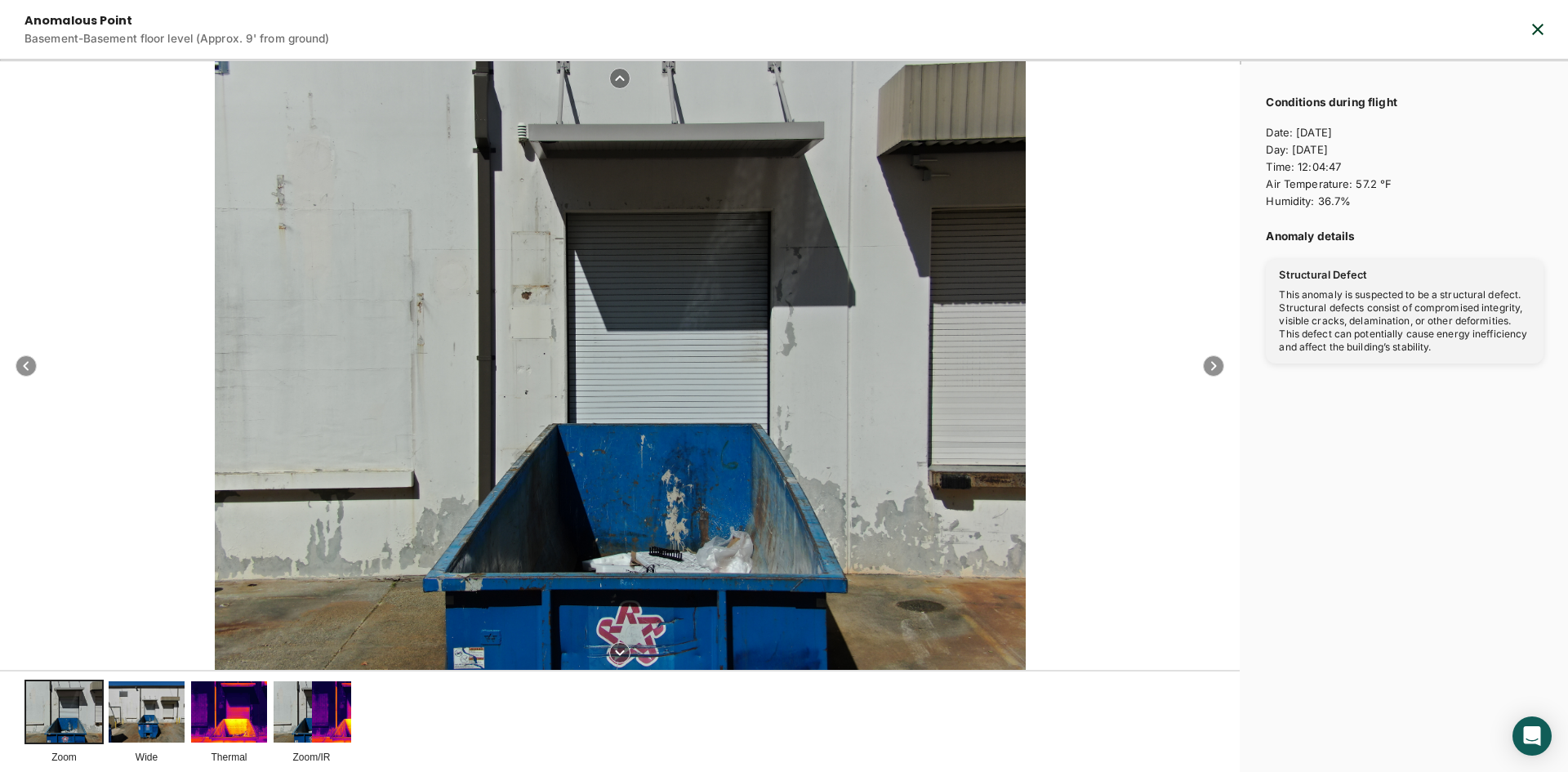
drag, startPoint x: 557, startPoint y: 363, endPoint x: 566, endPoint y: 412, distance: 49.8
click at [566, 412] on div at bounding box center [621, 365] width 811 height 609
click at [323, 722] on img at bounding box center [350, 711] width 79 height 64
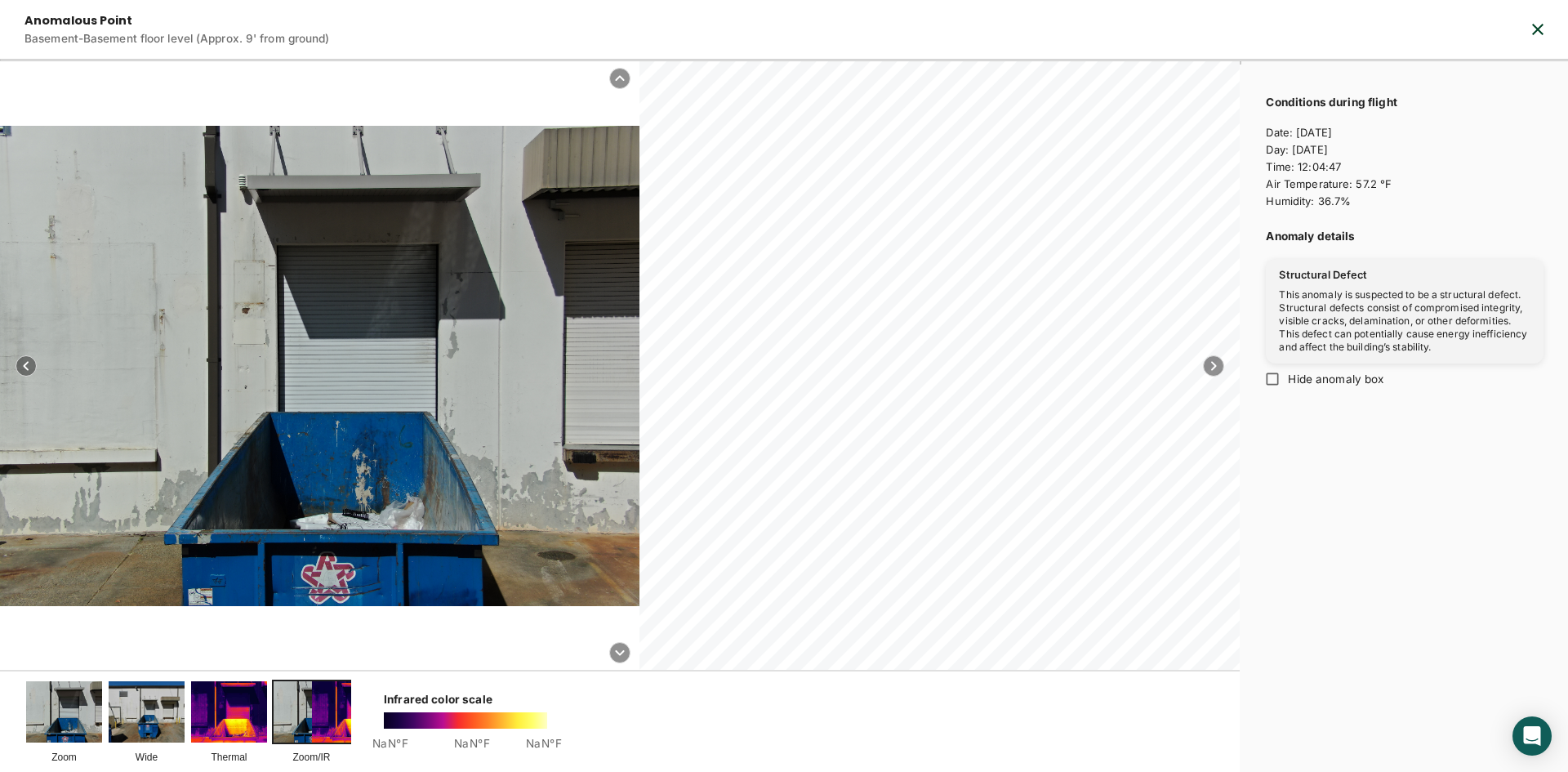
drag, startPoint x: 371, startPoint y: 743, endPoint x: 556, endPoint y: 756, distance: 185.5
click at [555, 756] on div "Zoom Wide Thermal Zoom/IR Infrared color scale NaN°F NaN°F NaN°F" at bounding box center [620, 723] width 1191 height 87
click at [95, 636] on div at bounding box center [620, 365] width 1240 height 609
drag, startPoint x: 487, startPoint y: 249, endPoint x: 48, endPoint y: 728, distance: 649.7
click at [48, 728] on img at bounding box center [64, 711] width 76 height 60
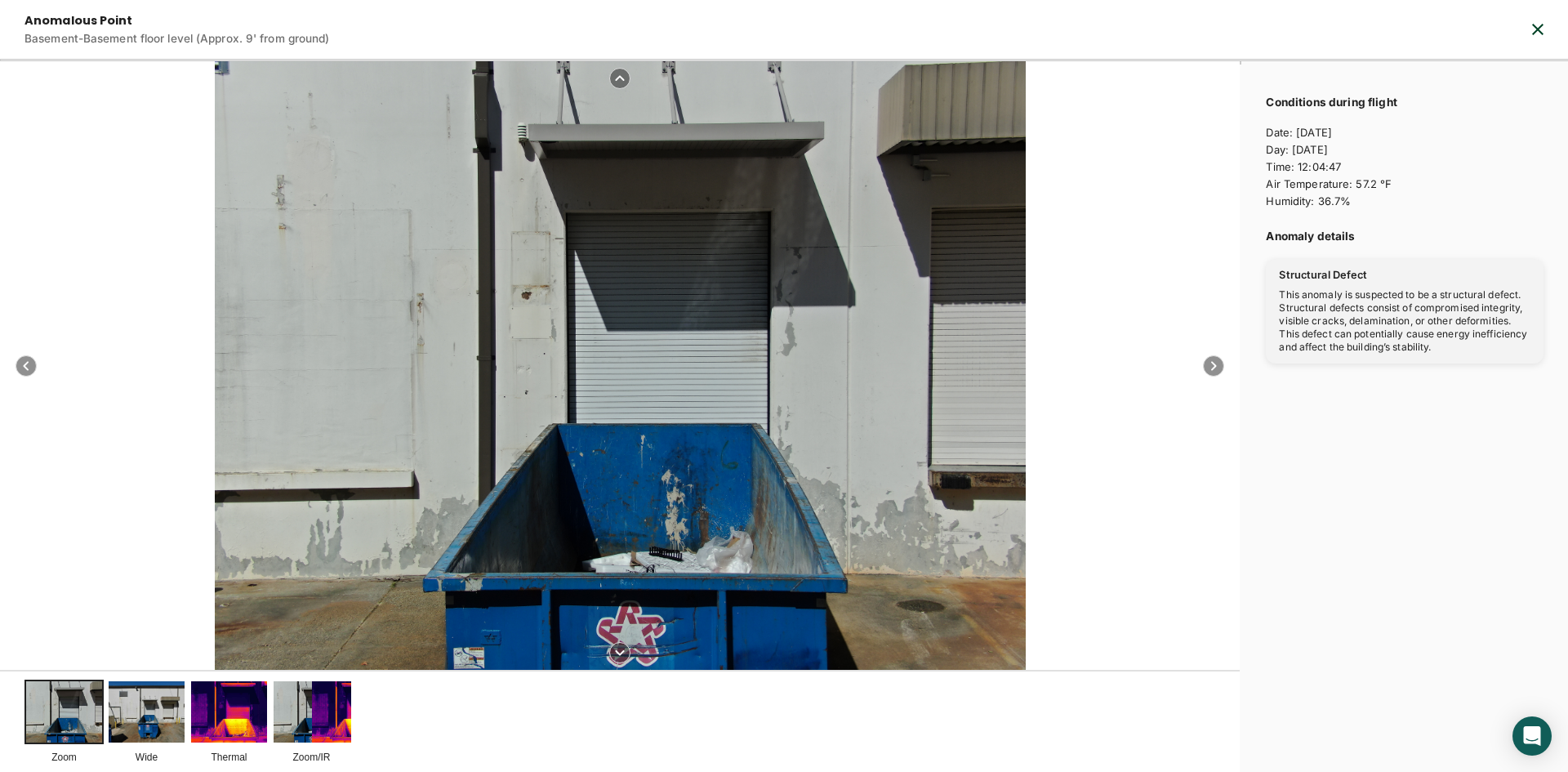
drag, startPoint x: 367, startPoint y: 443, endPoint x: 225, endPoint y: 711, distance: 303.3
click at [225, 711] on img at bounding box center [229, 711] width 76 height 60
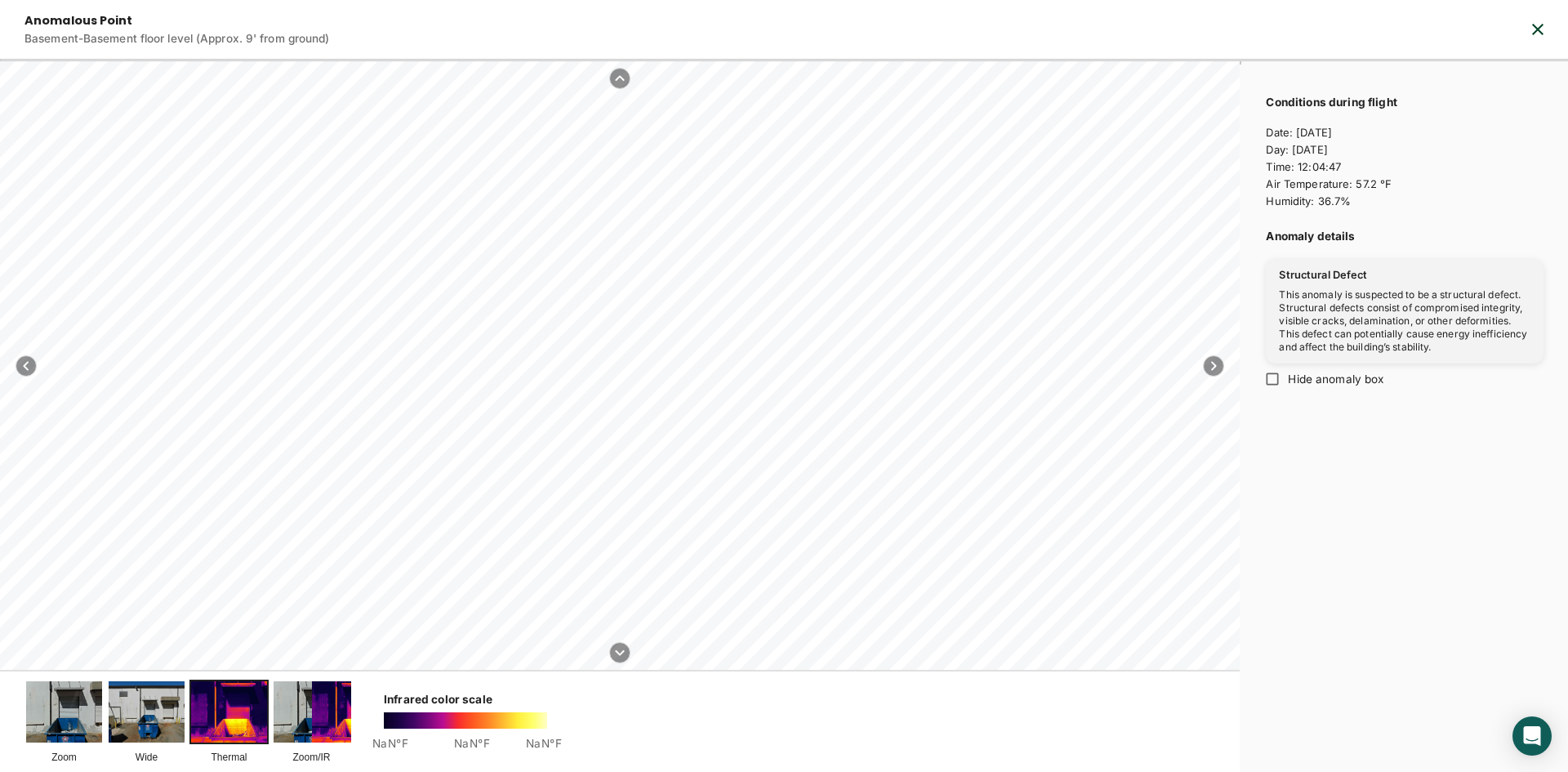
click at [302, 708] on img at bounding box center [312, 711] width 76 height 60
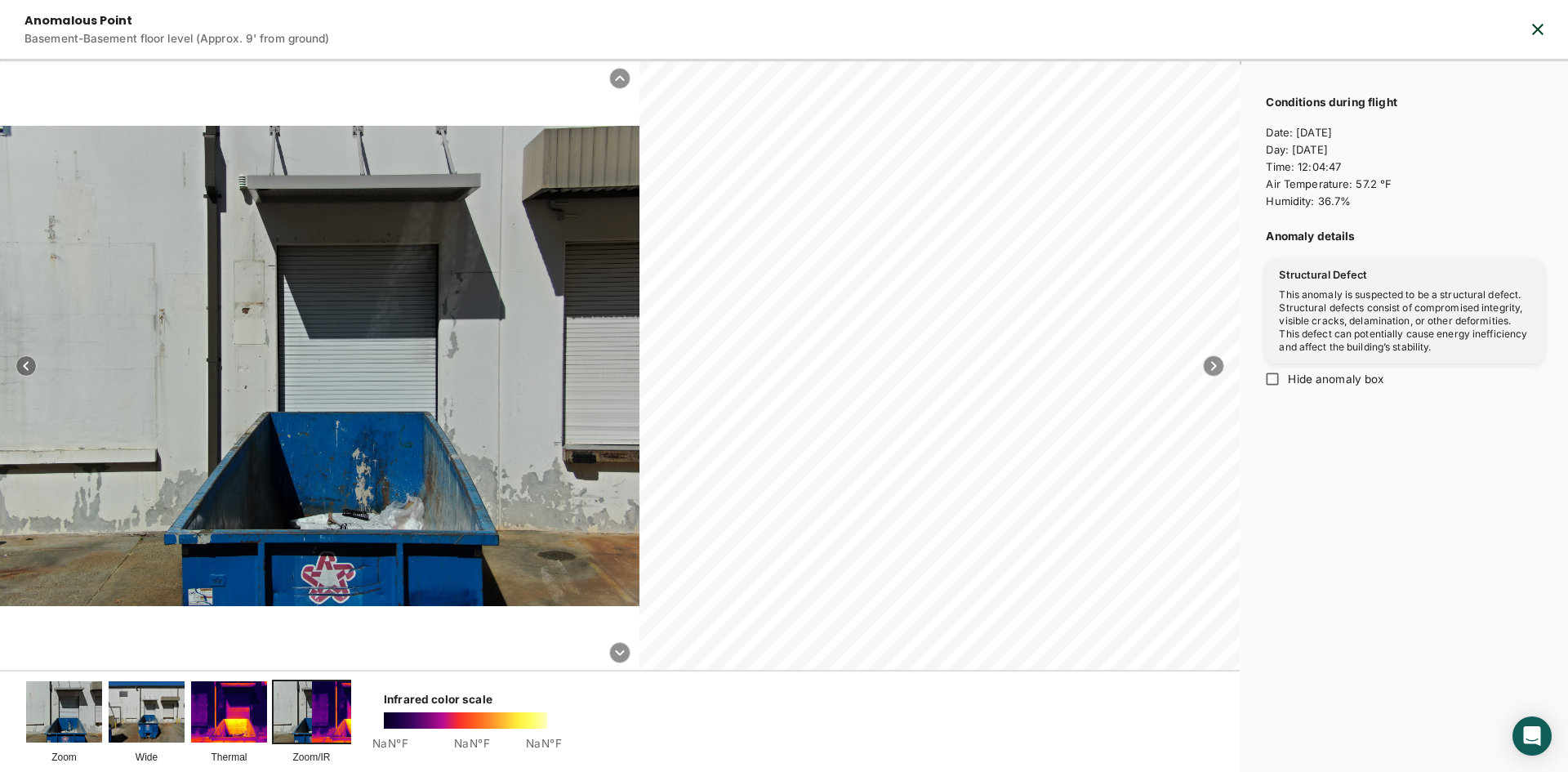
click at [83, 718] on img at bounding box center [64, 711] width 76 height 60
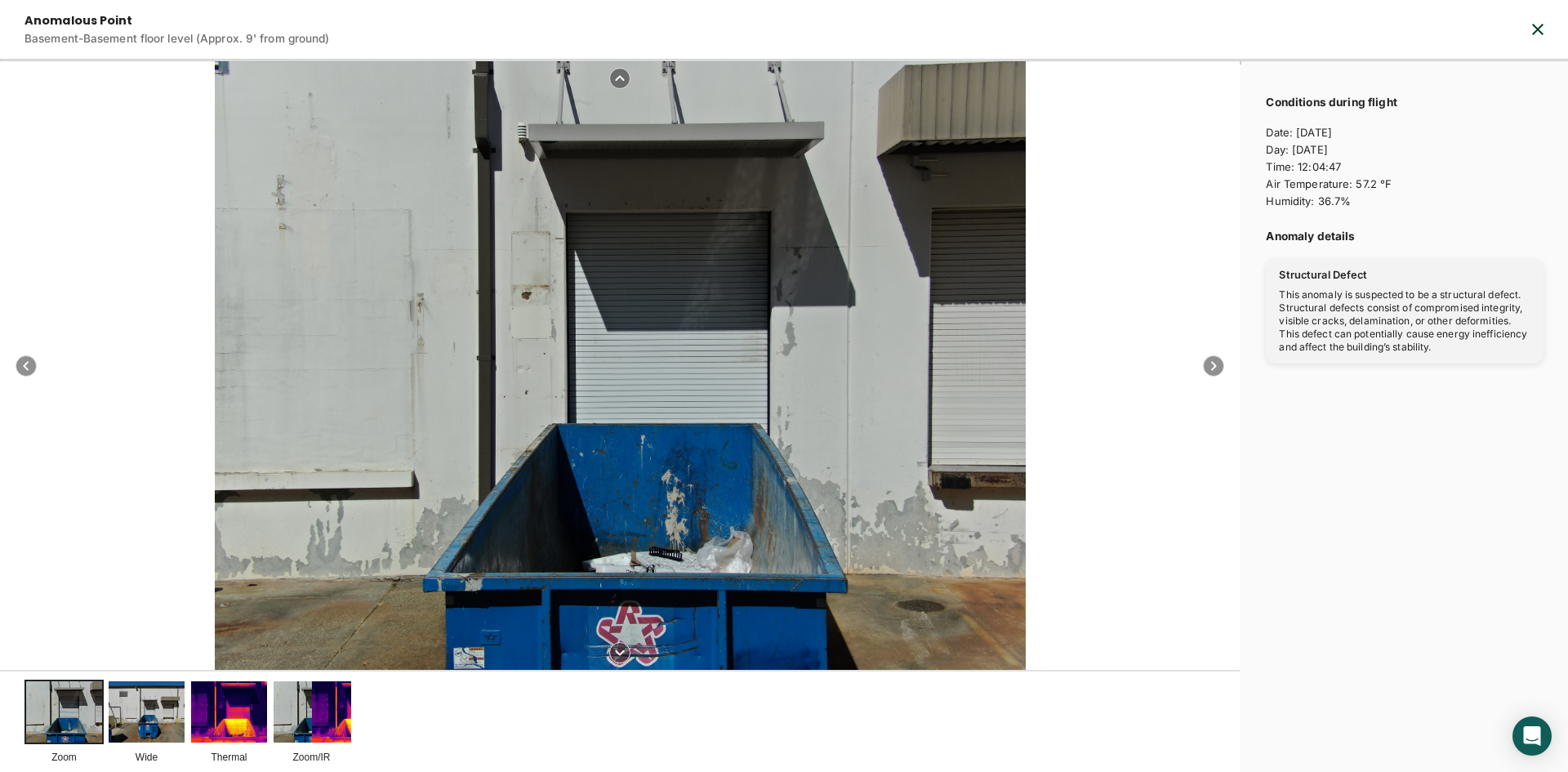
click at [1541, 29] on icon "button" at bounding box center [1538, 30] width 20 height 20
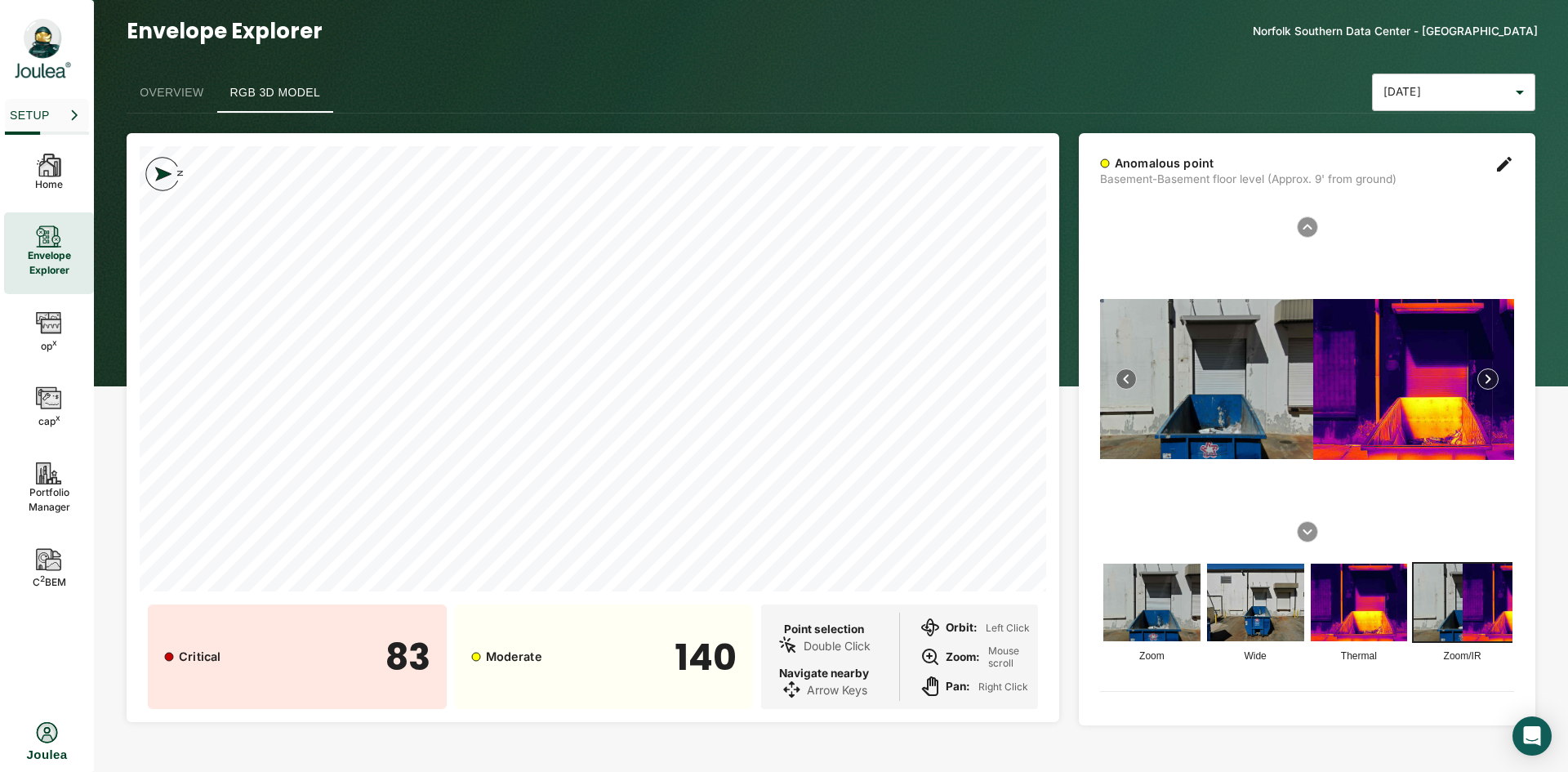
click at [1520, 538] on div "Anomalous point Basement-Basement floor level (Approx. 9' from ground) Zoom Wid…" at bounding box center [1307, 446] width 457 height 627
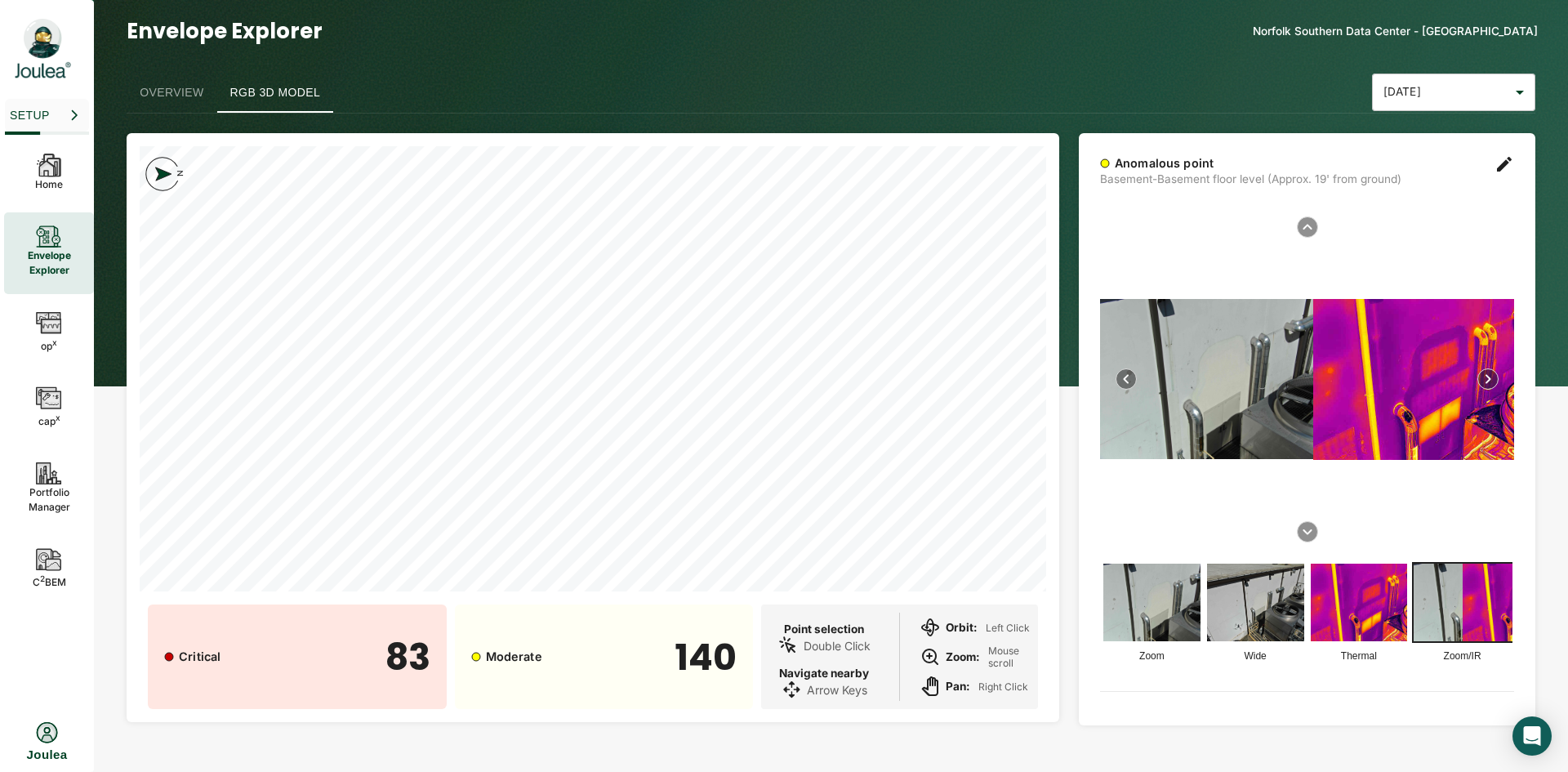
click at [1509, 476] on div at bounding box center [1307, 379] width 414 height 339
click at [1437, 586] on img at bounding box center [1462, 603] width 97 height 78
click at [1360, 402] on img at bounding box center [1414, 379] width 201 height 161
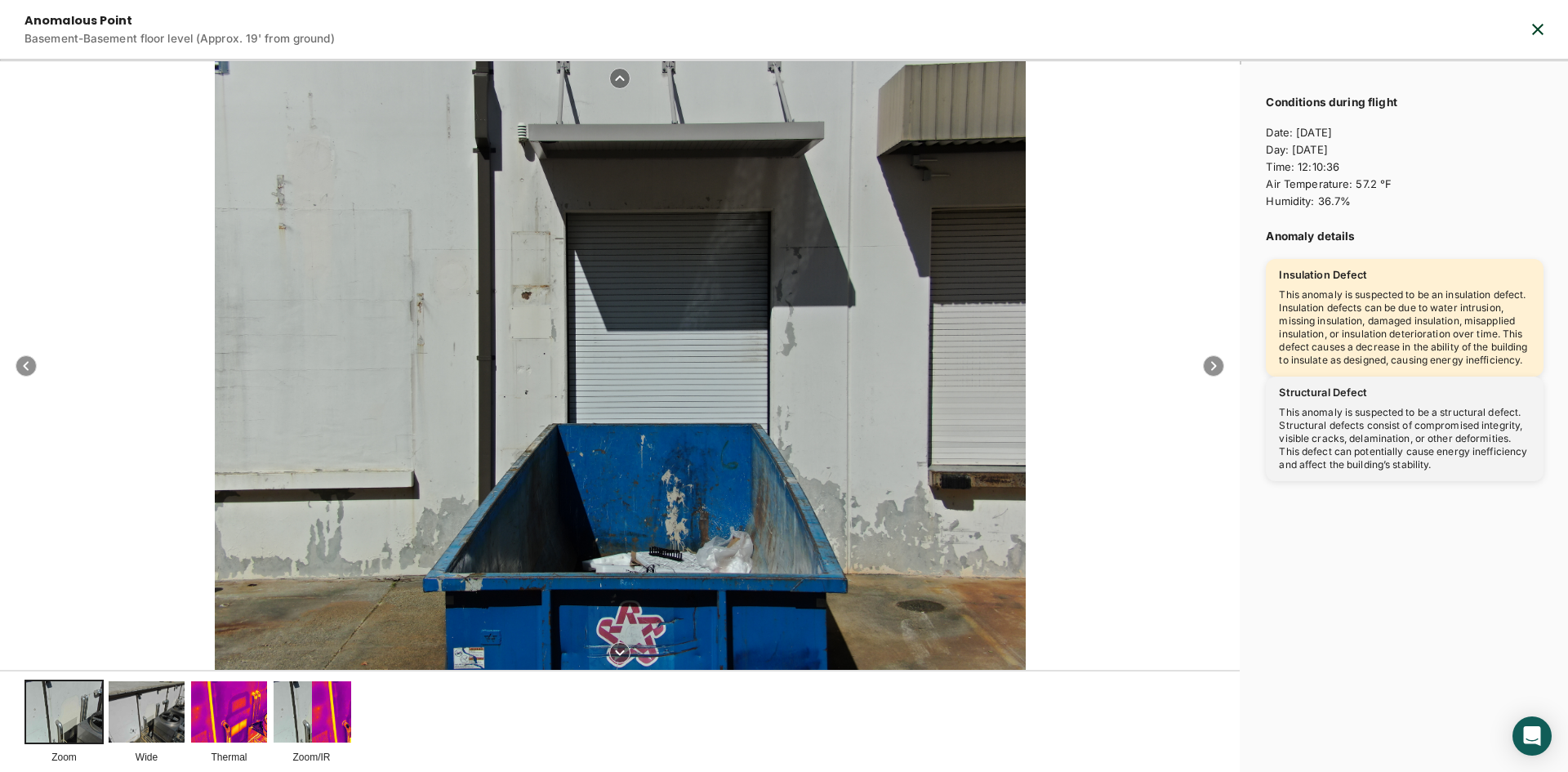
click at [299, 702] on img at bounding box center [312, 711] width 76 height 60
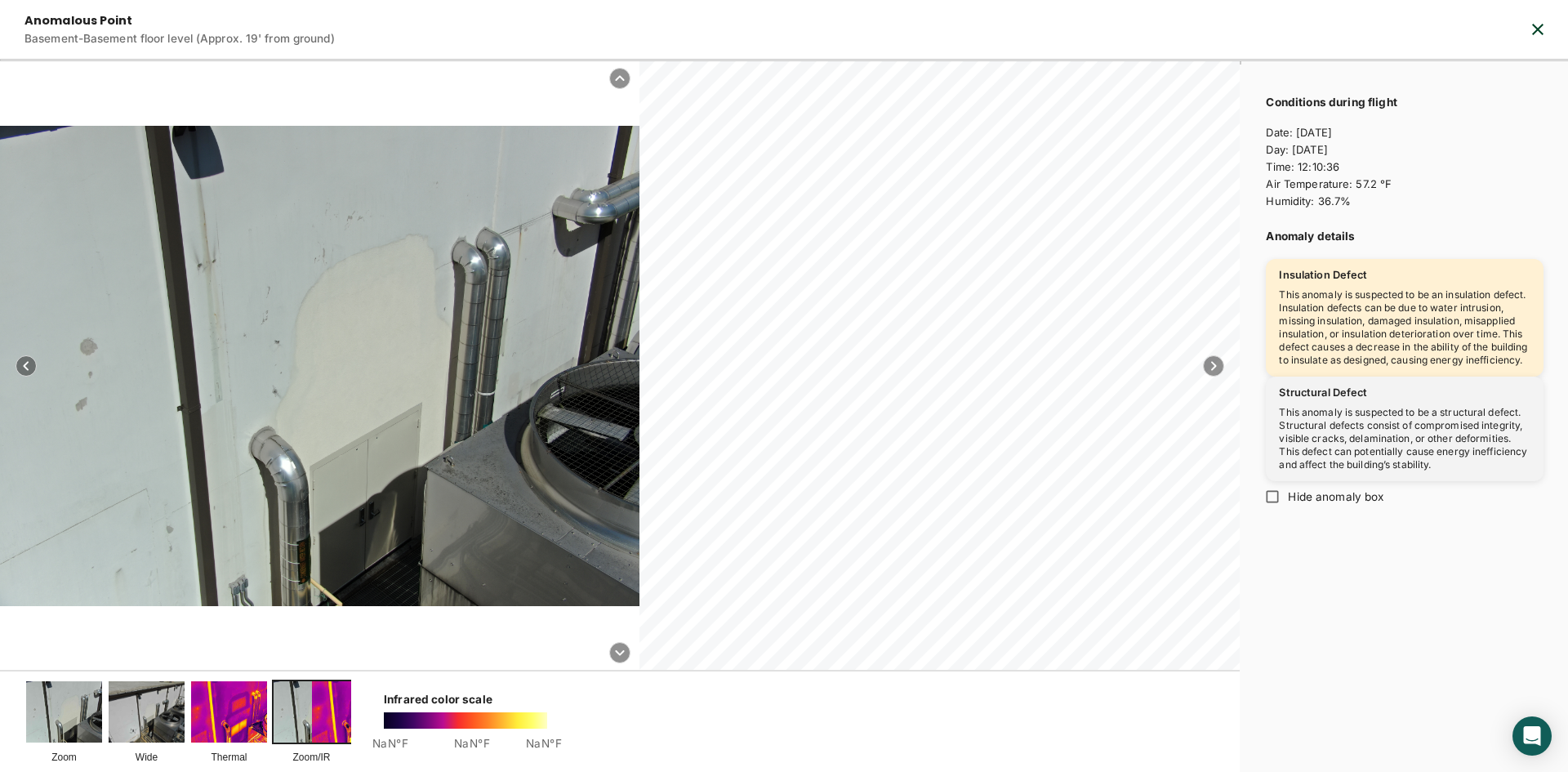
click at [240, 702] on img at bounding box center [229, 711] width 76 height 60
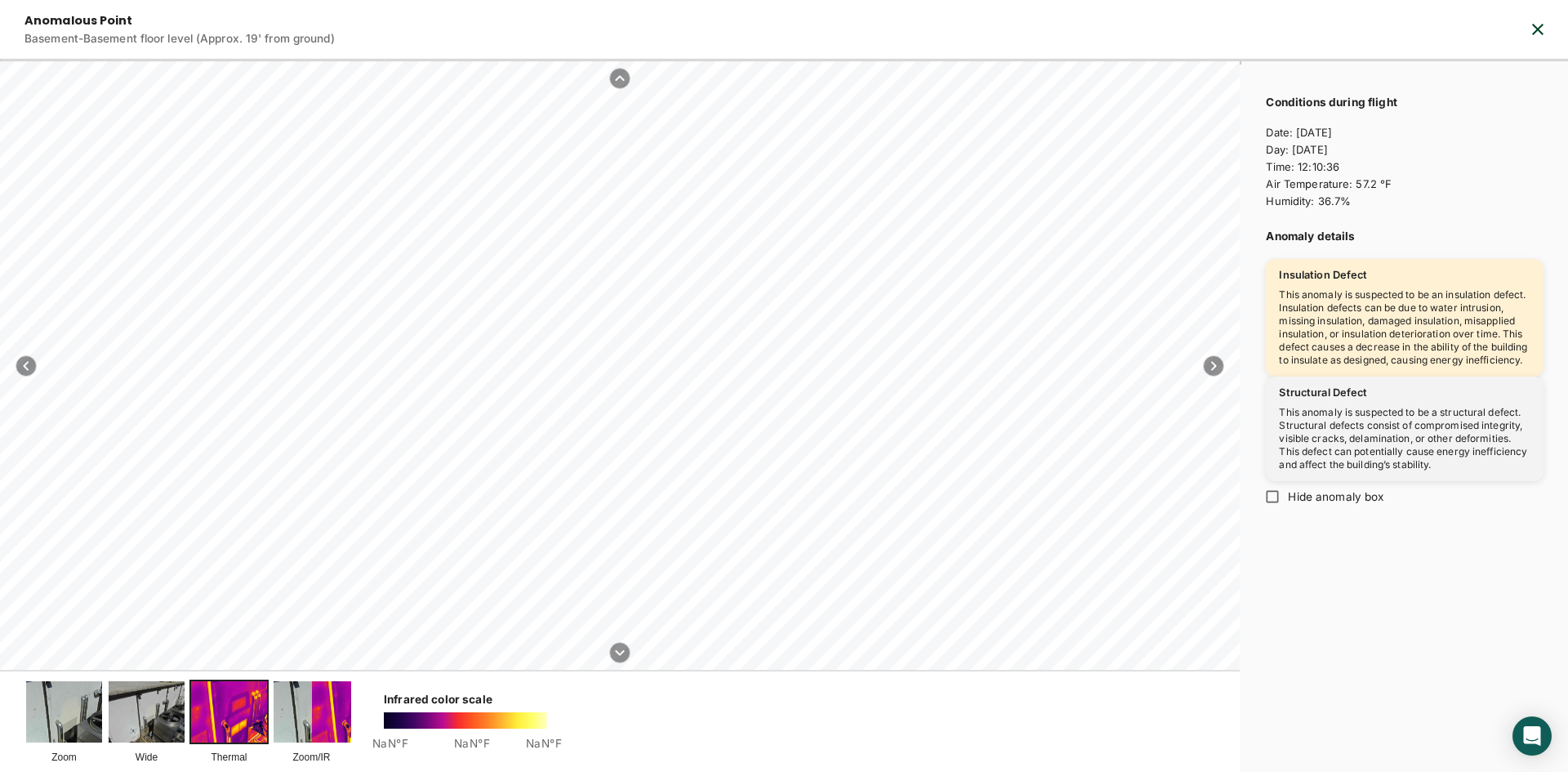
click at [1537, 31] on icon "button" at bounding box center [1538, 30] width 12 height 12
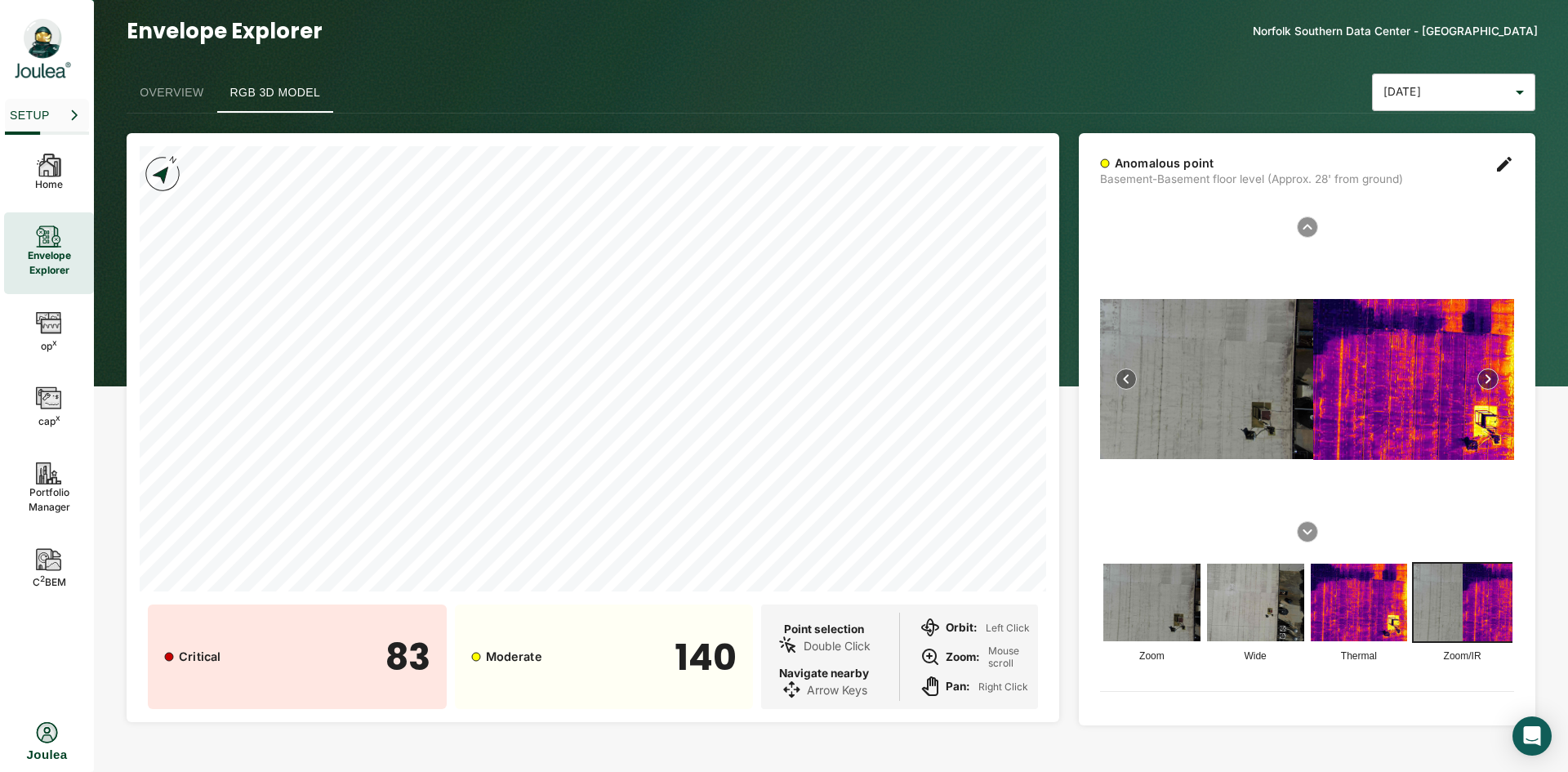
click at [1331, 372] on img at bounding box center [1414, 379] width 201 height 161
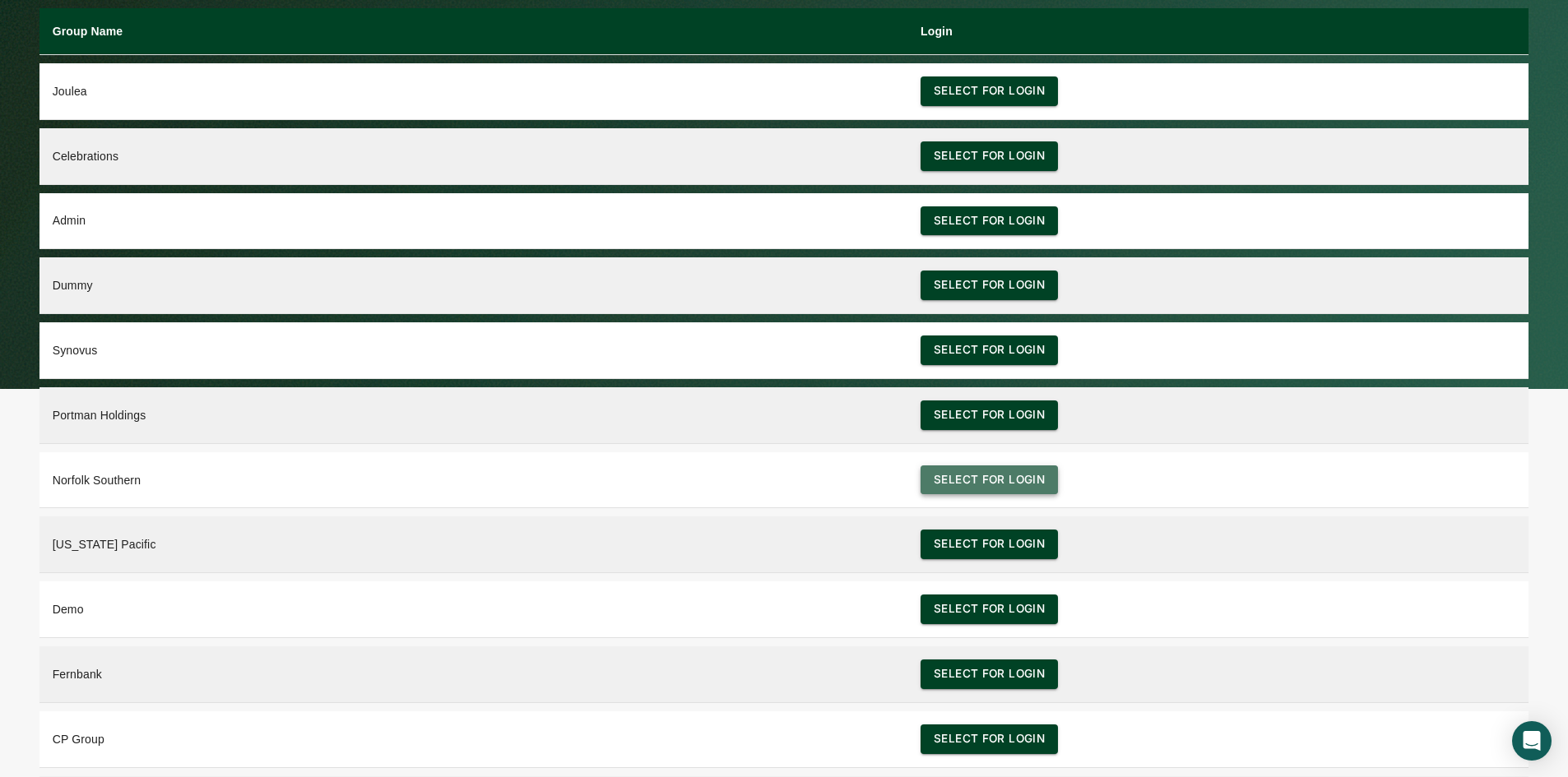
click at [1010, 476] on button "Select for login" at bounding box center [989, 481] width 137 height 30
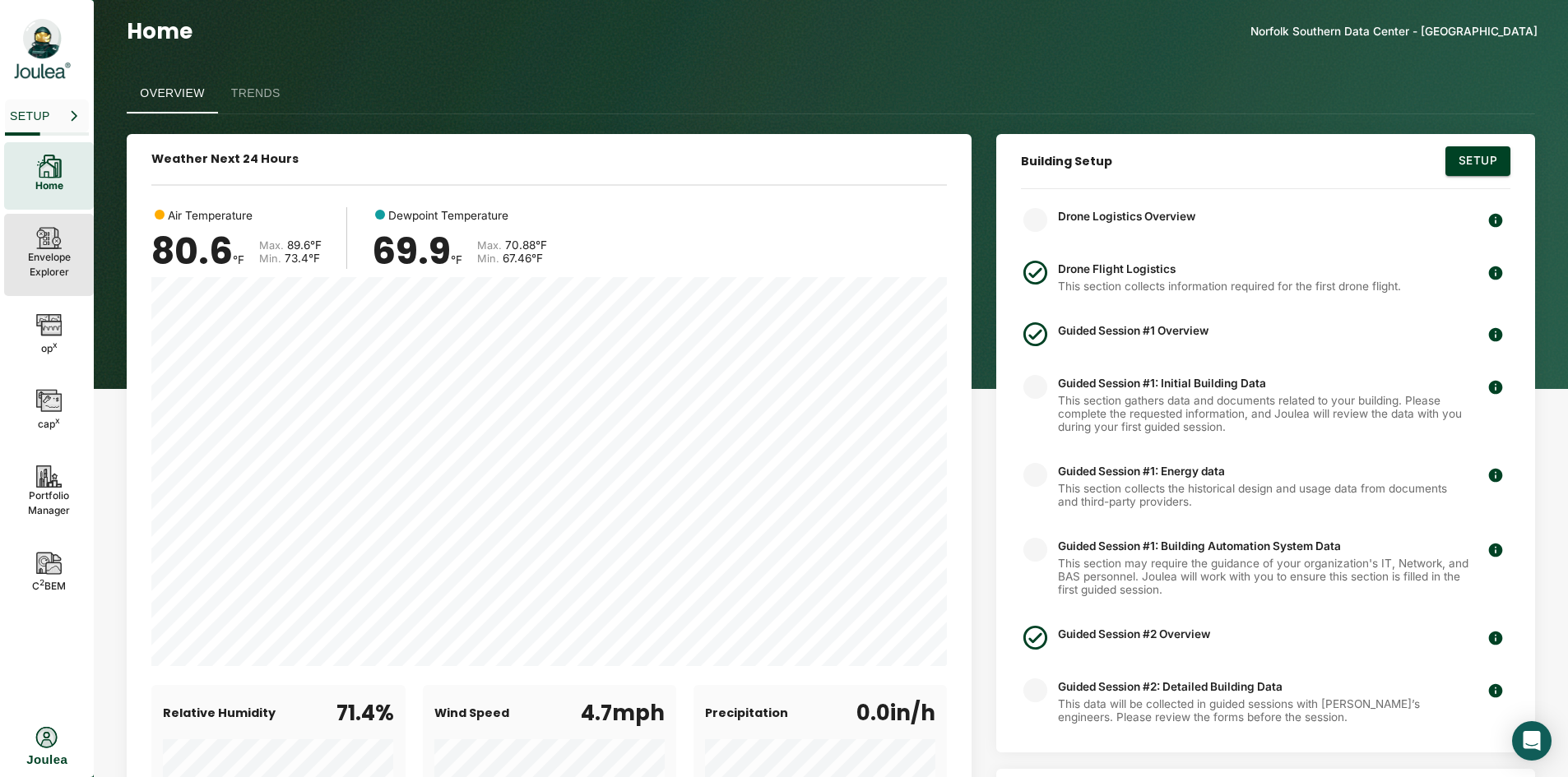
click at [47, 247] on icon at bounding box center [47, 237] width 14 height 19
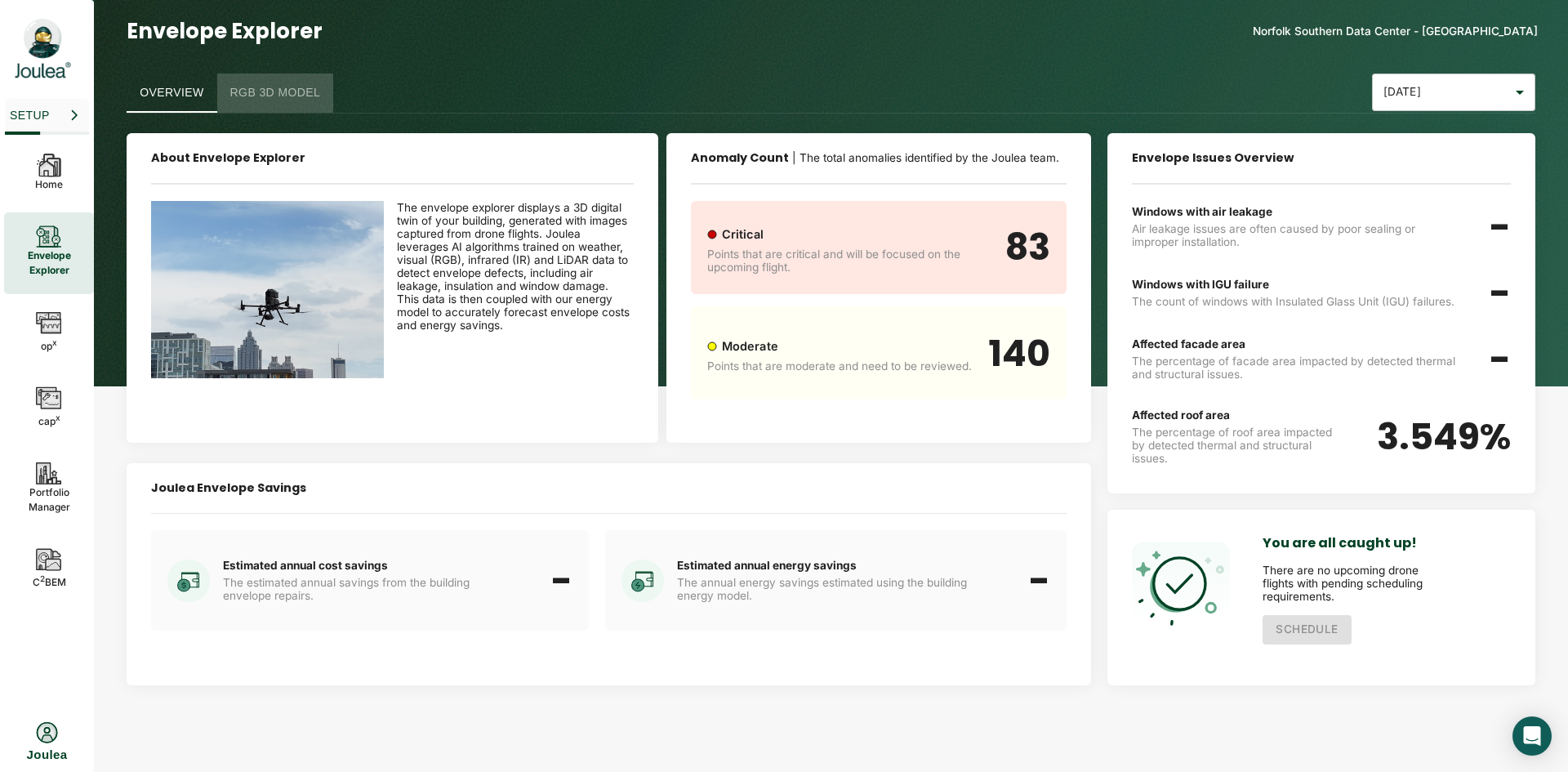
click at [281, 91] on button "RGB 3D Model" at bounding box center [276, 93] width 117 height 40
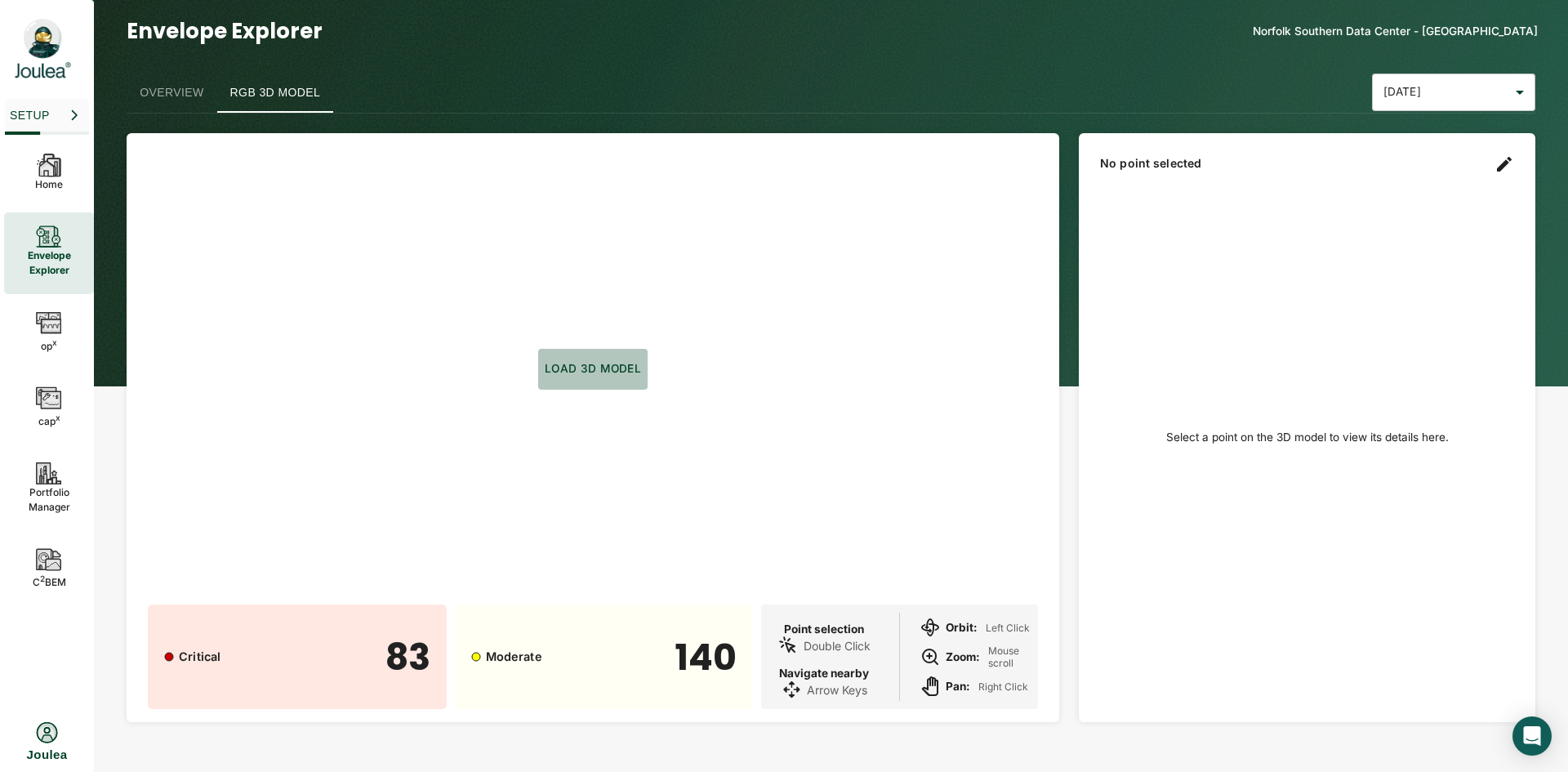
click at [585, 372] on button "Load 3D model" at bounding box center [593, 370] width 110 height 41
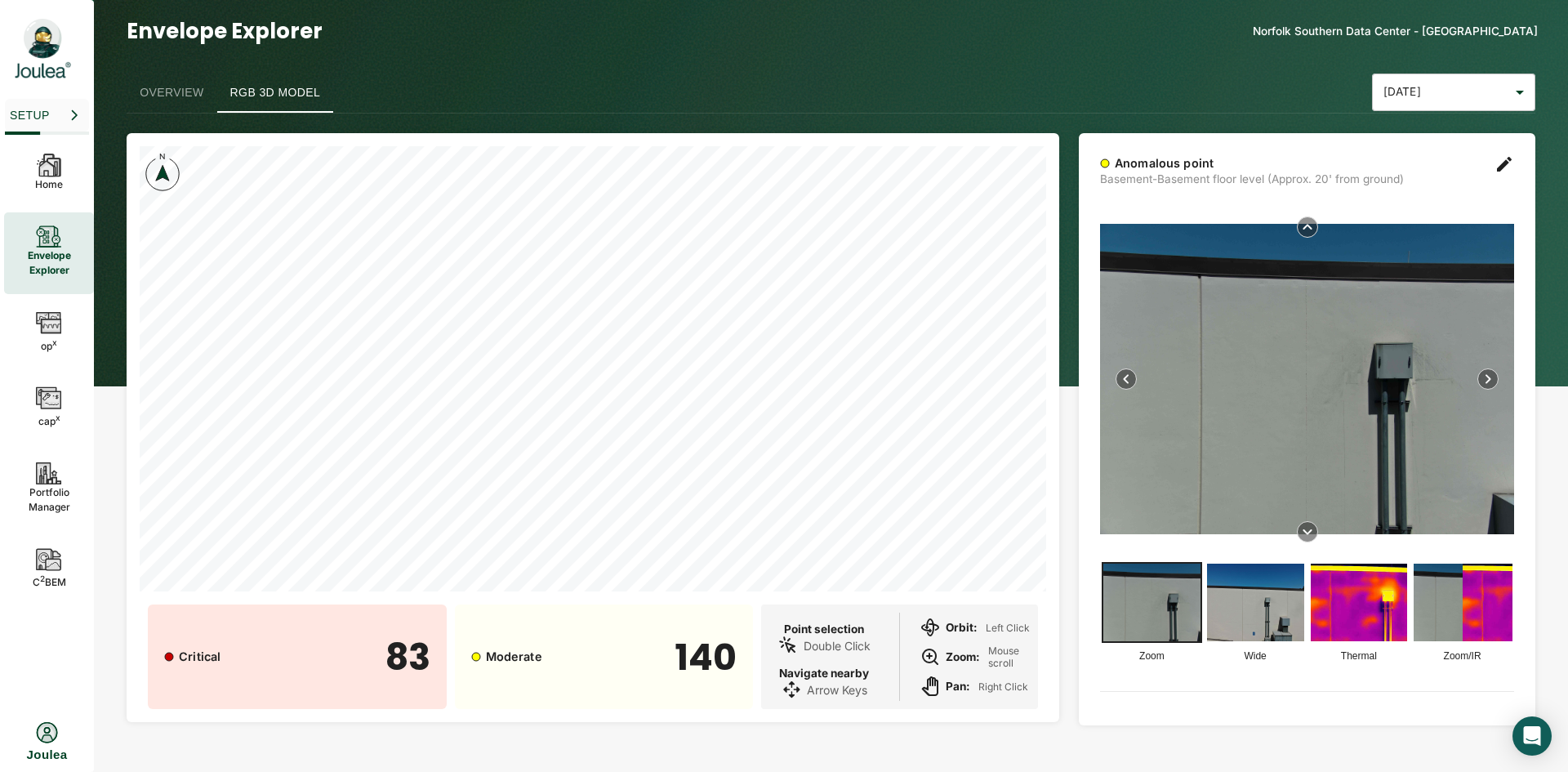
click at [1381, 448] on img at bounding box center [1307, 379] width 414 height 311
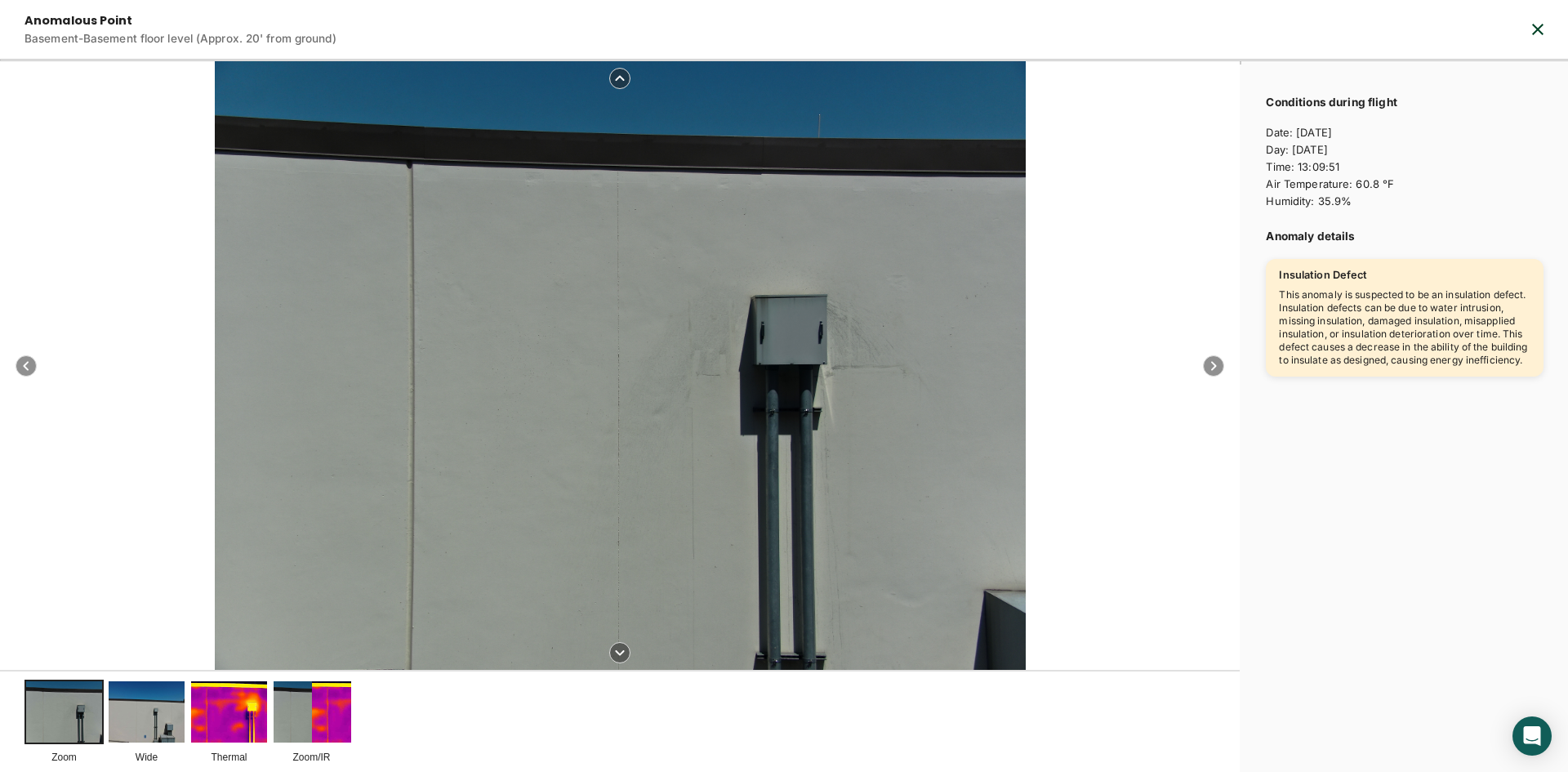
click at [245, 723] on img at bounding box center [229, 711] width 76 height 60
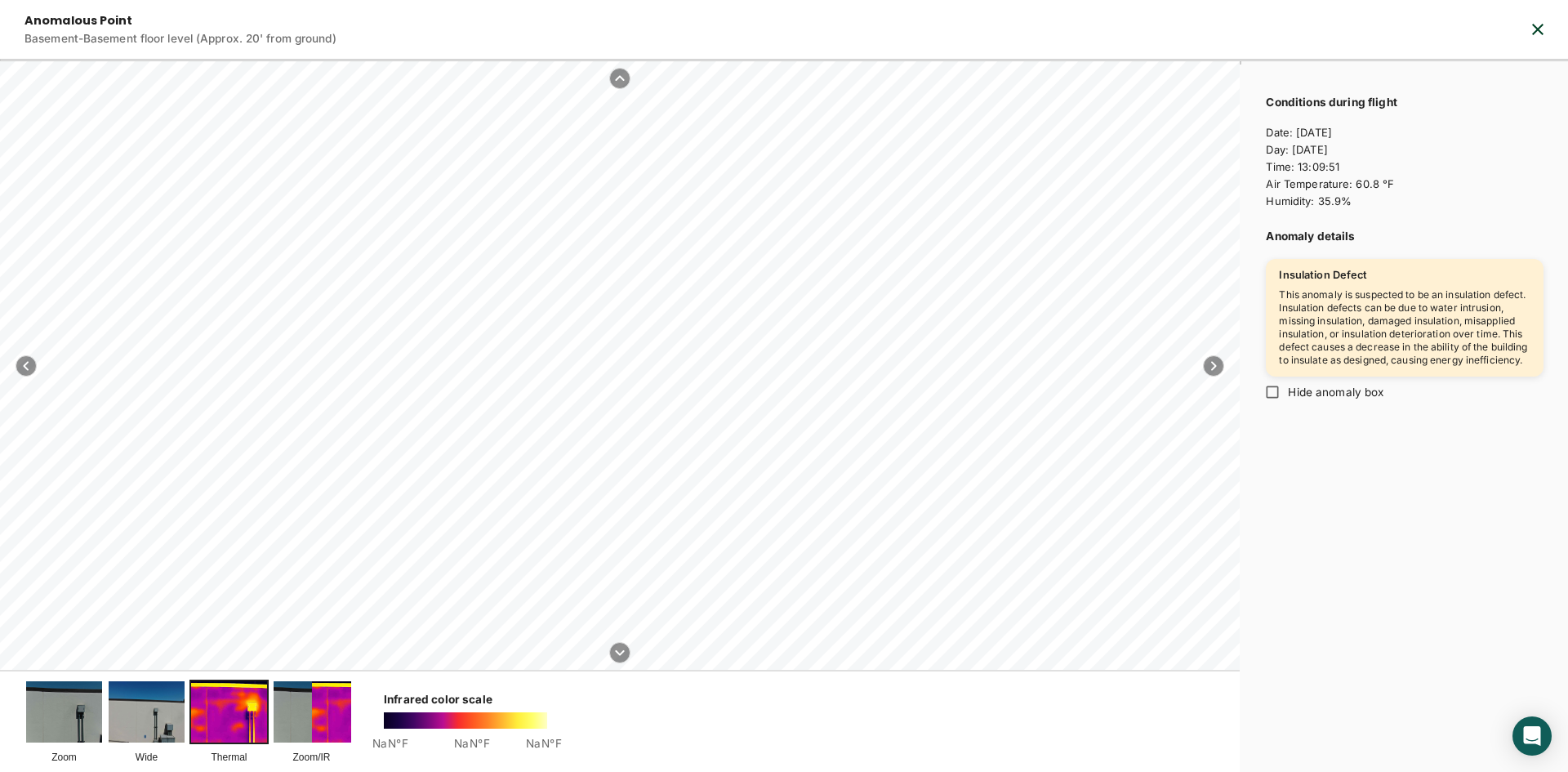
click at [303, 711] on img at bounding box center [312, 711] width 76 height 60
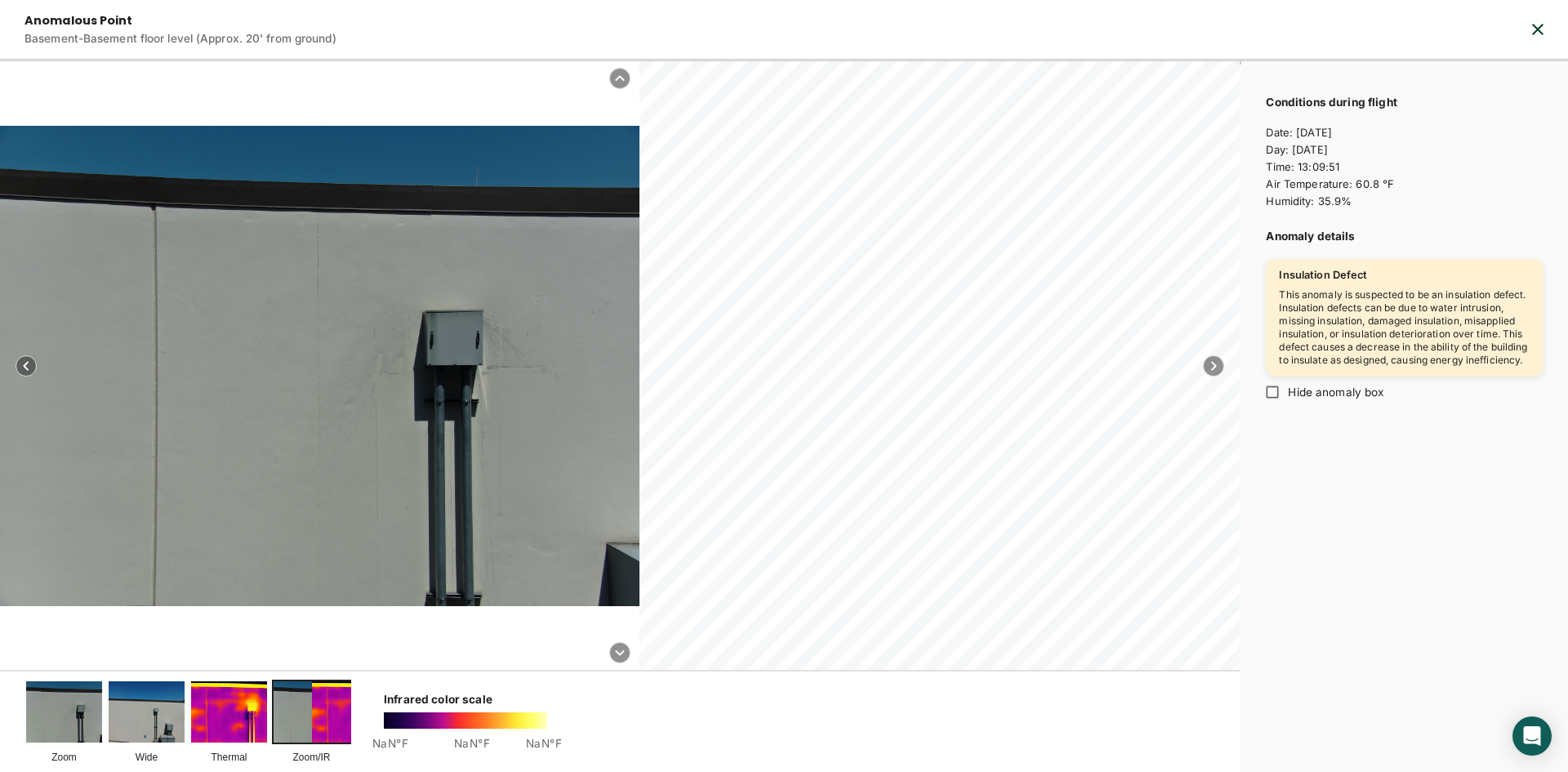
drag, startPoint x: 546, startPoint y: 623, endPoint x: 565, endPoint y: 633, distance: 21.5
click at [565, 633] on div at bounding box center [620, 365] width 1240 height 609
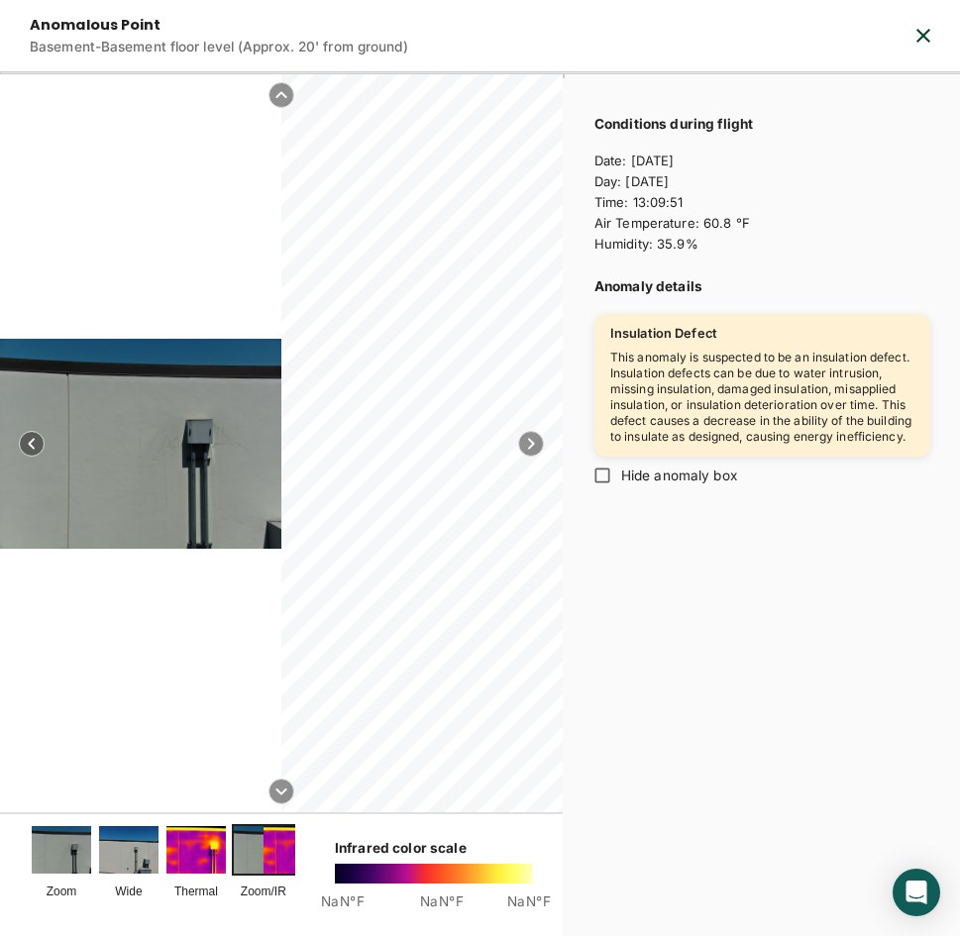
click at [138, 847] on img at bounding box center [128, 850] width 59 height 48
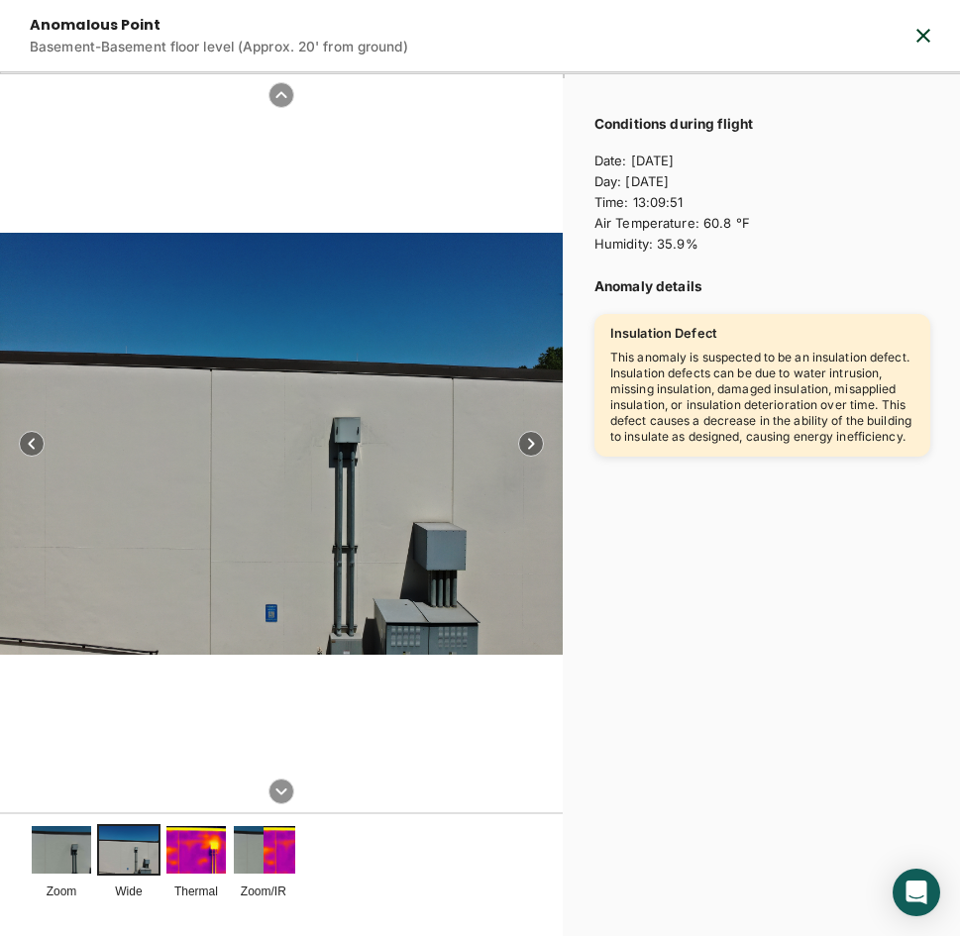
click at [197, 846] on img at bounding box center [195, 850] width 59 height 48
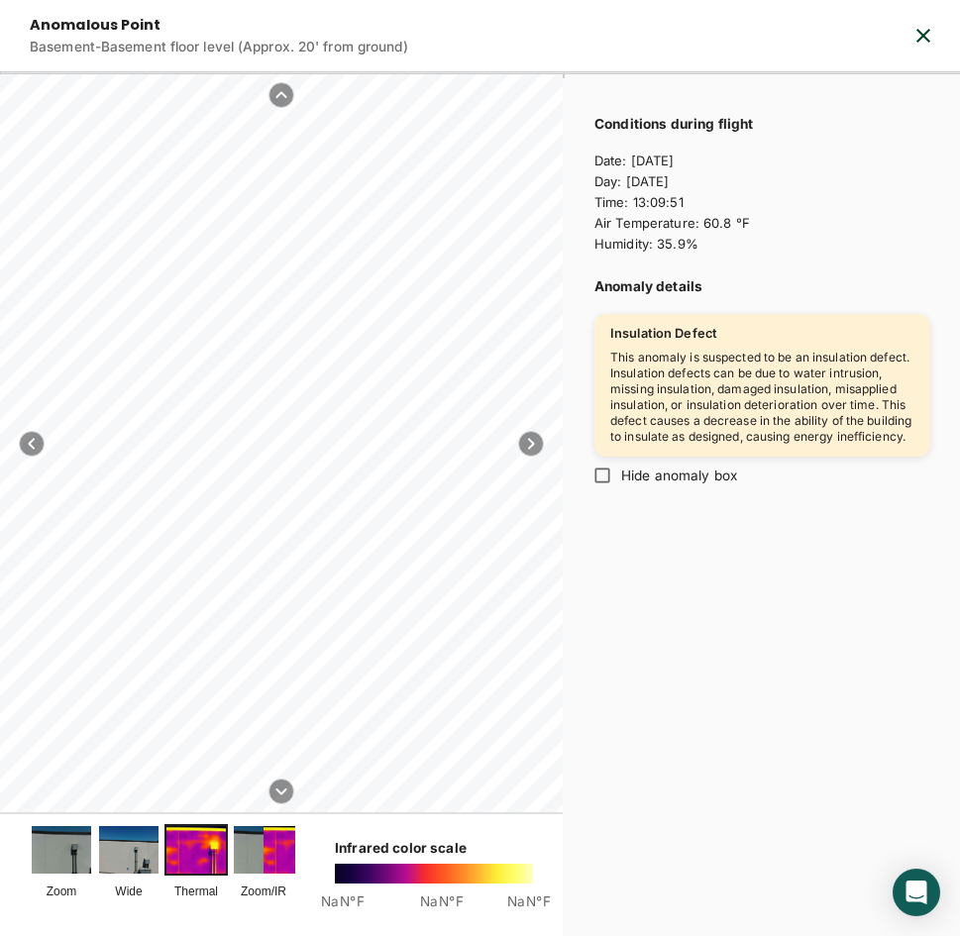
click at [280, 840] on img at bounding box center [293, 850] width 63 height 52
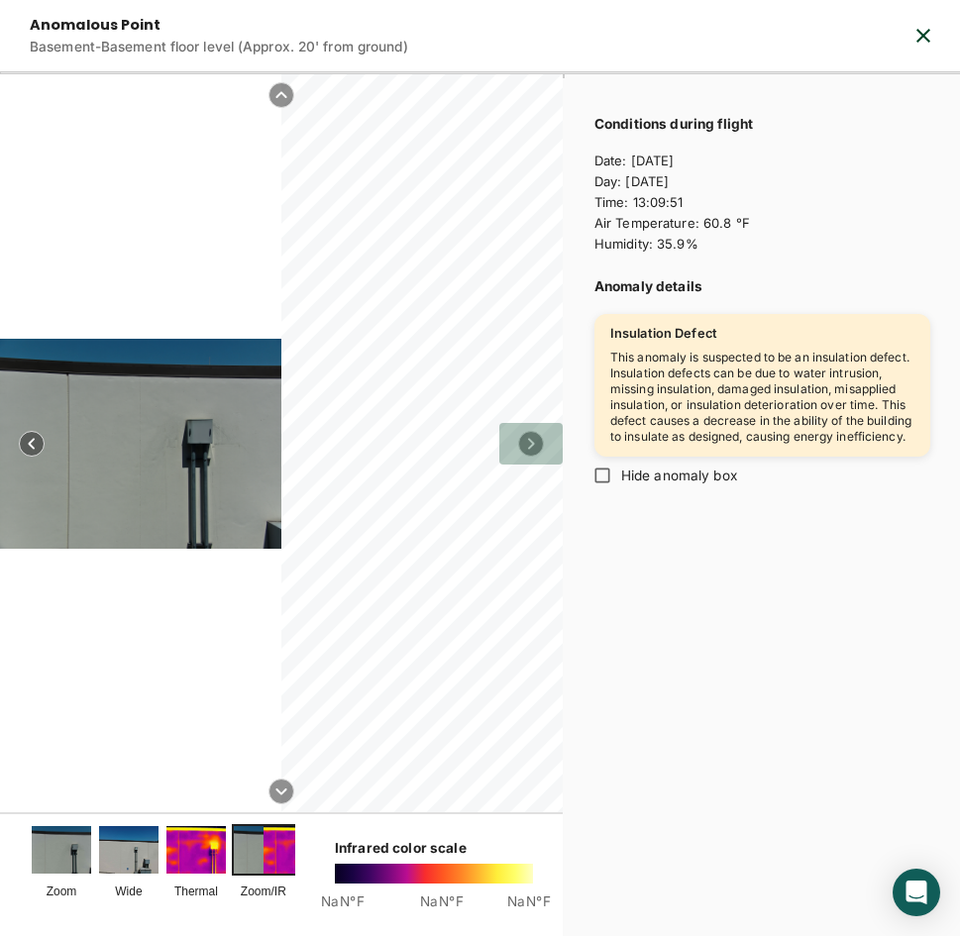
click at [529, 441] on icon "button" at bounding box center [531, 444] width 26 height 26
